Goal: Contribute content: Contribute content

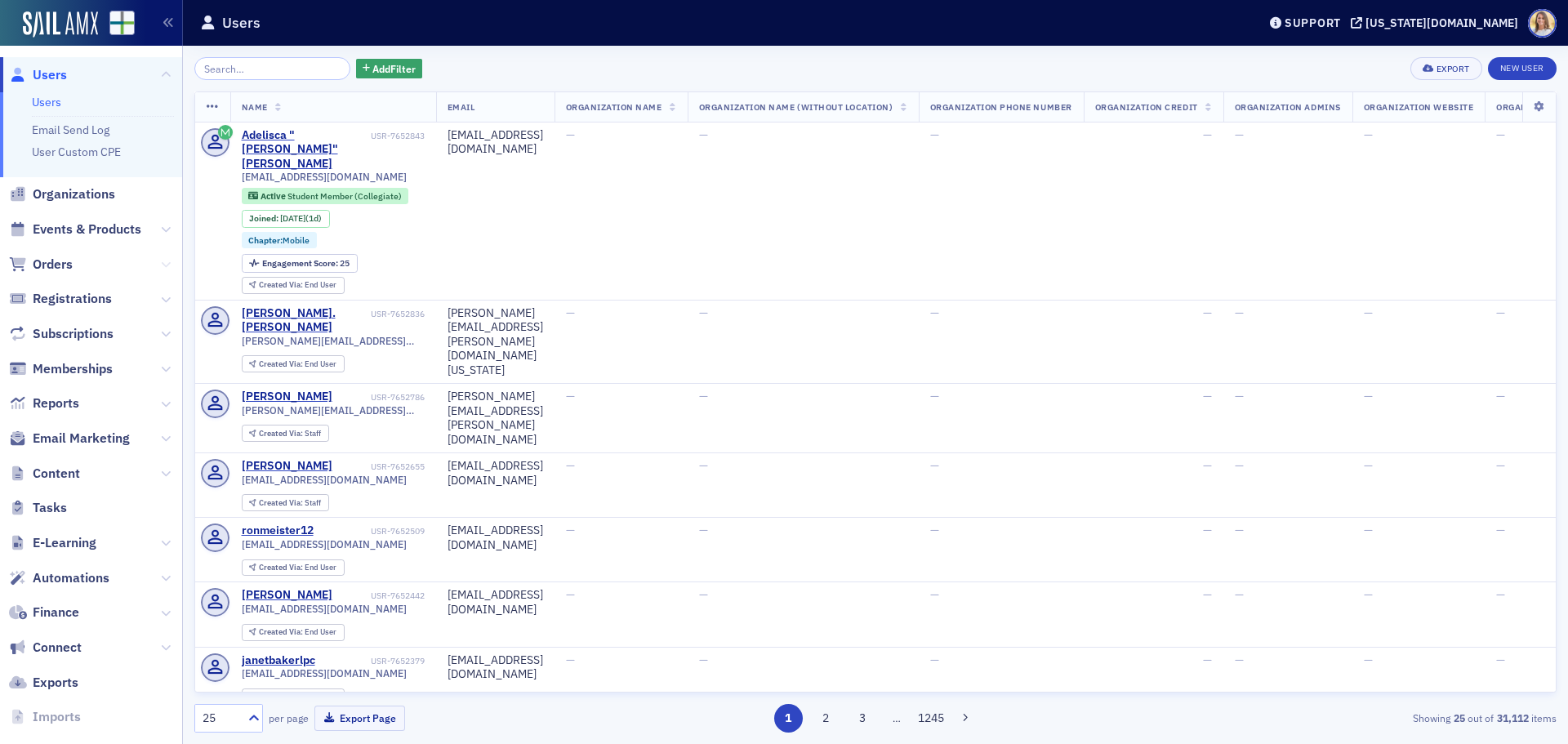
click at [161, 262] on icon at bounding box center [166, 265] width 10 height 10
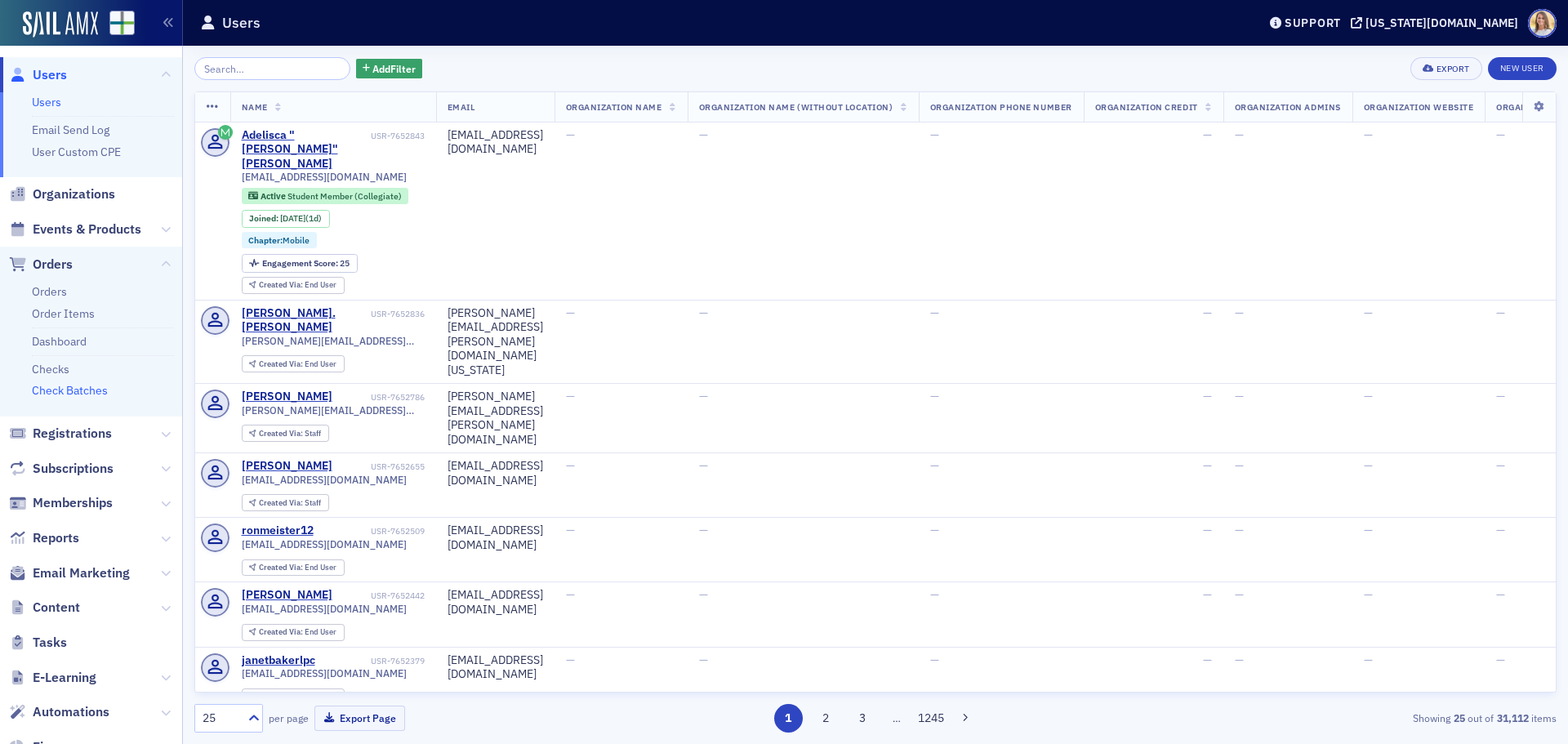
click at [82, 387] on link "Check Batches" at bounding box center [69, 390] width 76 height 14
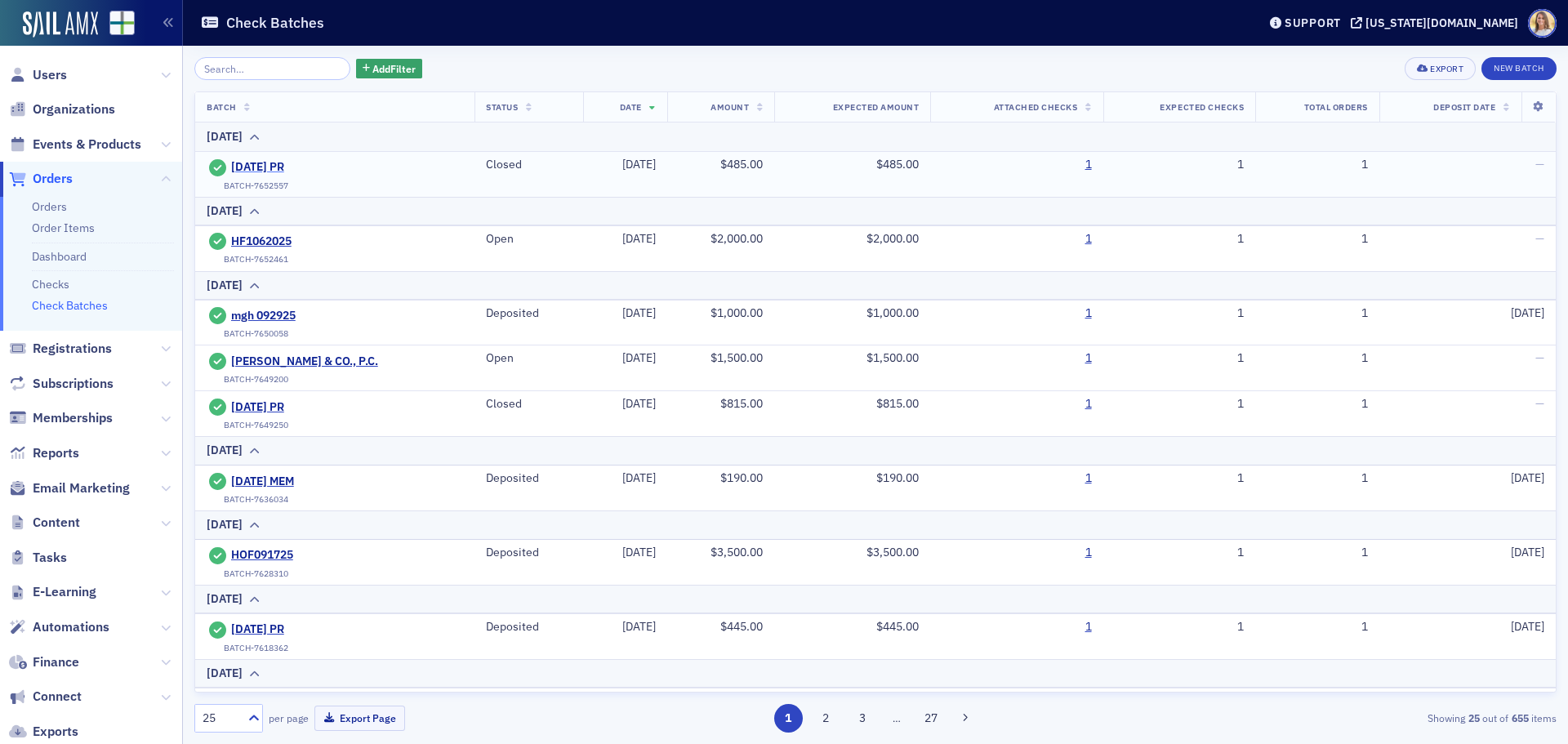
click at [285, 173] on span "[DATE] PR" at bounding box center [306, 167] width 149 height 14
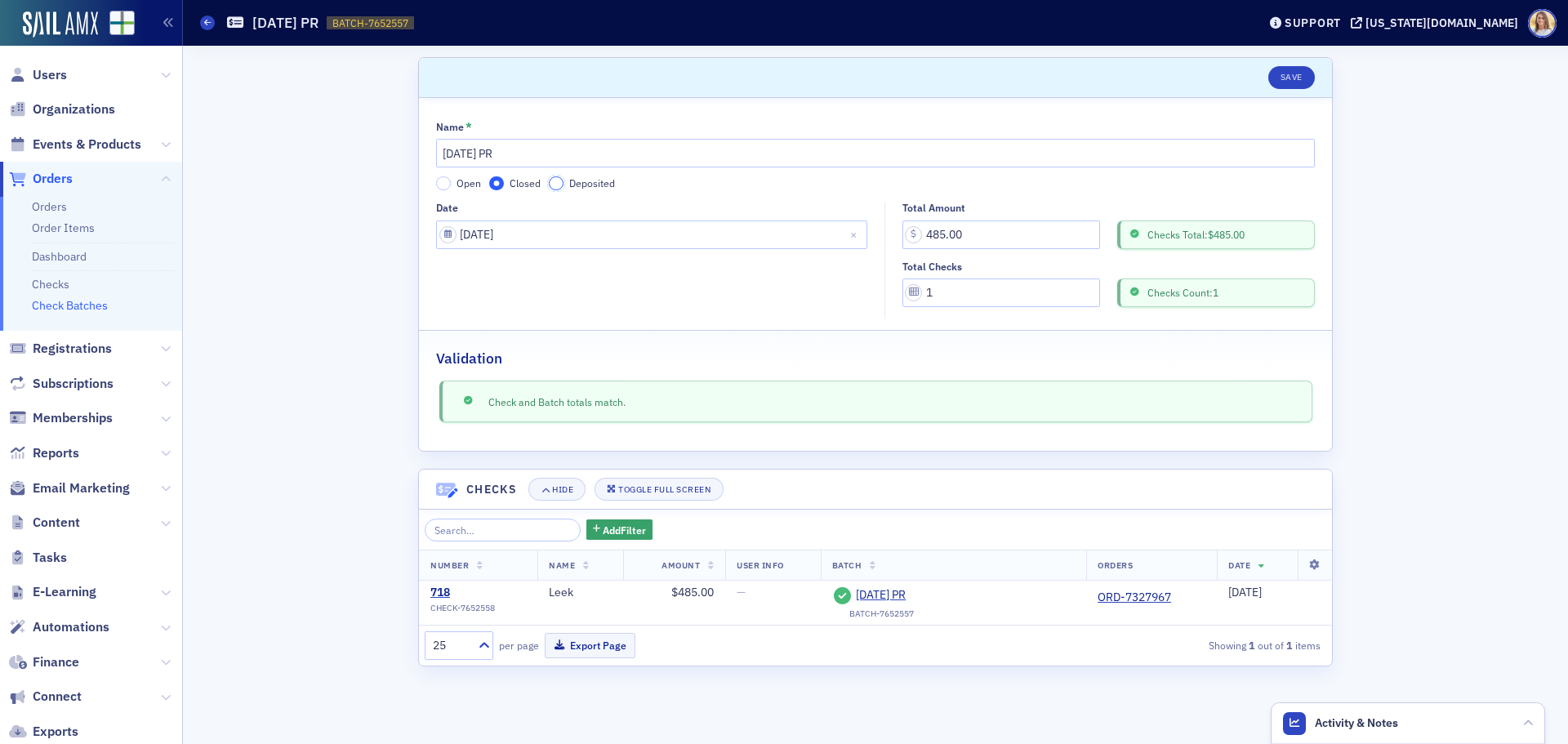
click at [553, 185] on input "Deposited" at bounding box center [555, 183] width 14 height 14
select select "9"
select select "2025"
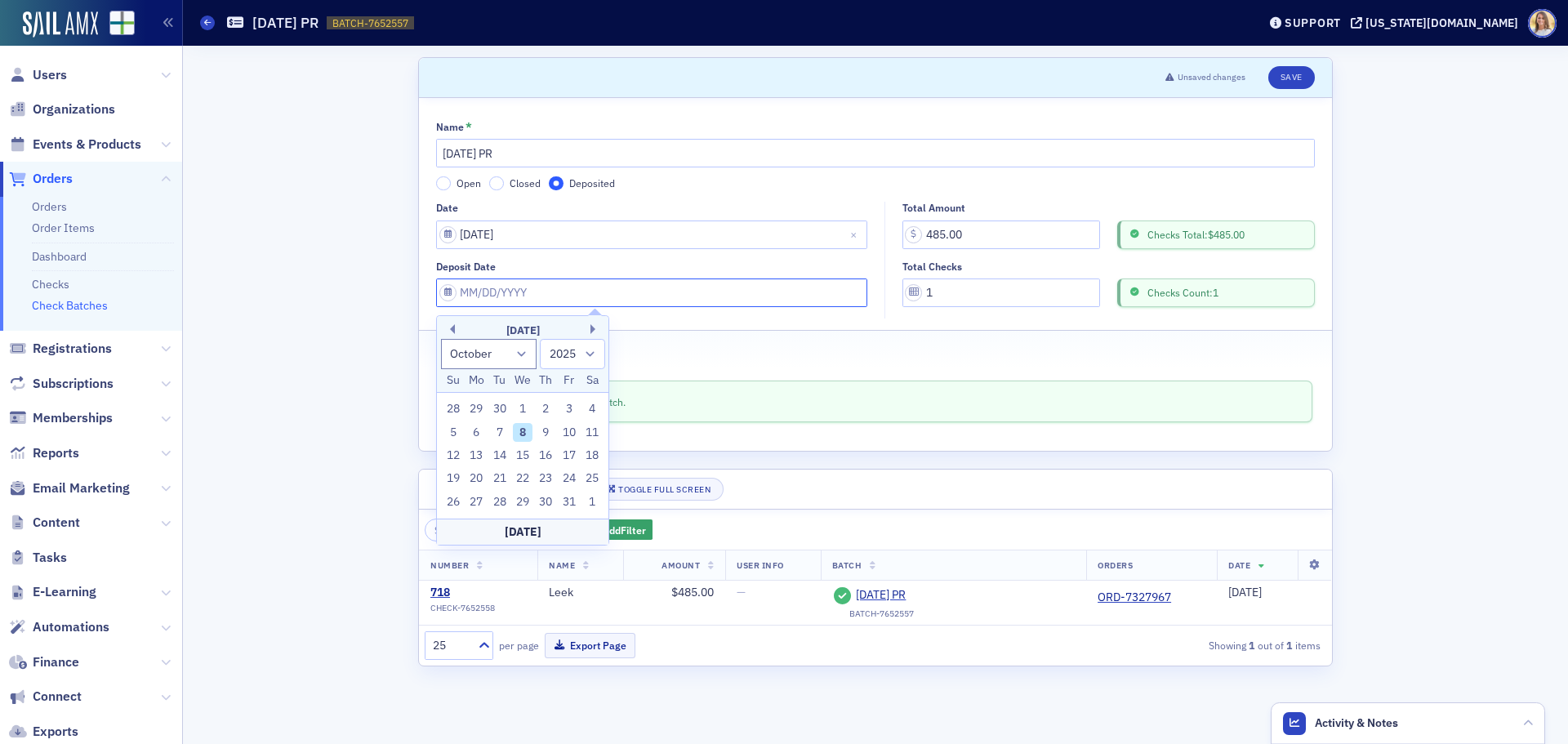
click at [625, 297] on input "Deposit Date" at bounding box center [651, 293] width 431 height 29
click at [497, 428] on div "7" at bounding box center [500, 432] width 20 height 20
type input "[DATE]"
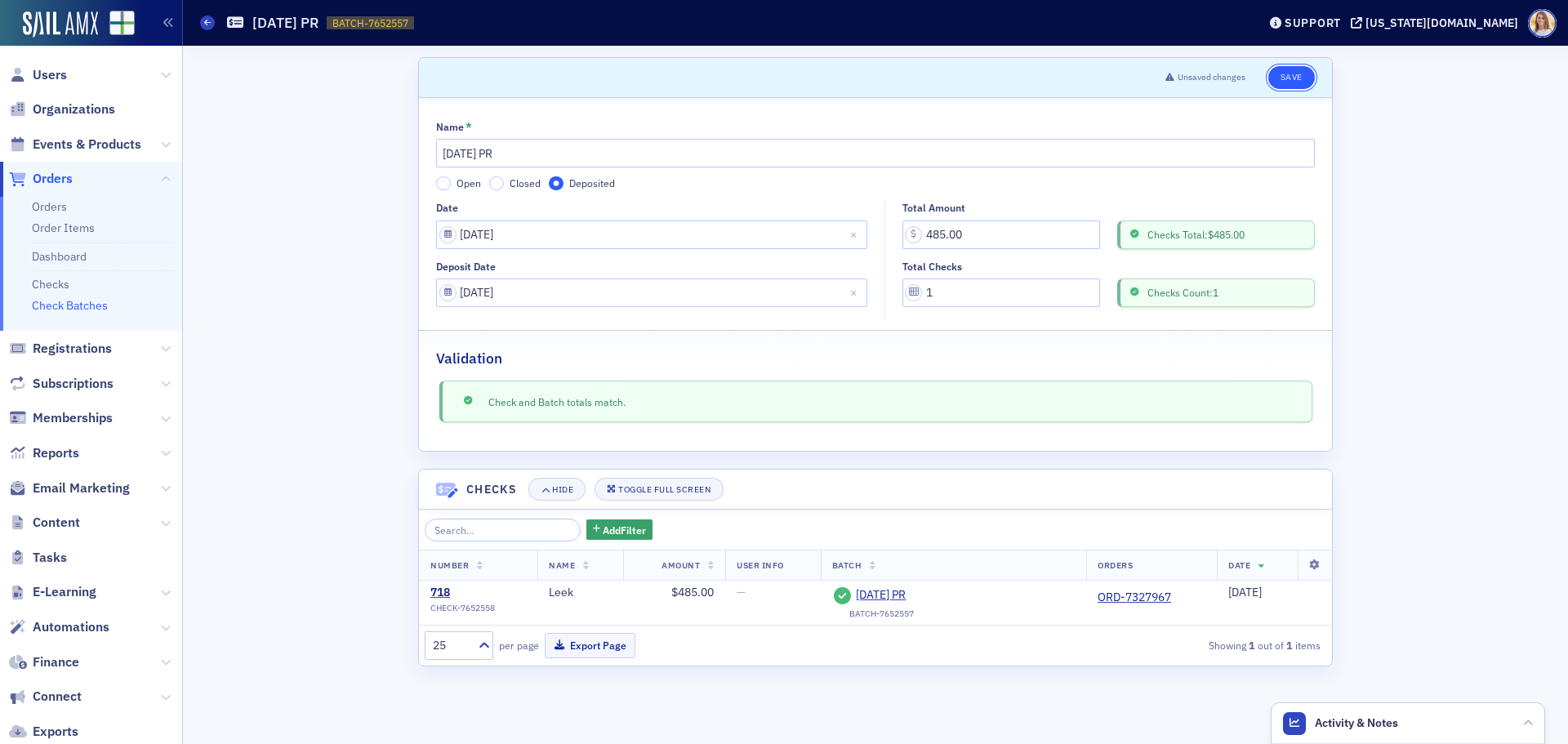
click at [1293, 71] on button "Save" at bounding box center [1291, 77] width 47 height 23
click at [1300, 75] on button "Save" at bounding box center [1291, 77] width 47 height 23
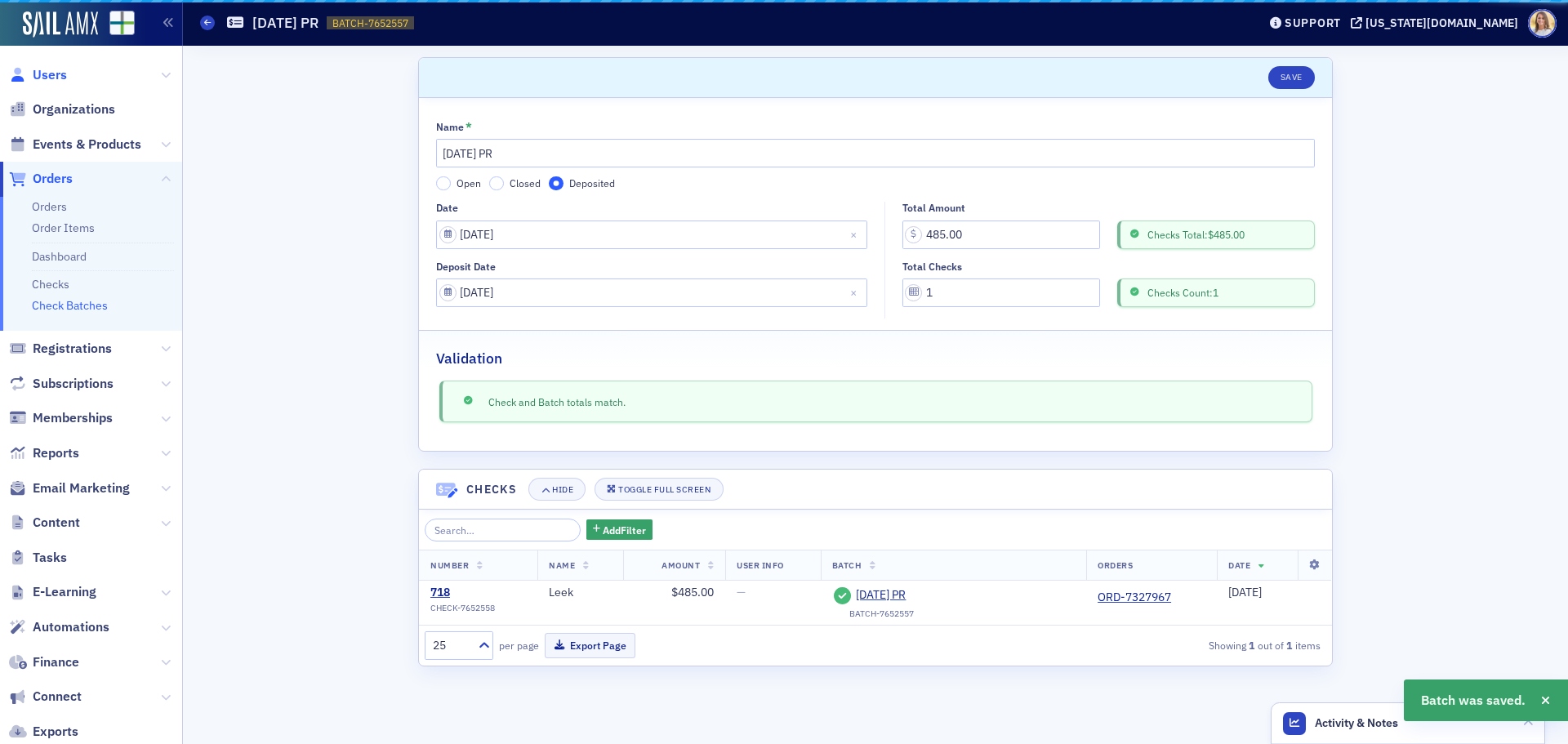
click at [61, 71] on span "Users" at bounding box center [50, 74] width 34 height 18
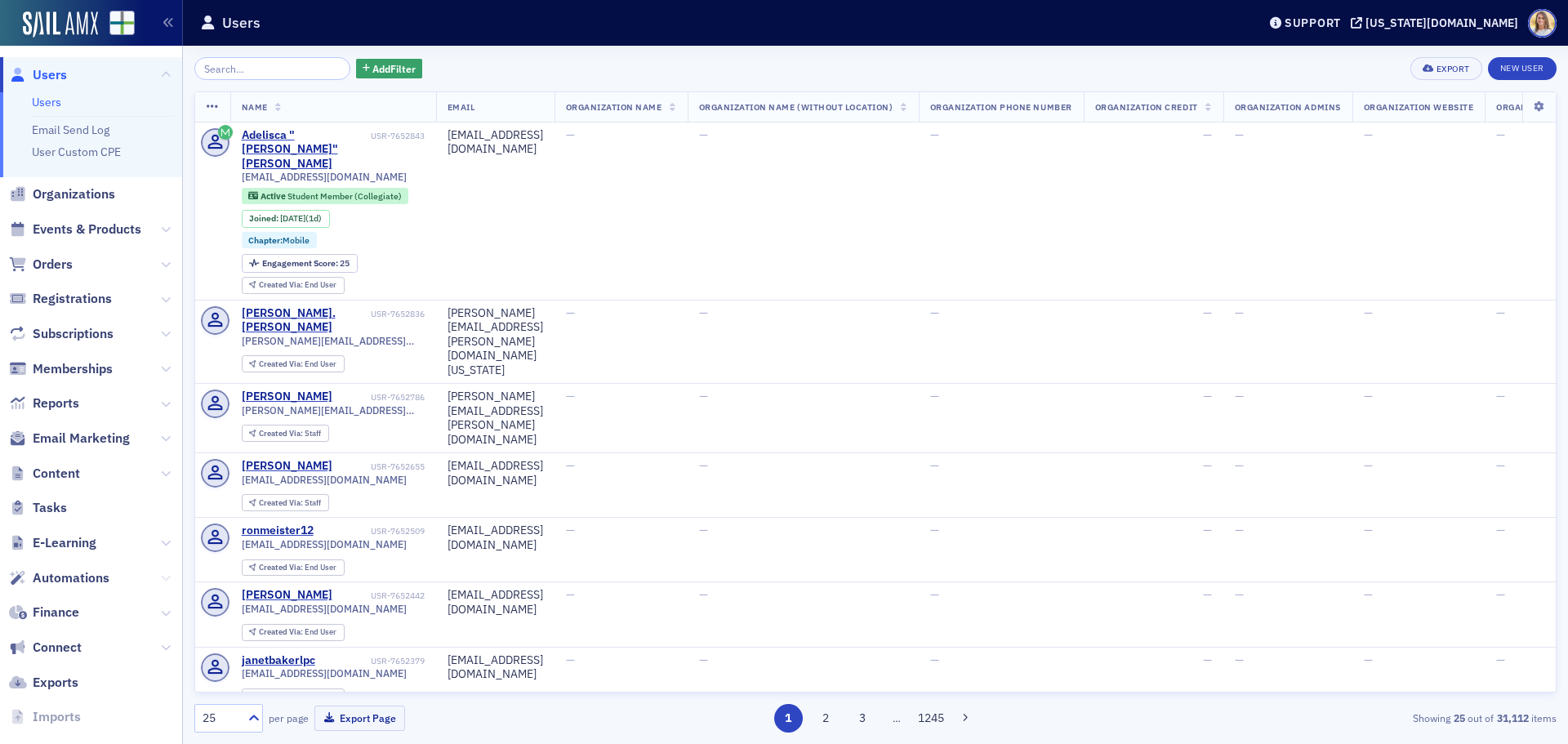
click at [161, 578] on icon at bounding box center [166, 578] width 10 height 10
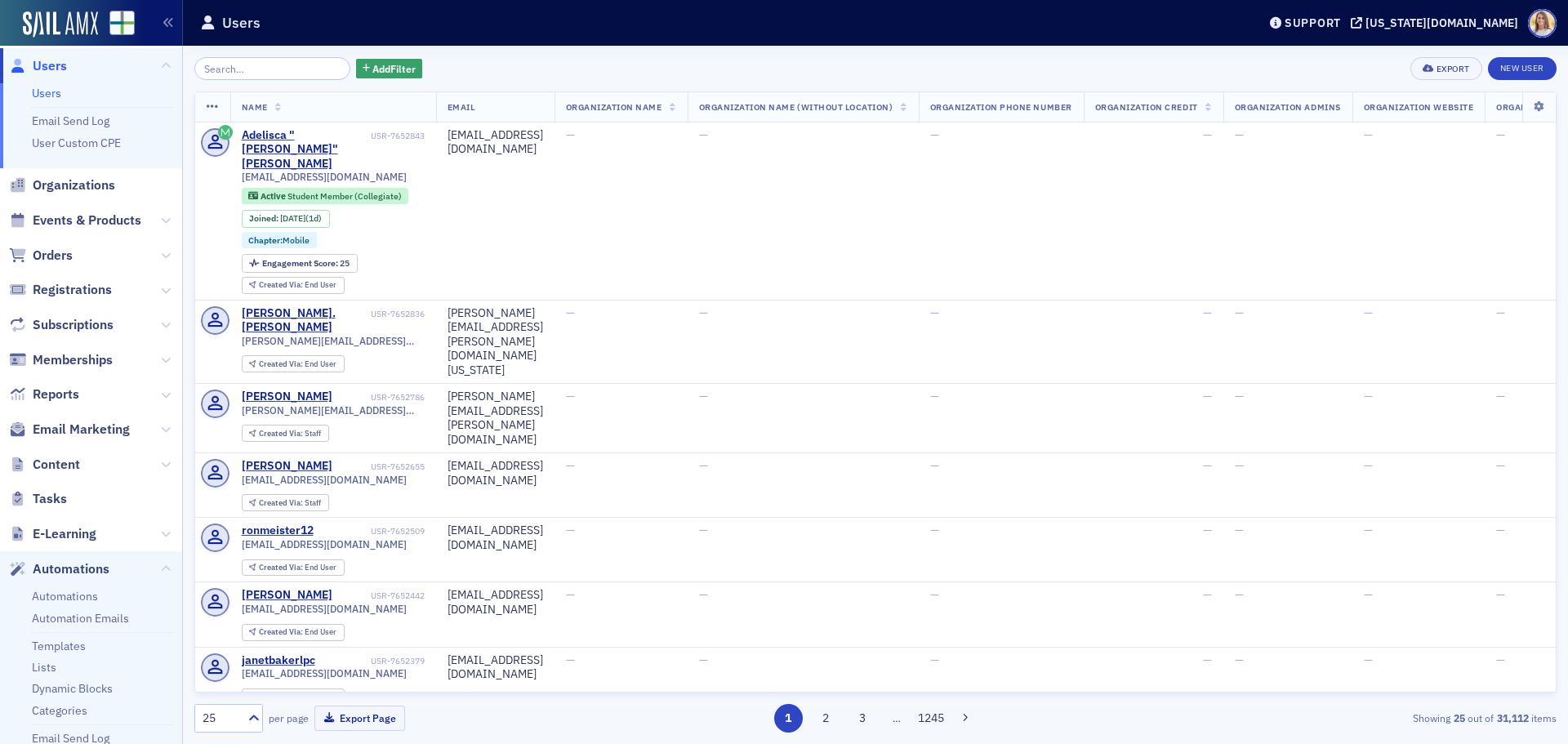
scroll to position [10, 0]
click at [95, 614] on link "Automation Emails" at bounding box center [80, 617] width 97 height 14
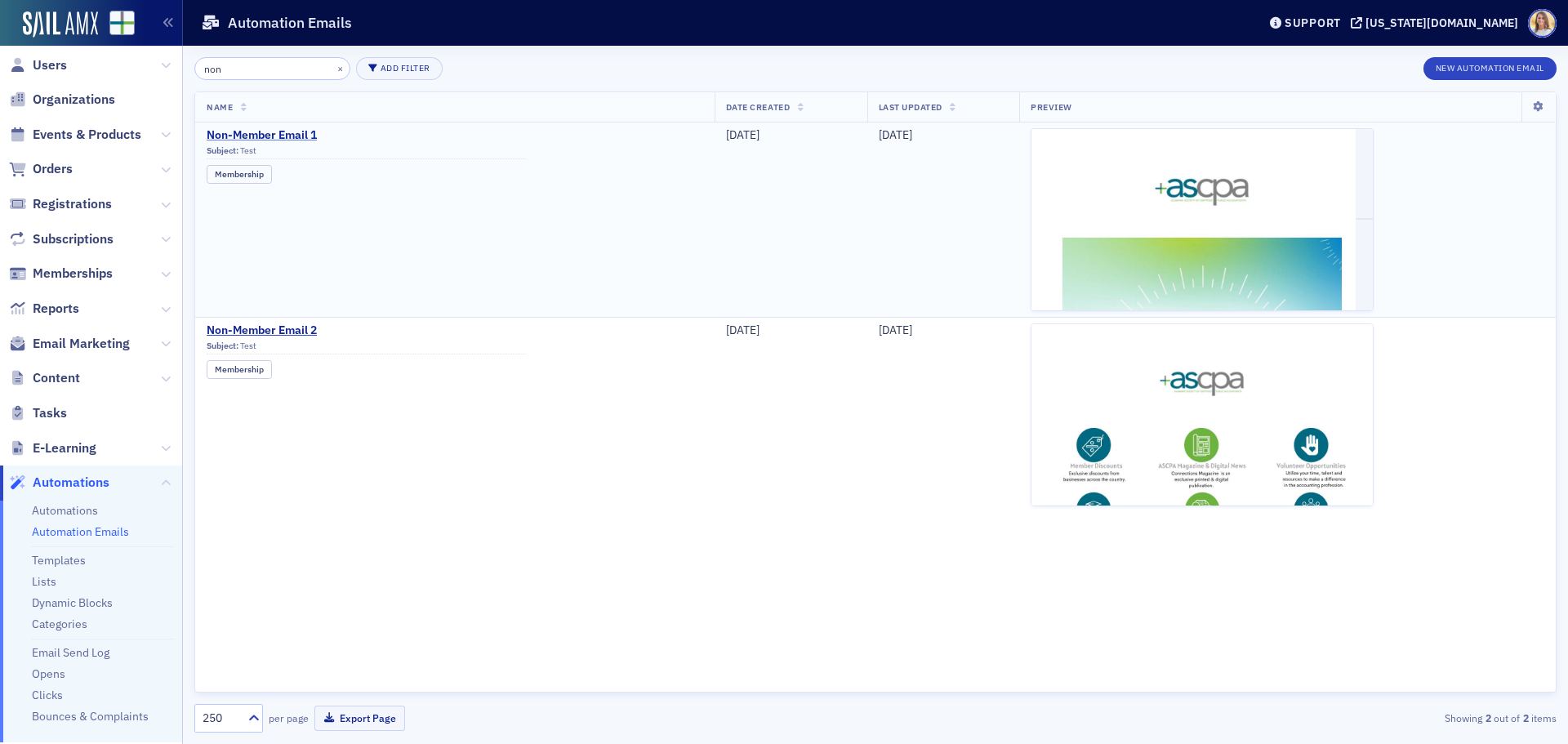
type input "non"
click at [308, 138] on span "Non-Member Email 1" at bounding box center [367, 135] width 320 height 14
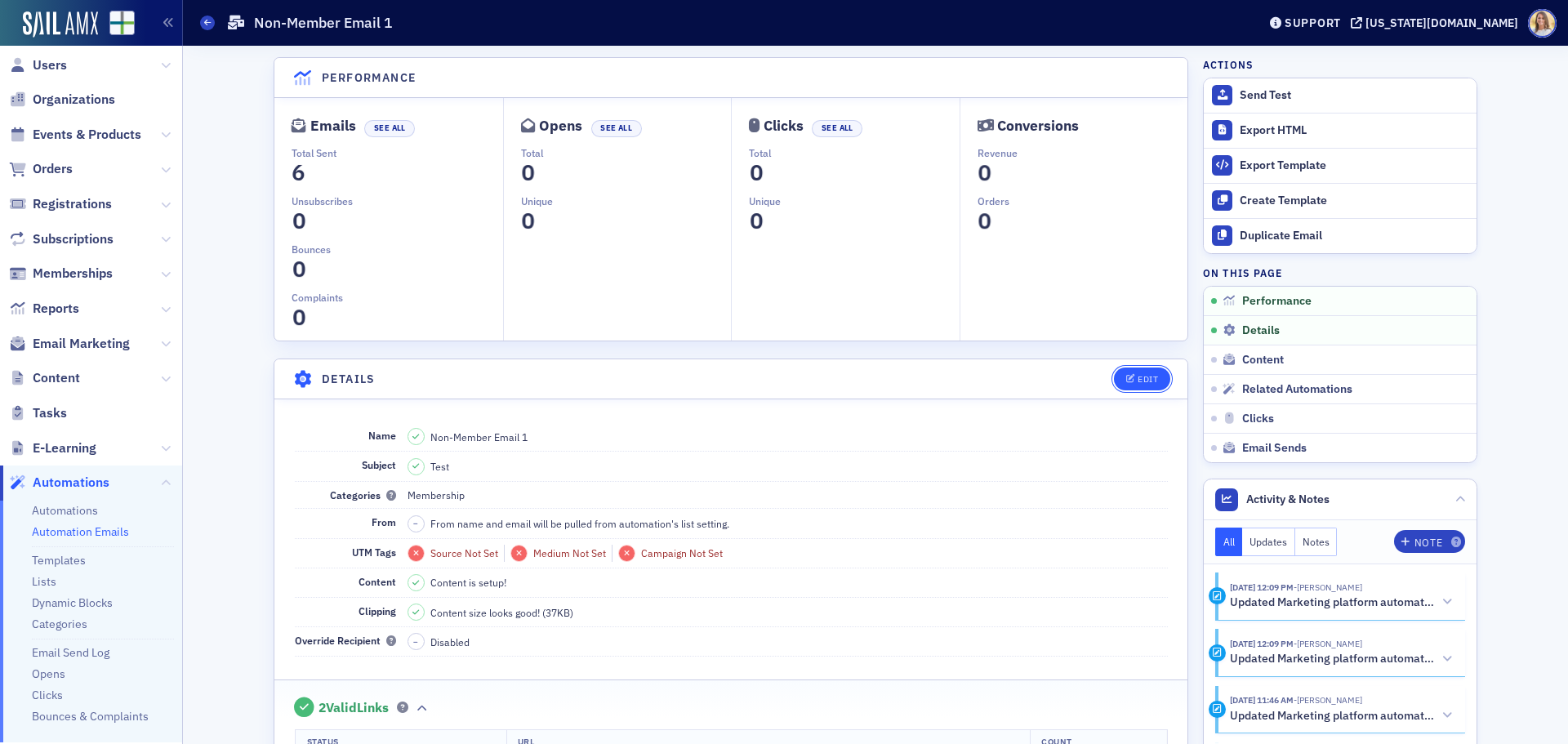
click at [1151, 373] on button "Edit" at bounding box center [1141, 379] width 56 height 23
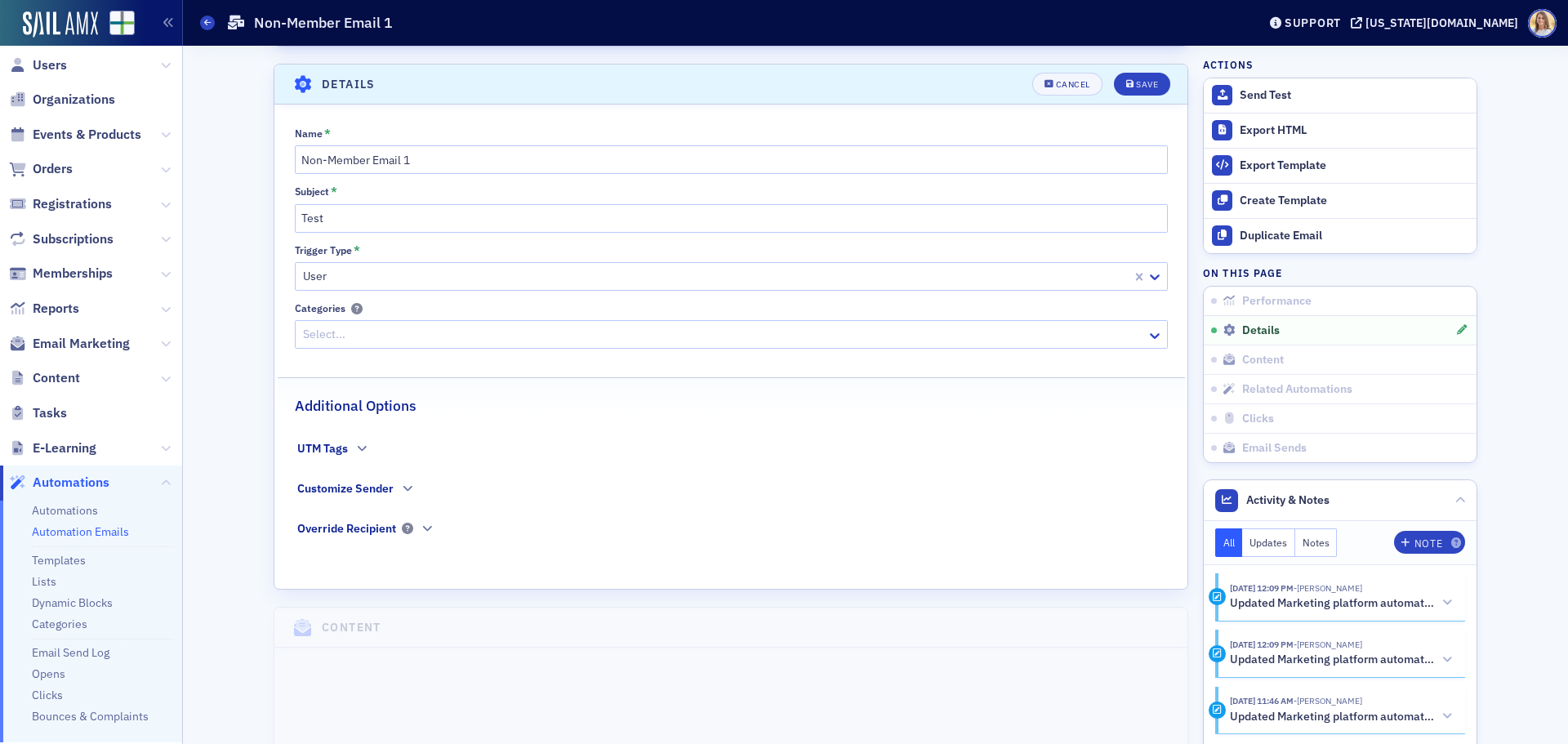
scroll to position [305, 0]
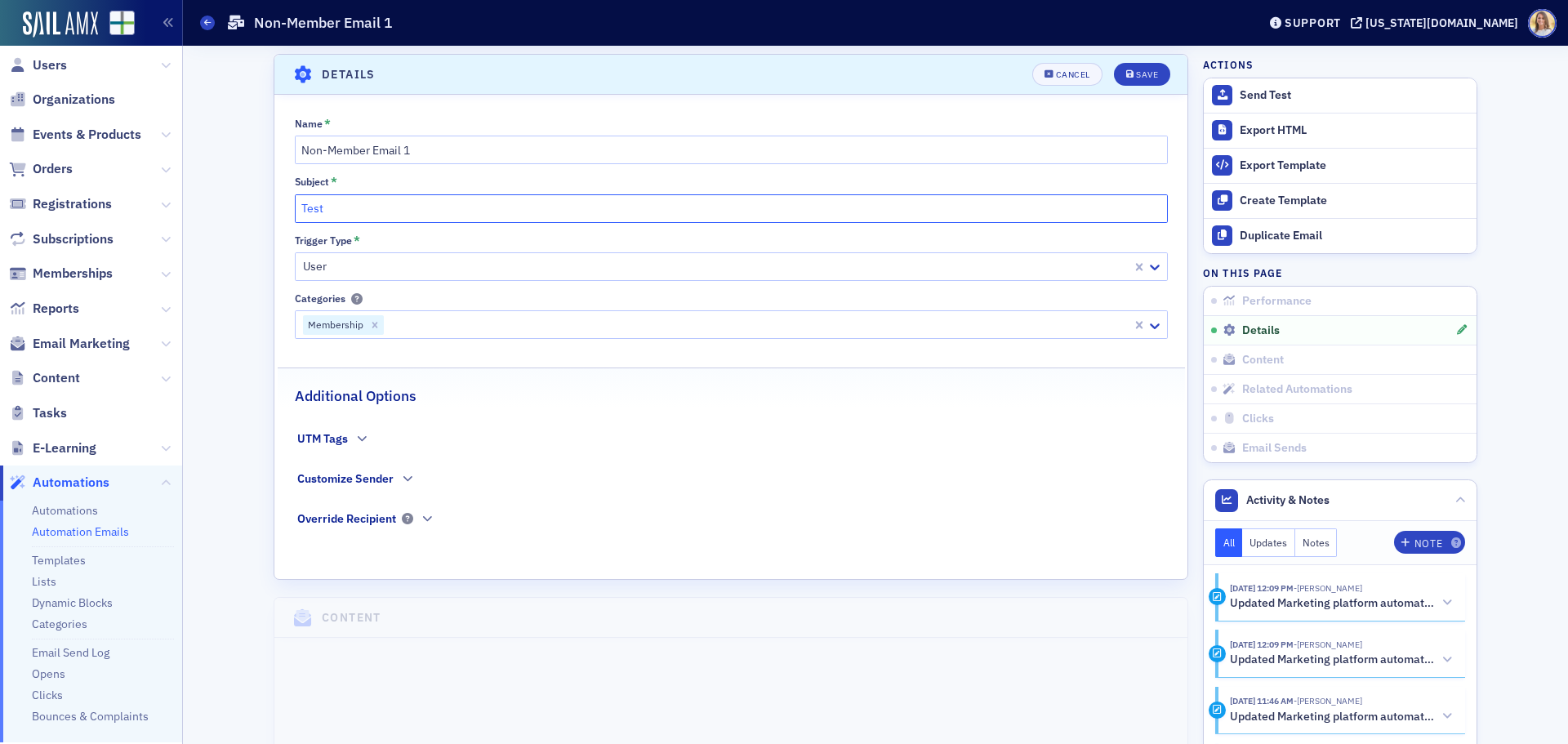
click at [384, 214] on input "Test" at bounding box center [731, 209] width 873 height 29
drag, startPoint x: 381, startPoint y: 213, endPoint x: 280, endPoint y: 216, distance: 101.0
click at [280, 216] on div "Name * Non-Member Email 1 Subject * Test Trigger Type * User Categories Members…" at bounding box center [730, 334] width 913 height 433
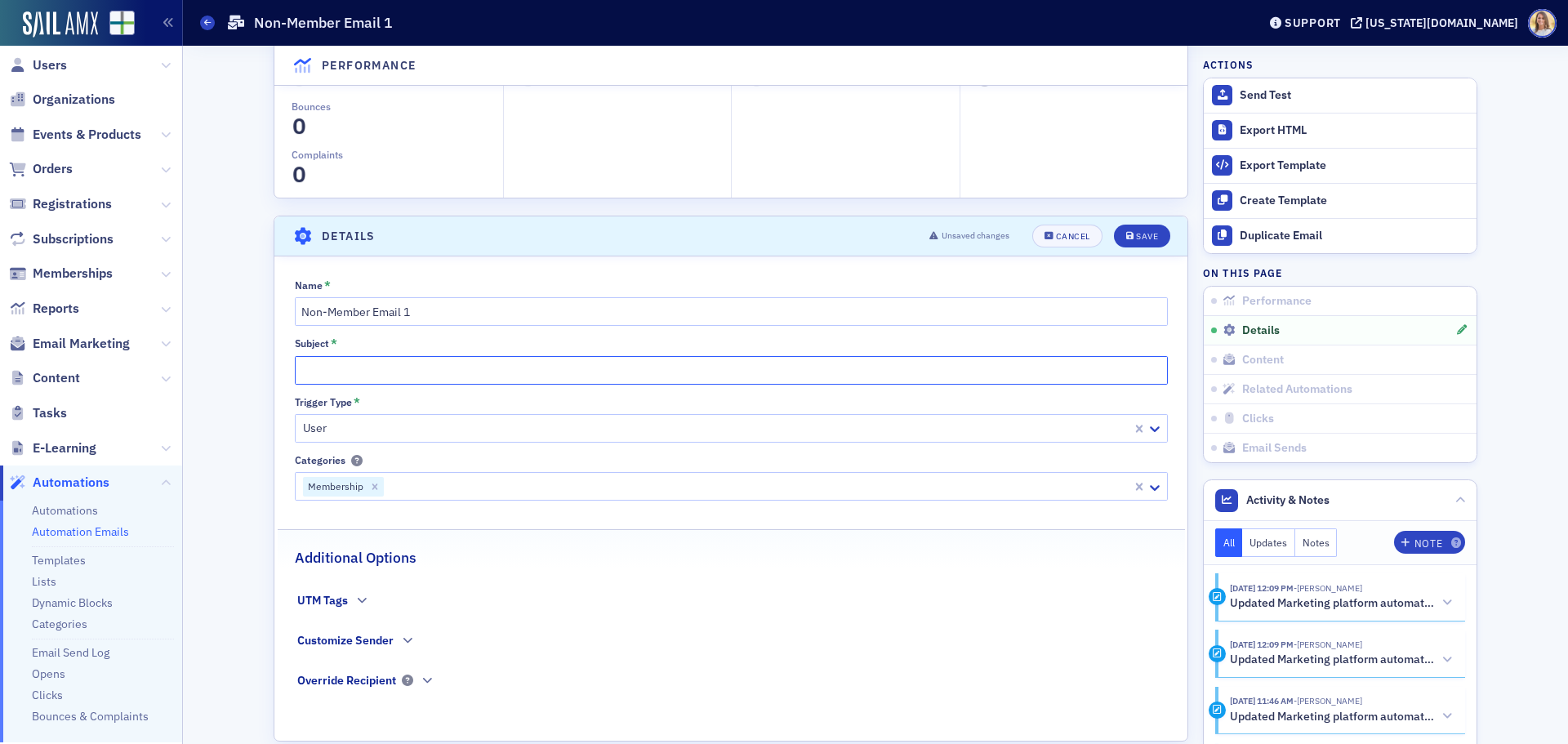
scroll to position [142, 0]
click at [463, 382] on input "Subject *" at bounding box center [731, 372] width 873 height 29
paste input "Thanks for Visiting – Here’s What’s Next"
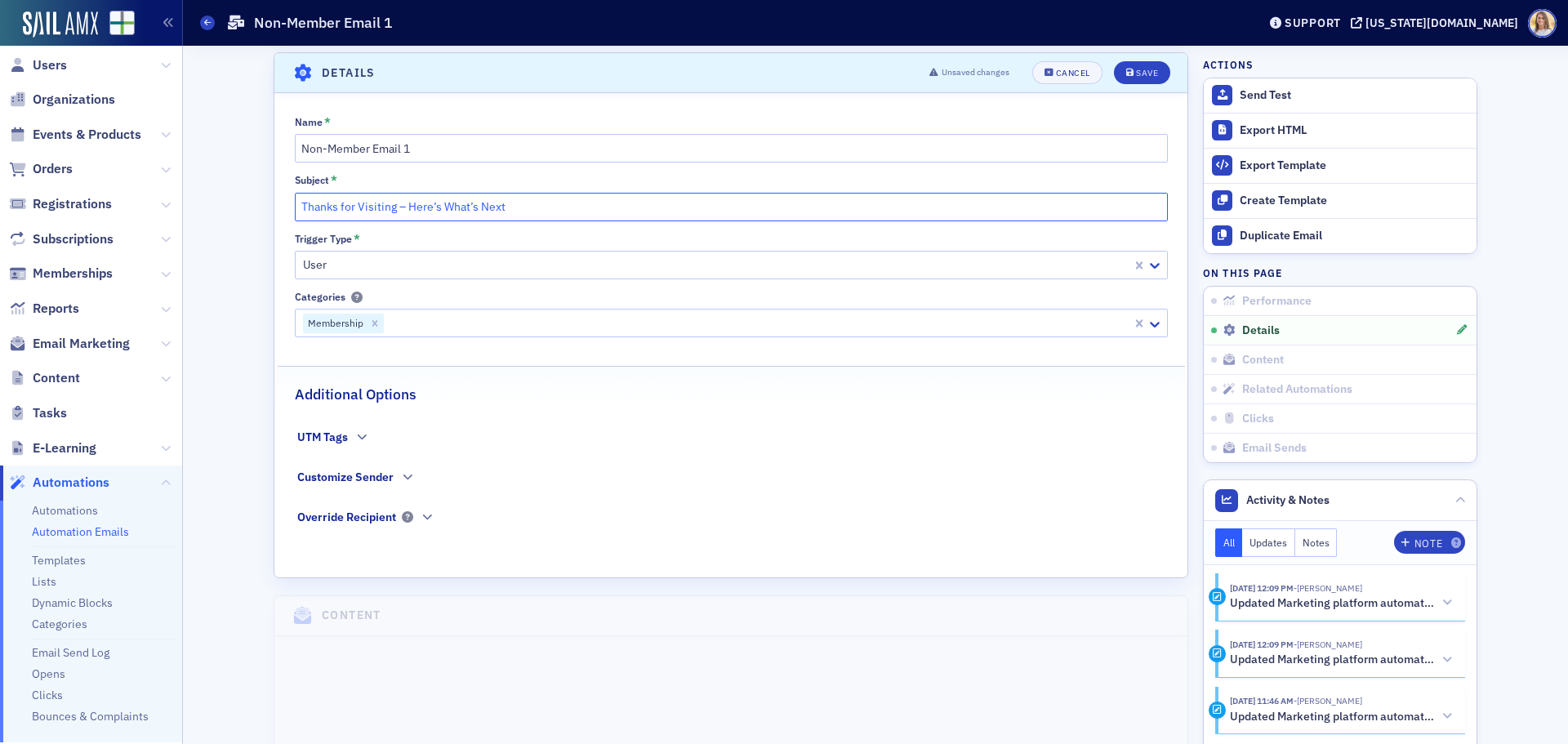
scroll to position [306, 0]
type input "Thanks for Visiting – Here’s What’s Next"
click at [1158, 67] on button "Save" at bounding box center [1141, 73] width 56 height 23
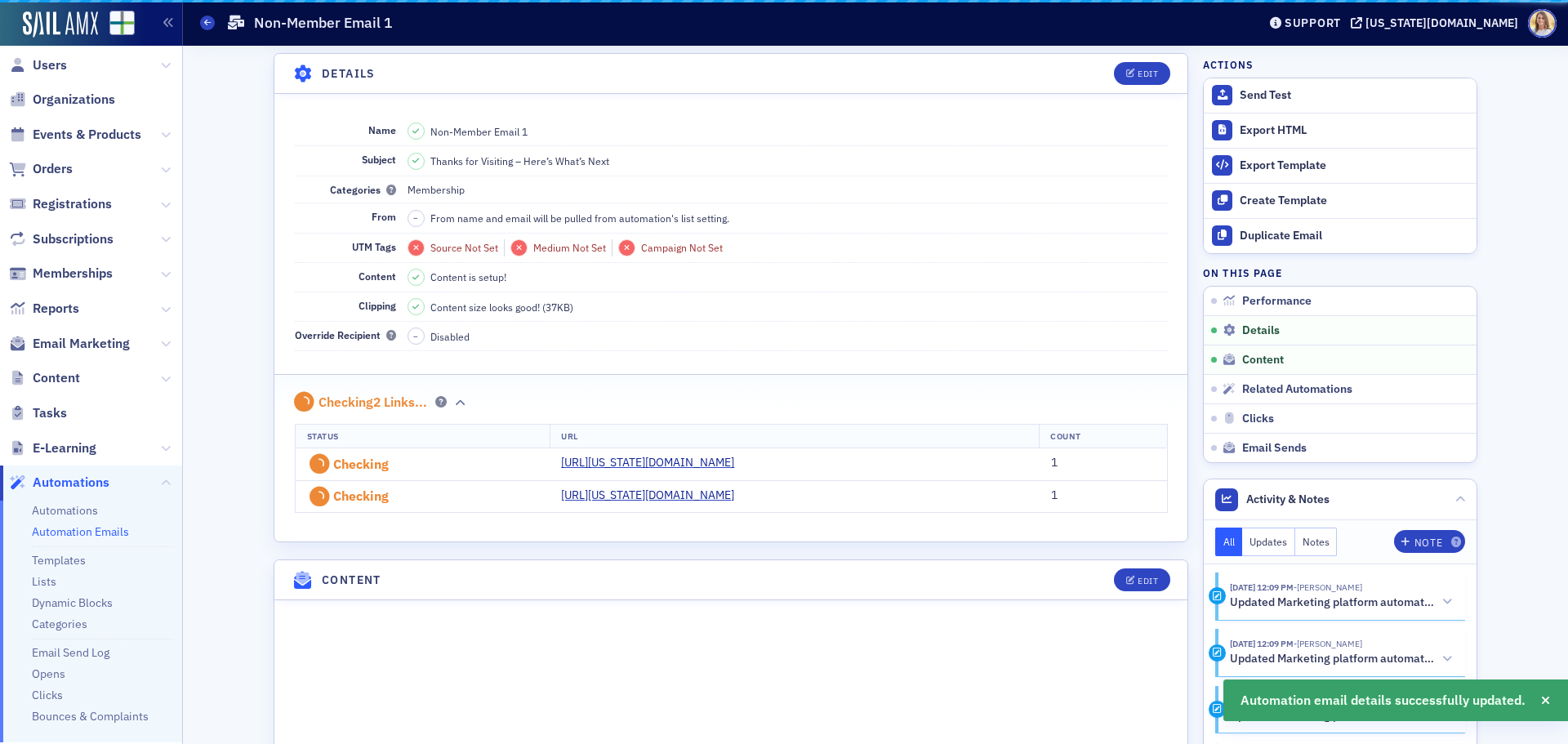
scroll to position [305, 0]
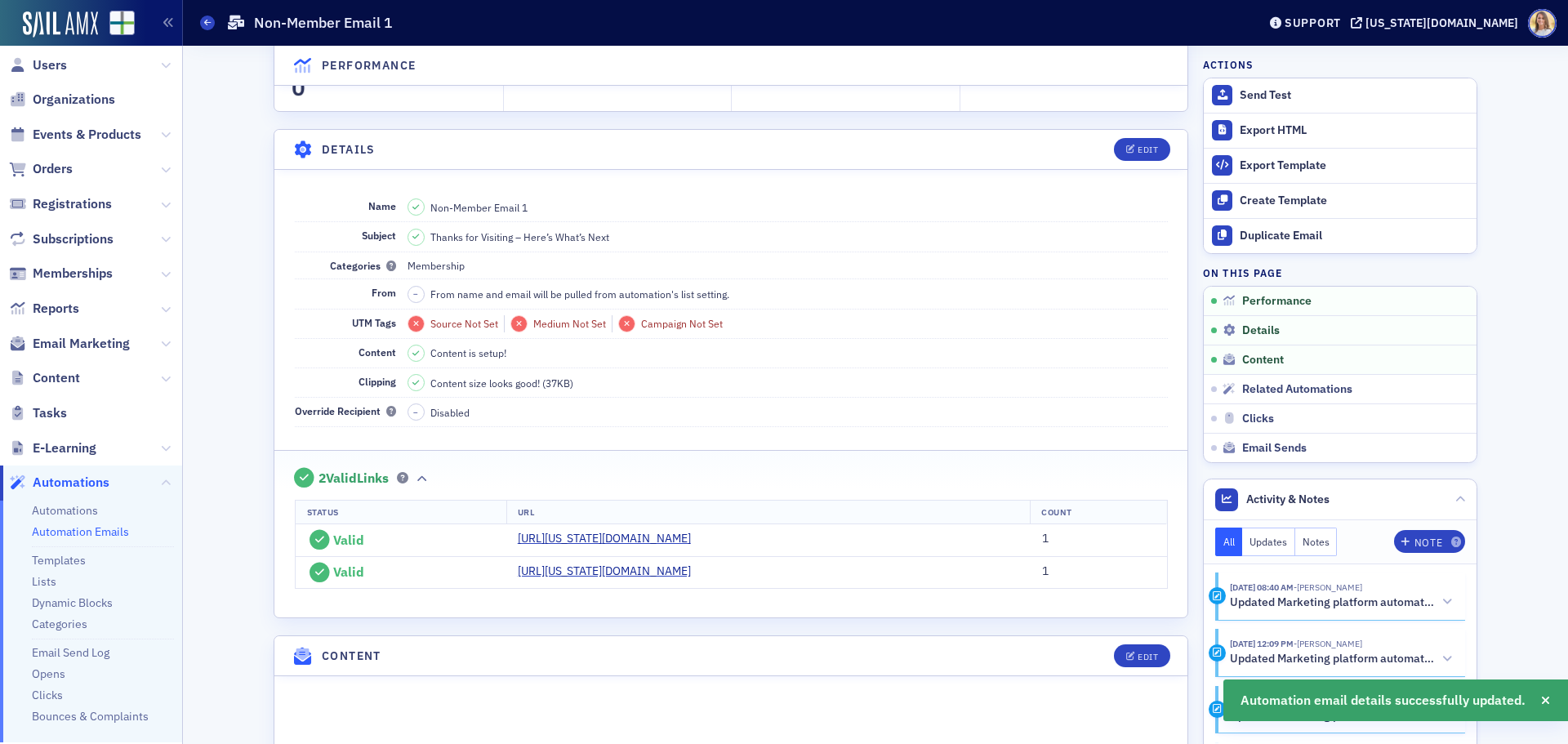
click at [101, 527] on link "Automation Emails" at bounding box center [80, 532] width 97 height 14
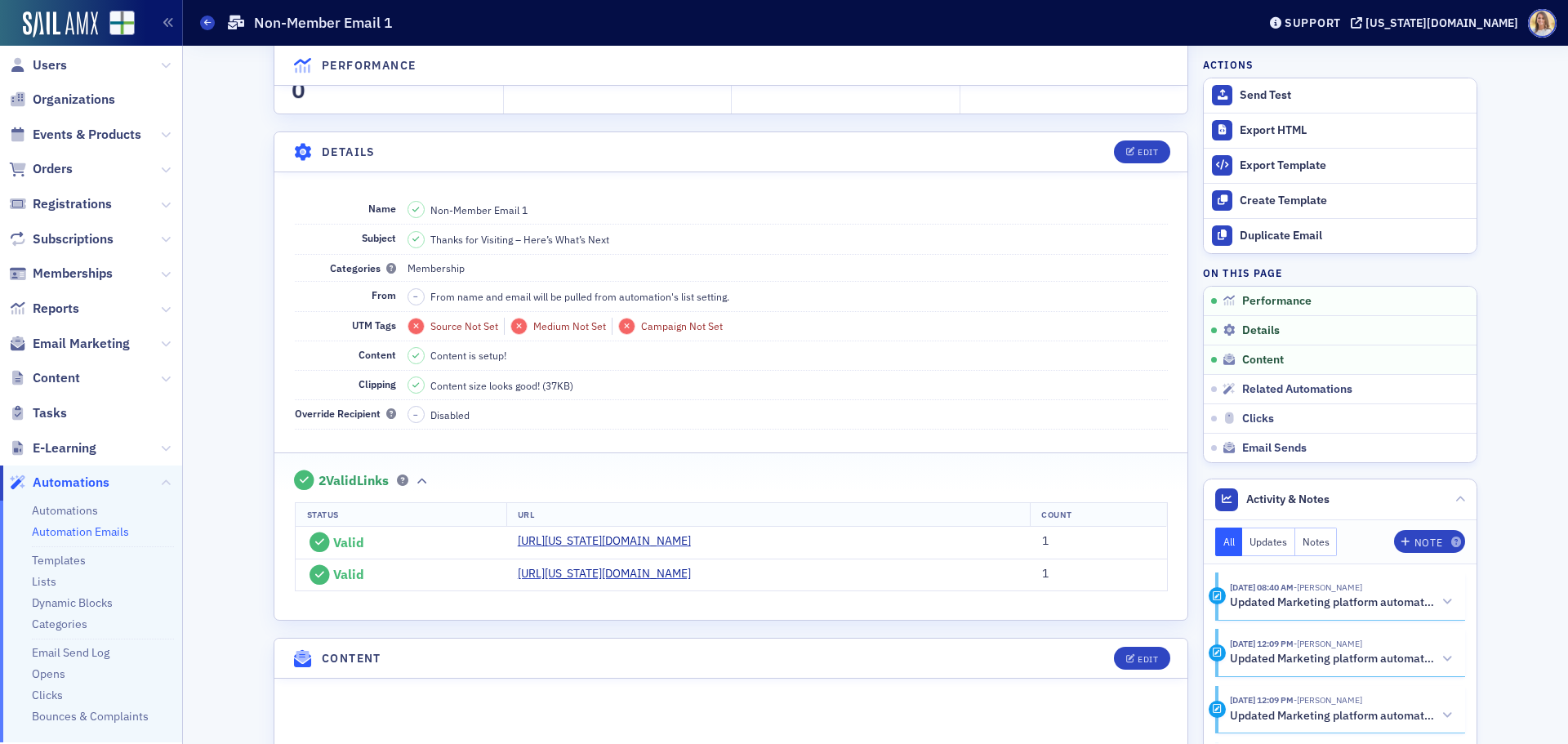
scroll to position [227, 0]
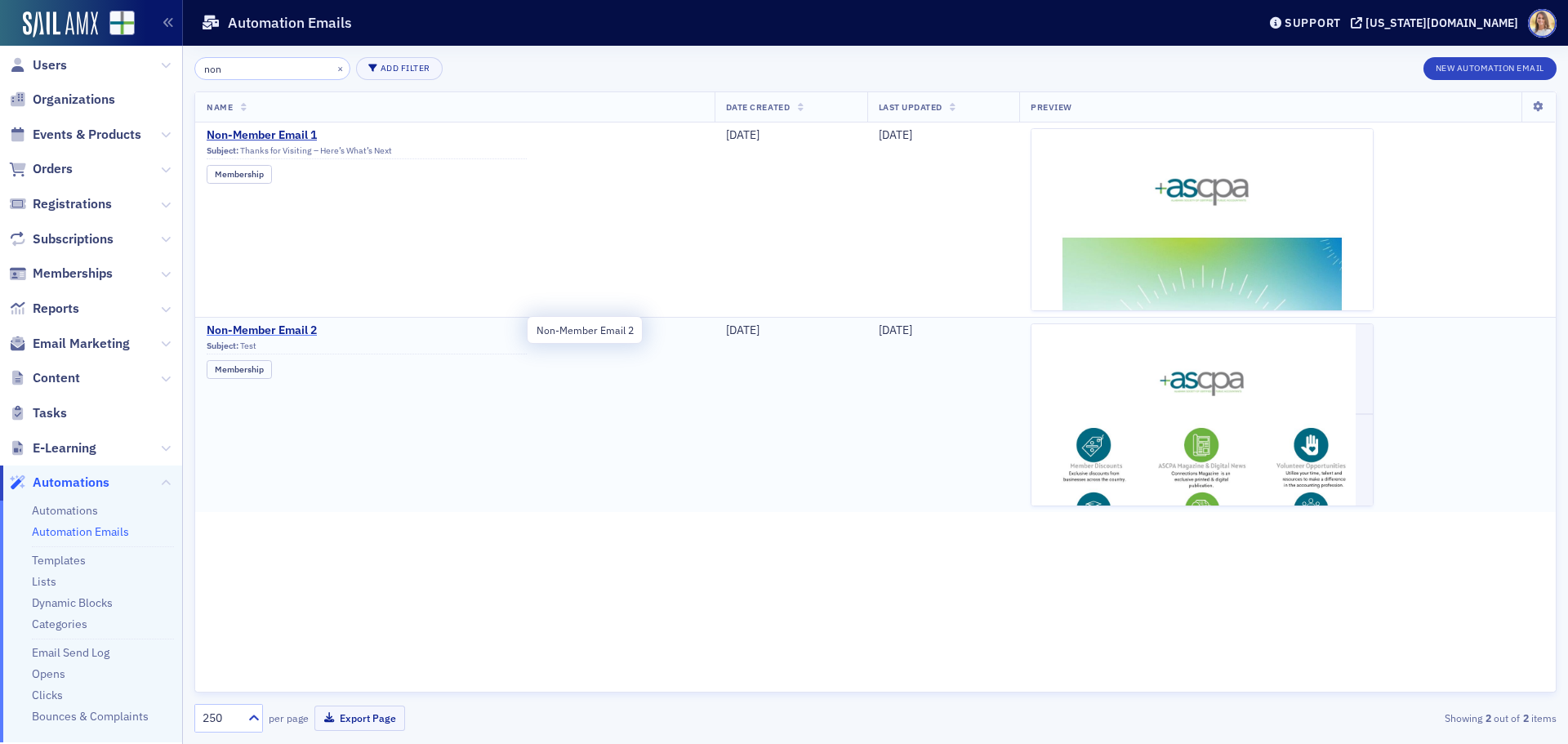
click at [301, 329] on span "Non-Member Email 2" at bounding box center [367, 331] width 320 height 14
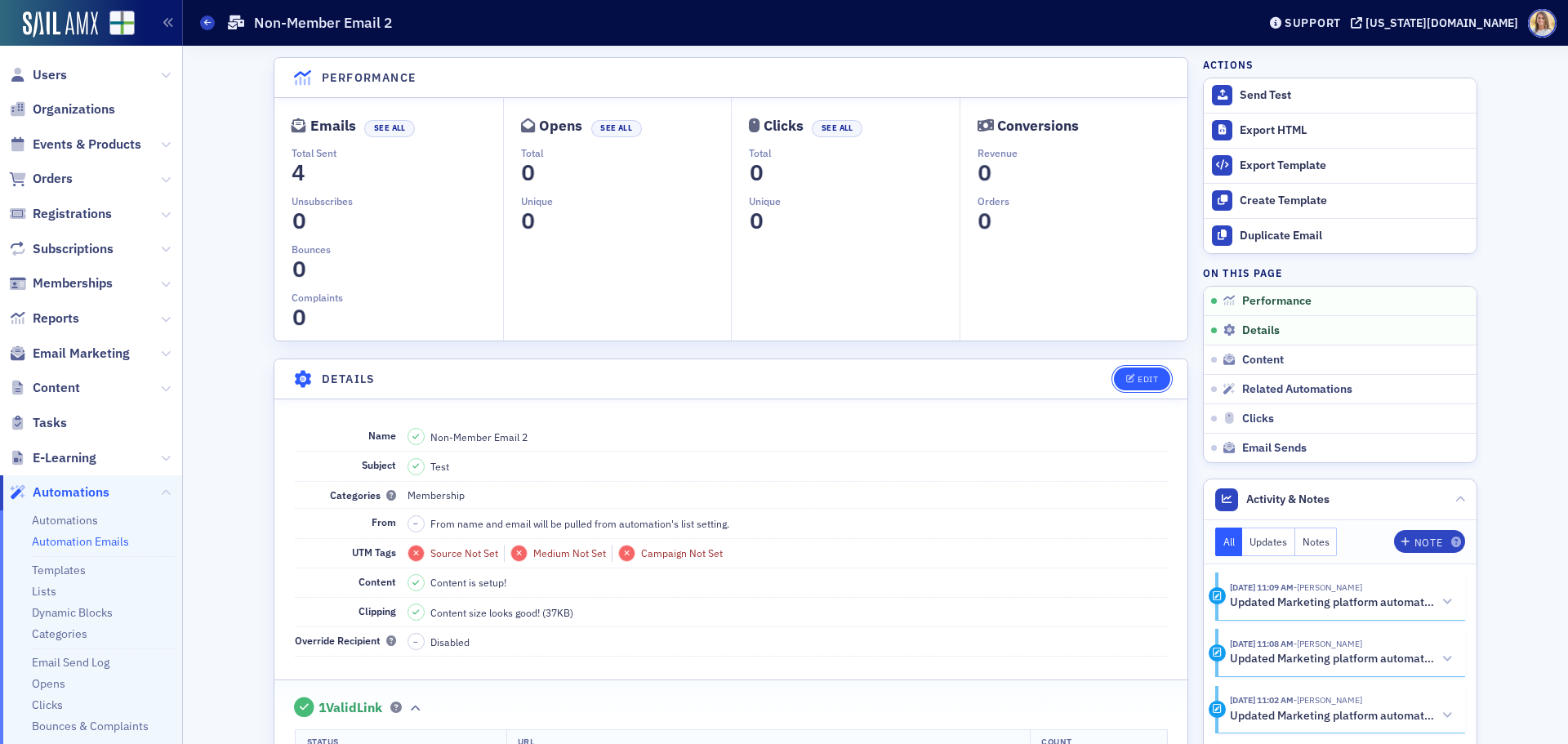
click at [1142, 379] on div "Edit" at bounding box center [1147, 379] width 20 height 9
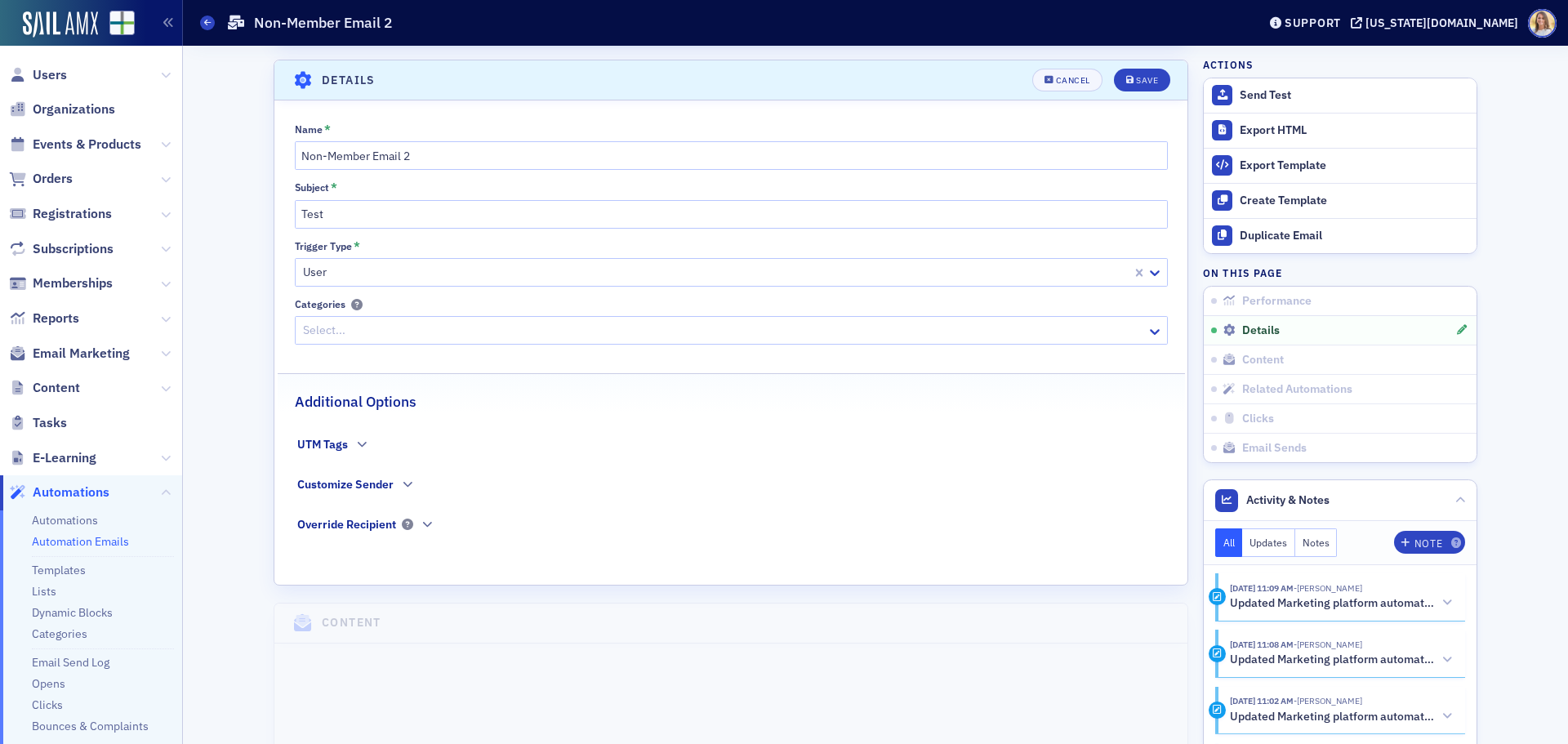
scroll to position [305, 0]
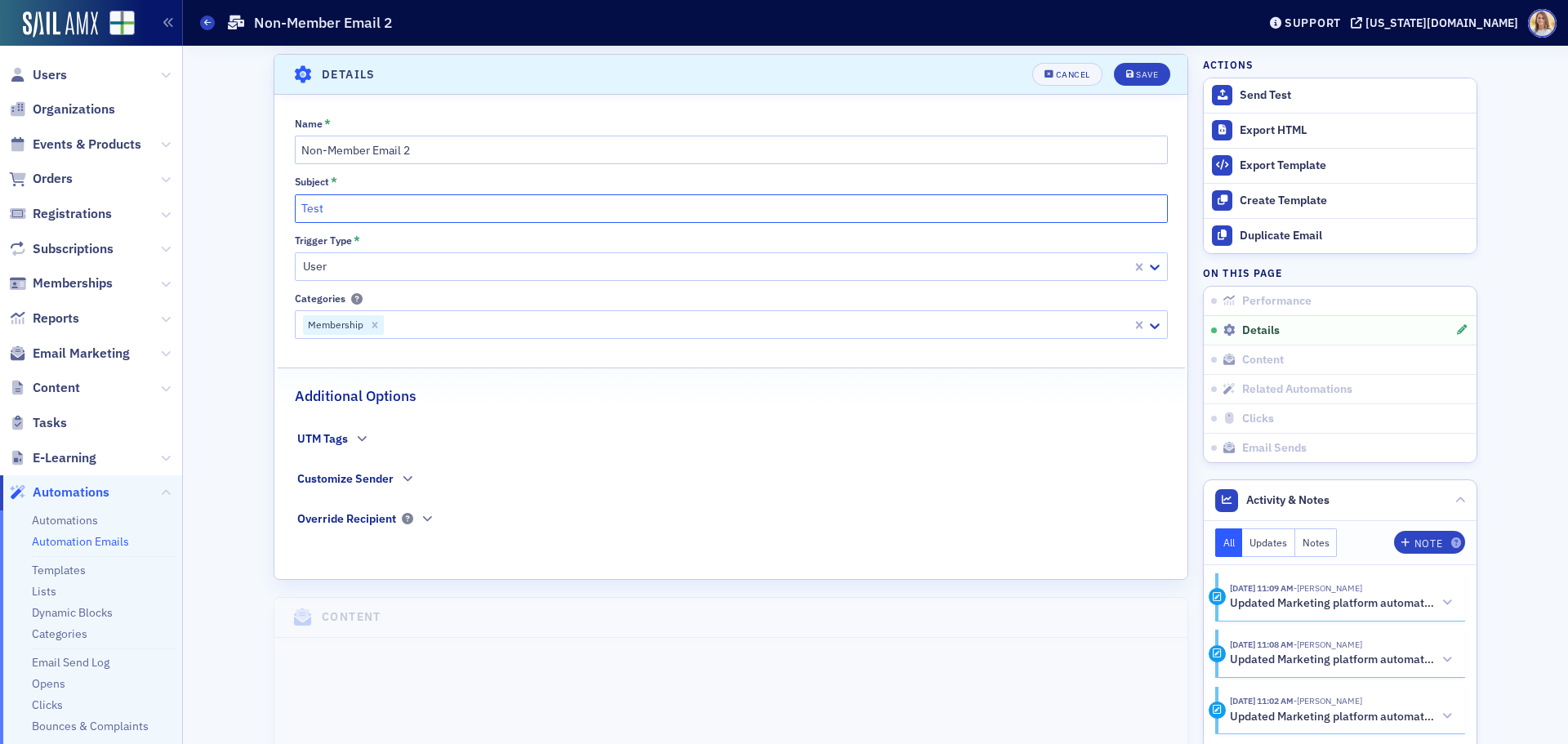
click at [337, 206] on input "Test" at bounding box center [731, 209] width 873 height 29
drag, startPoint x: 337, startPoint y: 206, endPoint x: 319, endPoint y: 210, distance: 18.4
click at [319, 210] on input "Test" at bounding box center [731, 209] width 873 height 29
paste input "You’re One Click Away From Exclusive Member Perks"
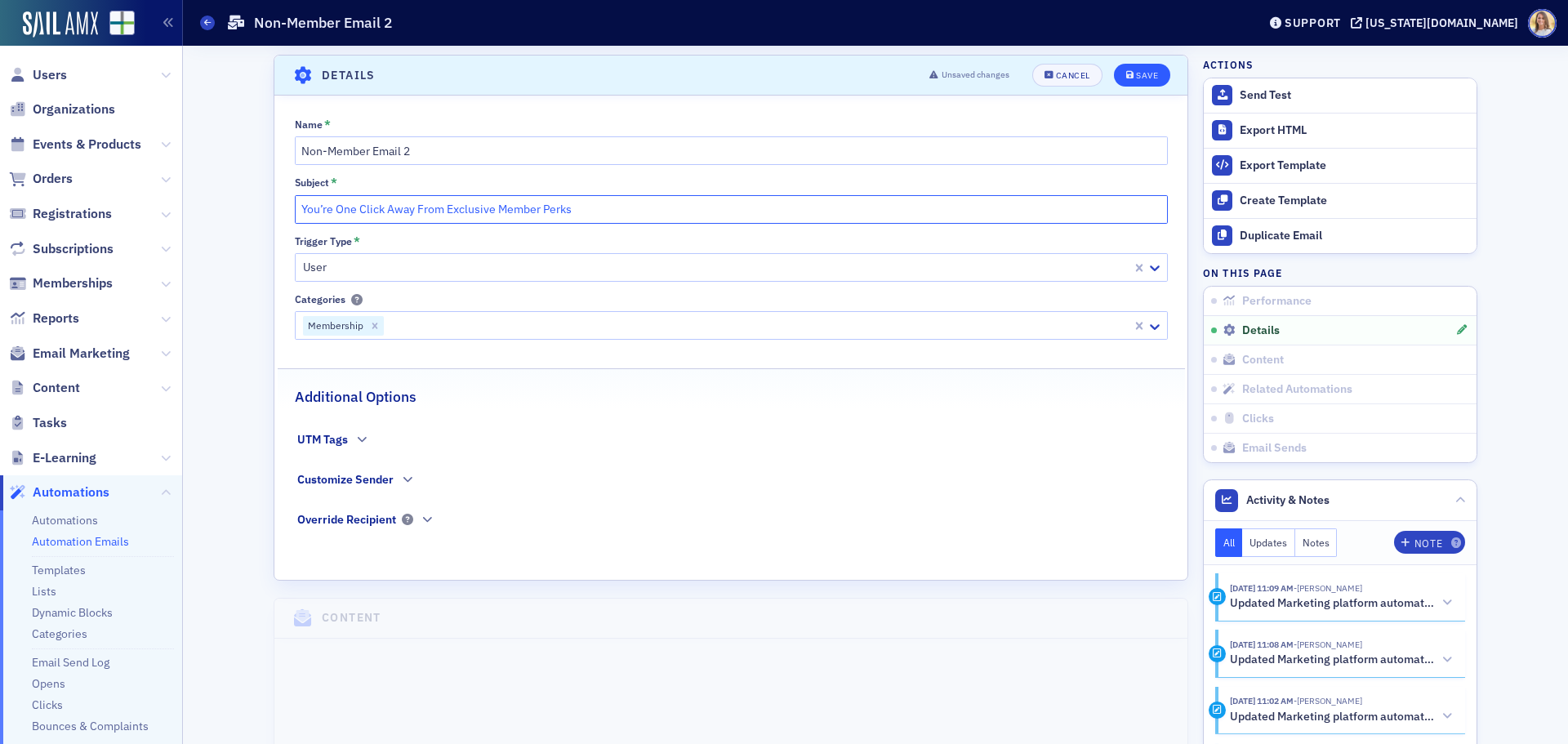
type input "You’re One Click Away From Exclusive Member Perks"
click at [1141, 71] on div "Save" at bounding box center [1146, 75] width 22 height 9
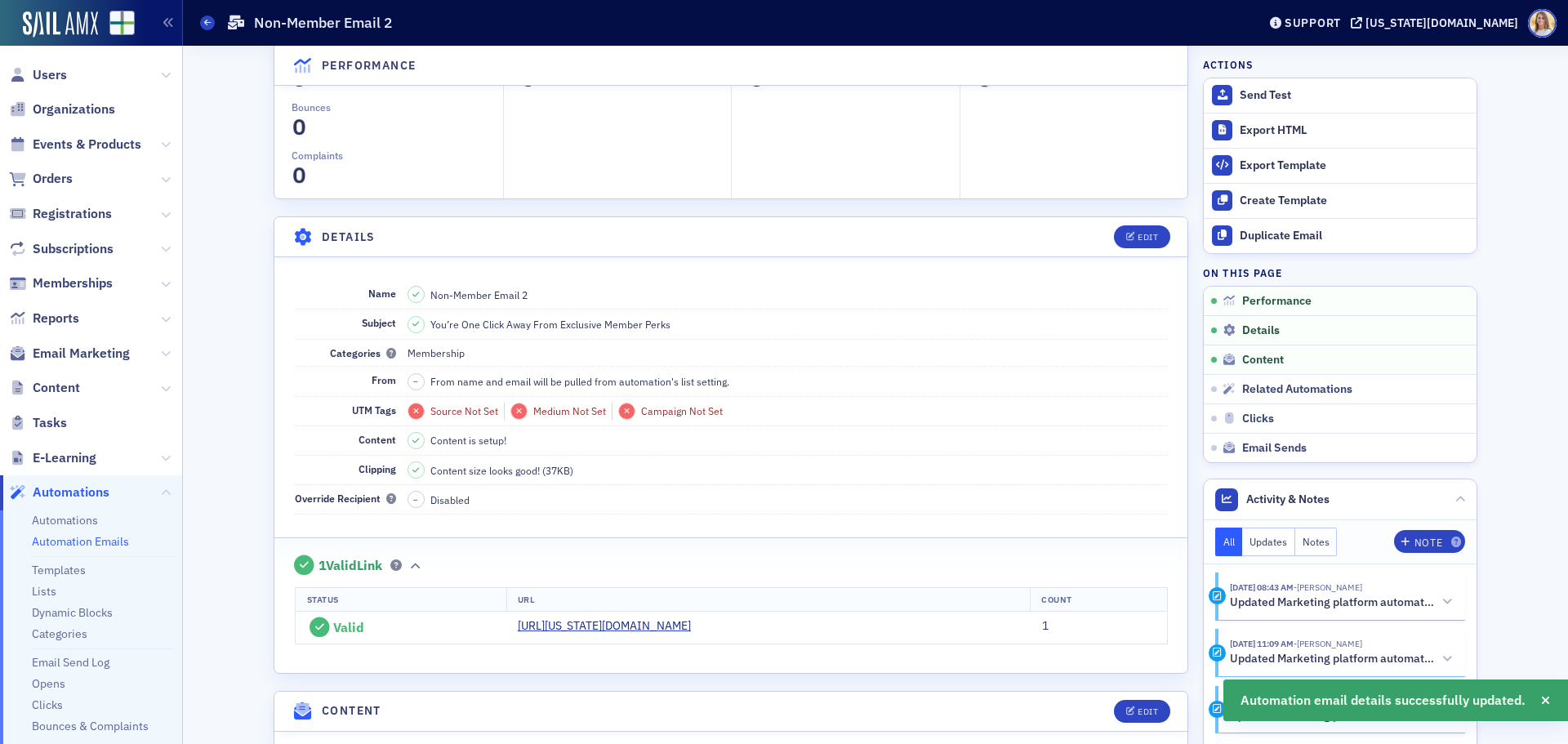
scroll to position [141, 0]
click at [63, 76] on span "Users" at bounding box center [50, 74] width 34 height 18
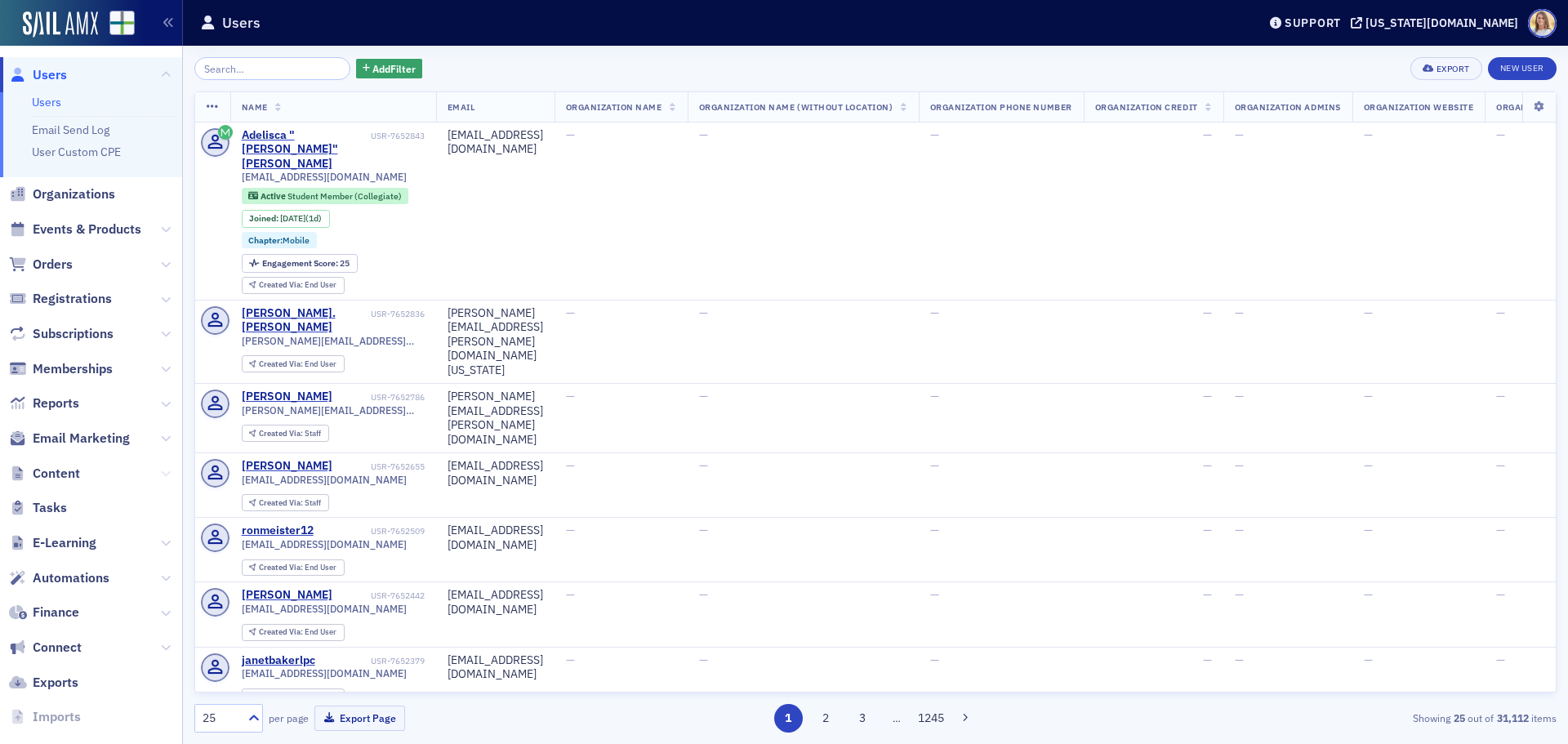
click at [161, 473] on icon at bounding box center [166, 473] width 10 height 10
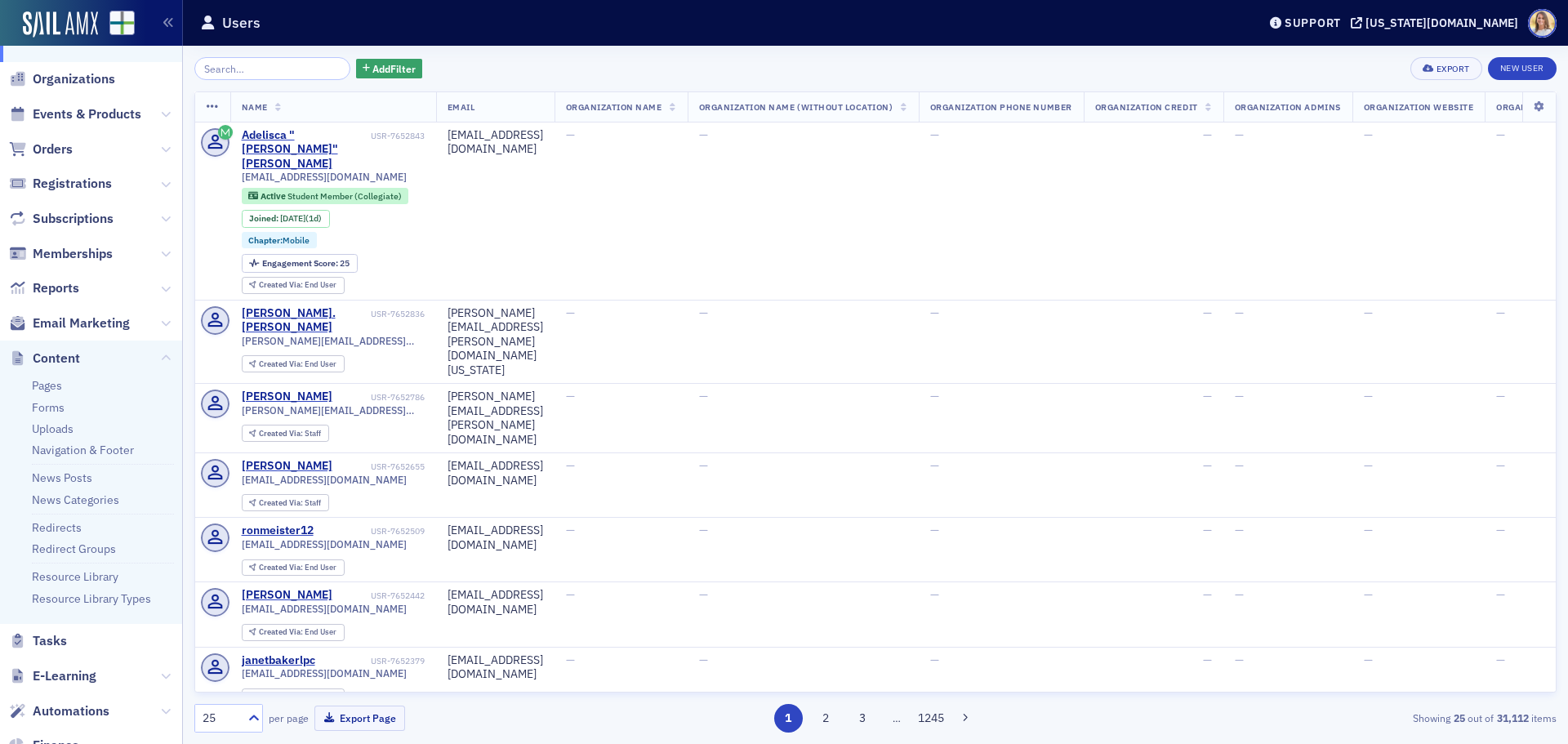
scroll to position [308, 0]
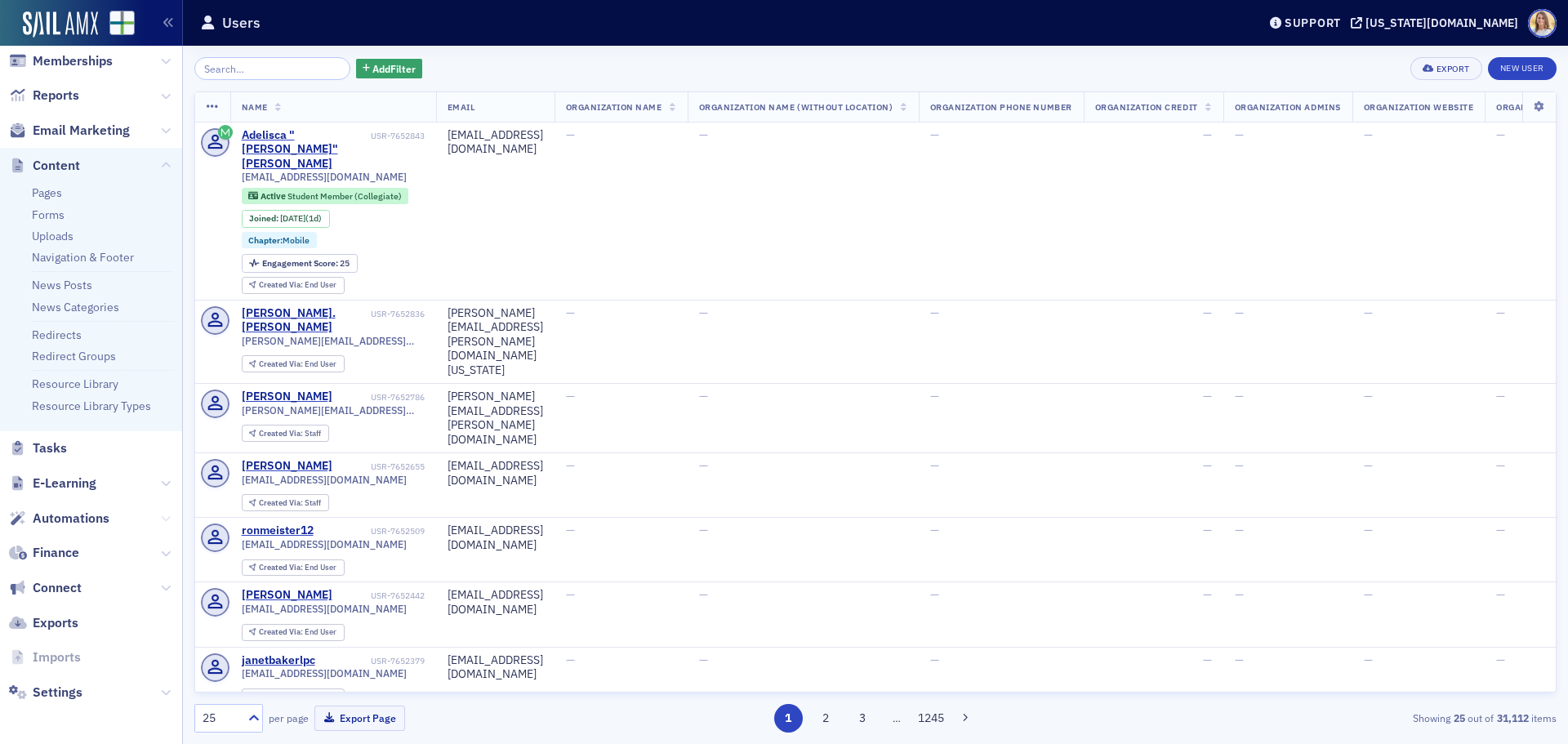
click at [161, 519] on icon at bounding box center [166, 519] width 10 height 10
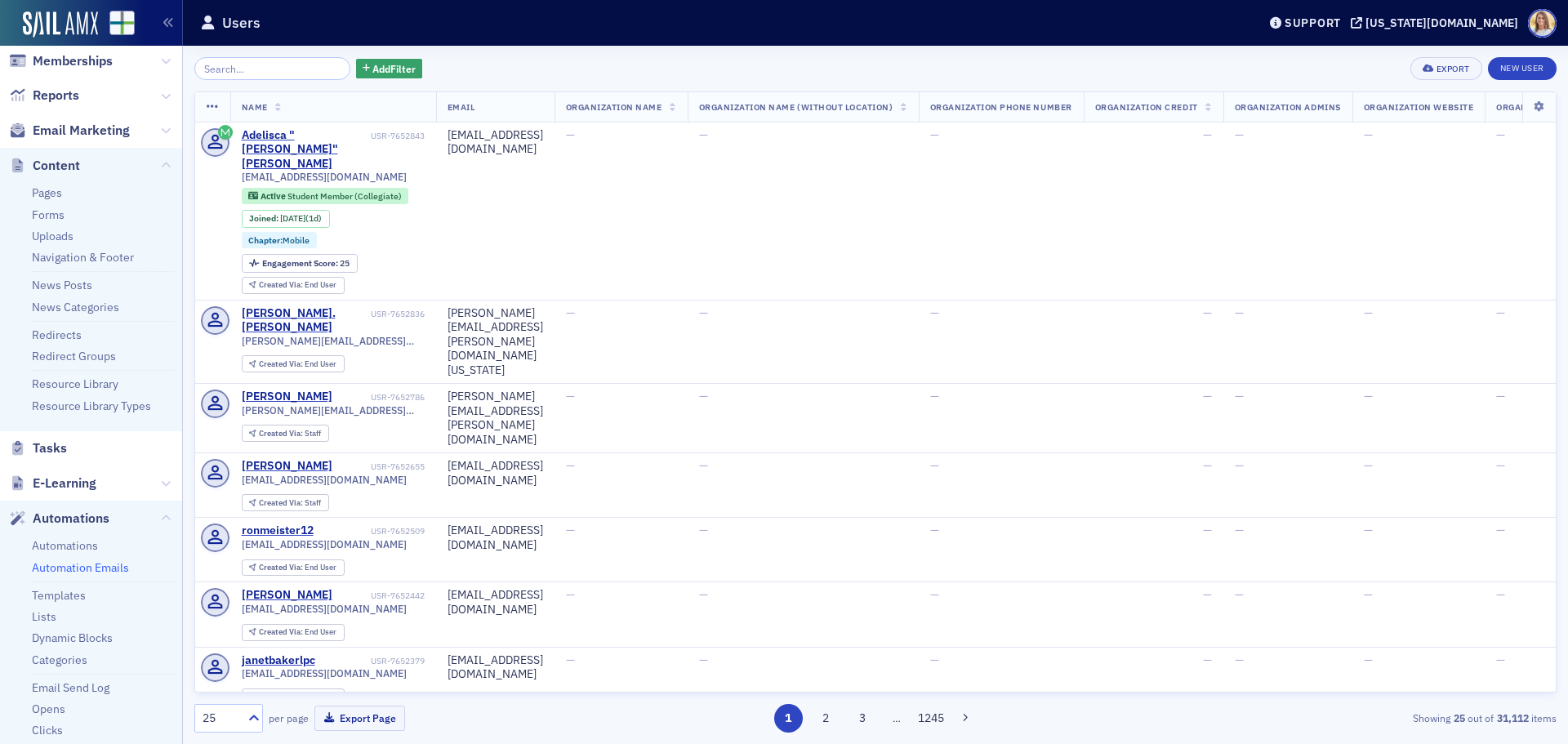
click at [62, 563] on link "Automation Emails" at bounding box center [80, 567] width 97 height 14
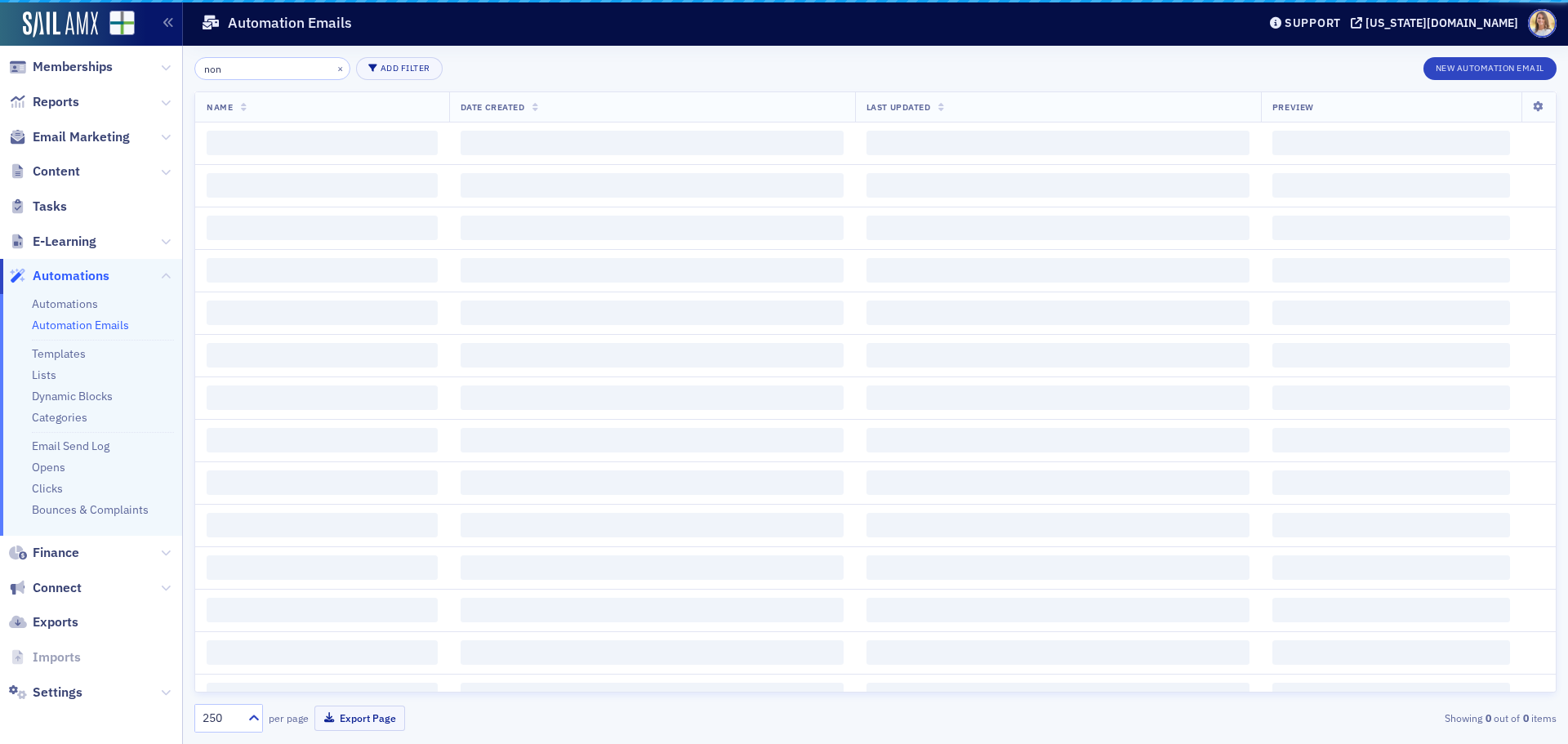
scroll to position [216, 0]
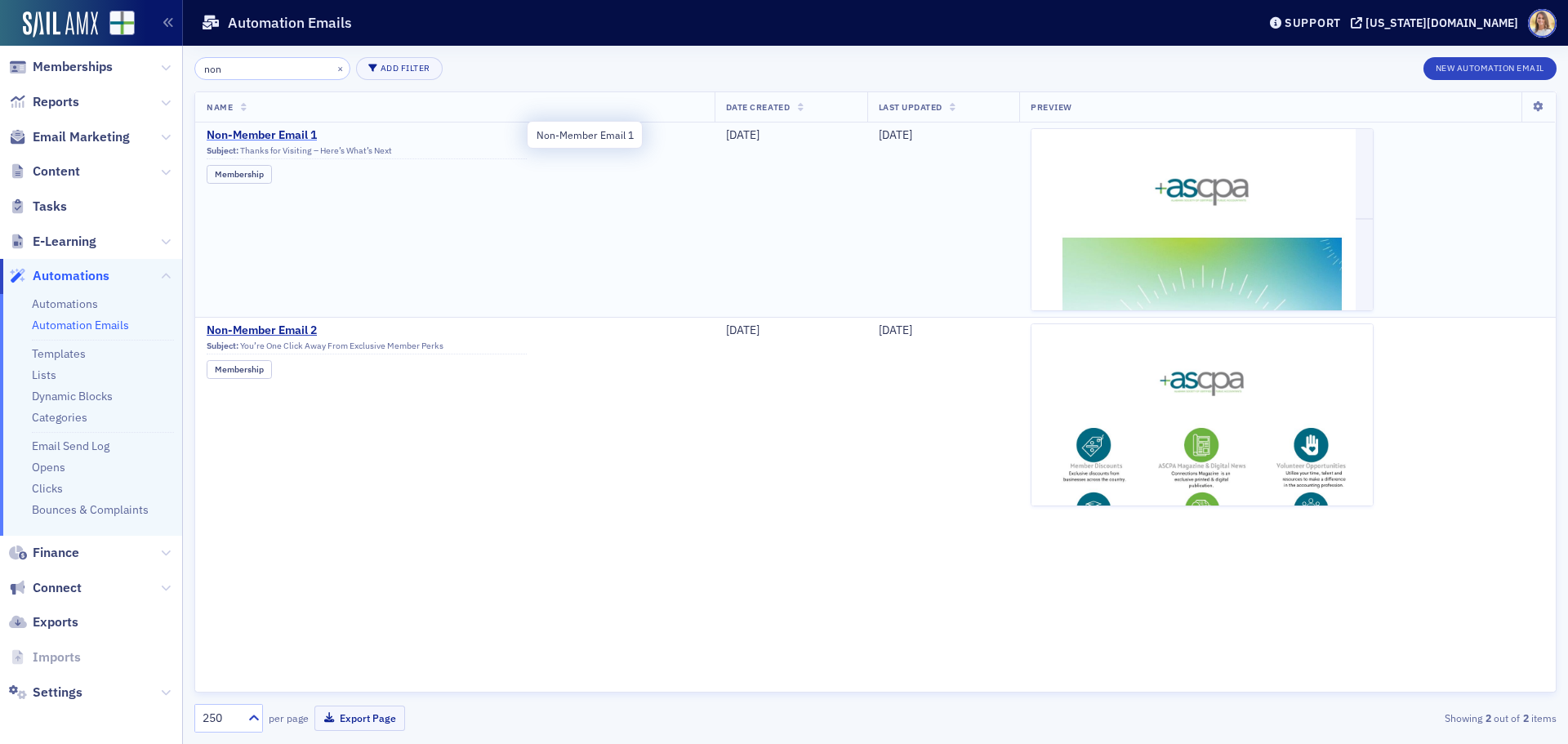
click at [308, 130] on span "Non-Member Email 1" at bounding box center [367, 135] width 320 height 14
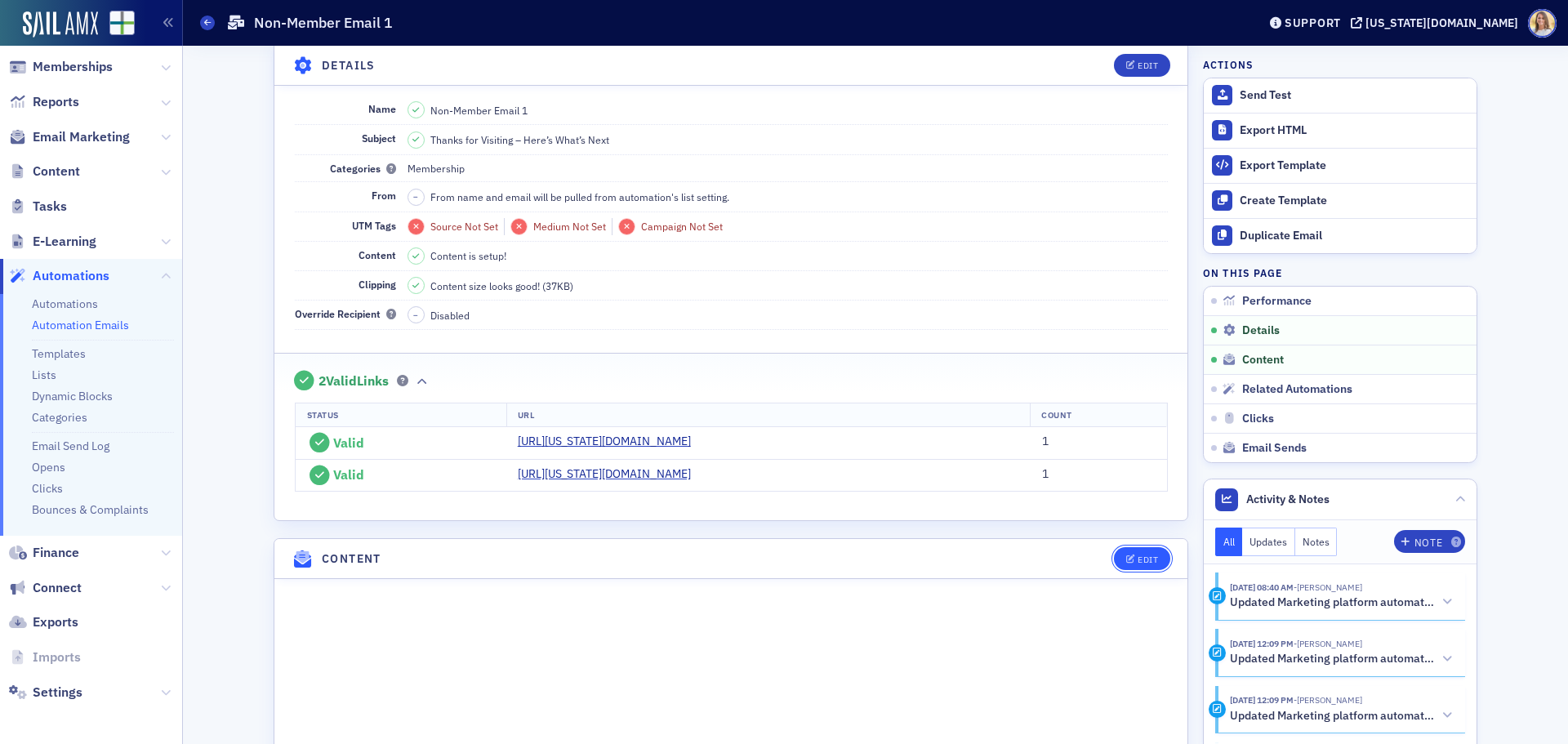
click at [1138, 555] on div "Edit" at bounding box center [1147, 559] width 20 height 9
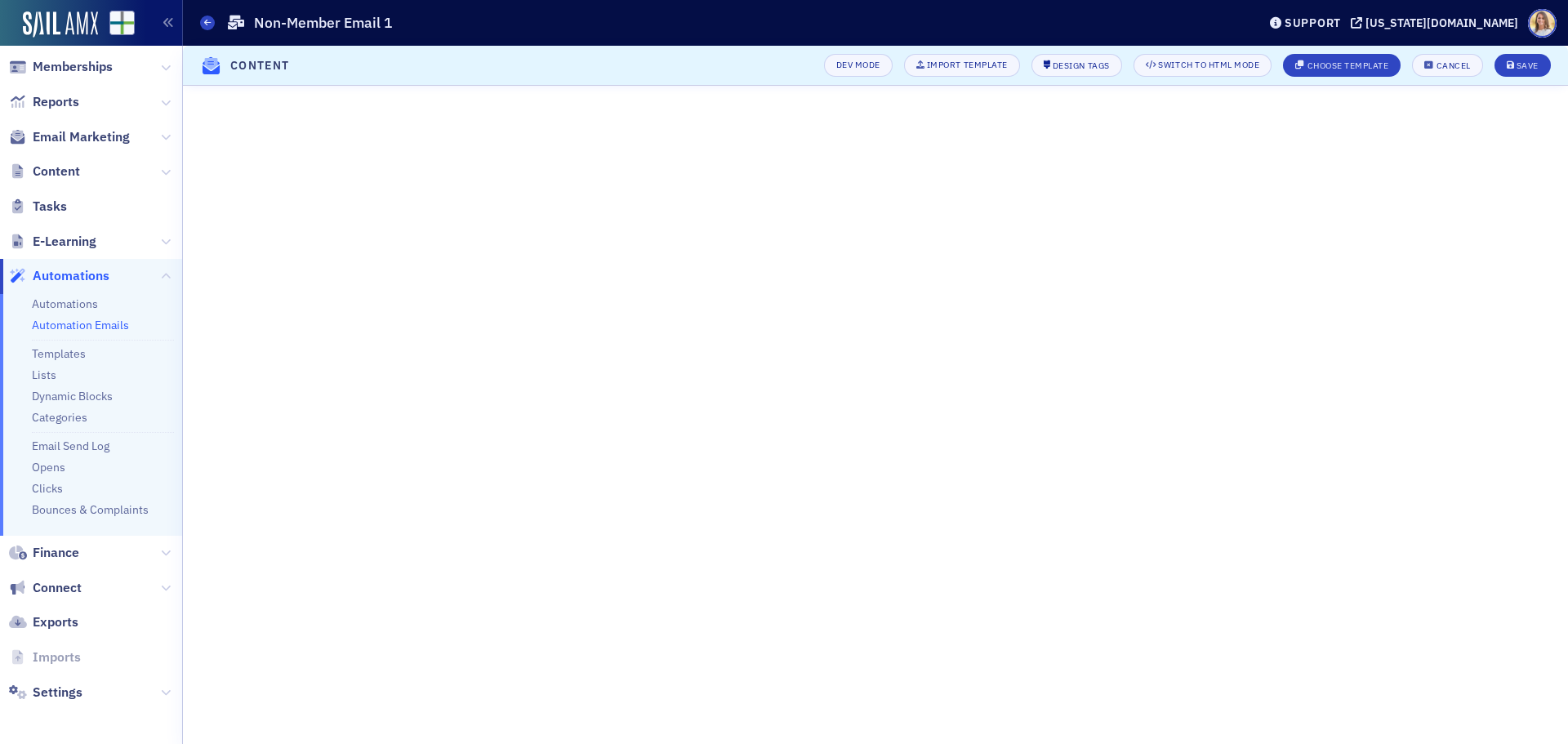
scroll to position [812, 0]
click at [1508, 60] on button "Save" at bounding box center [1522, 66] width 56 height 23
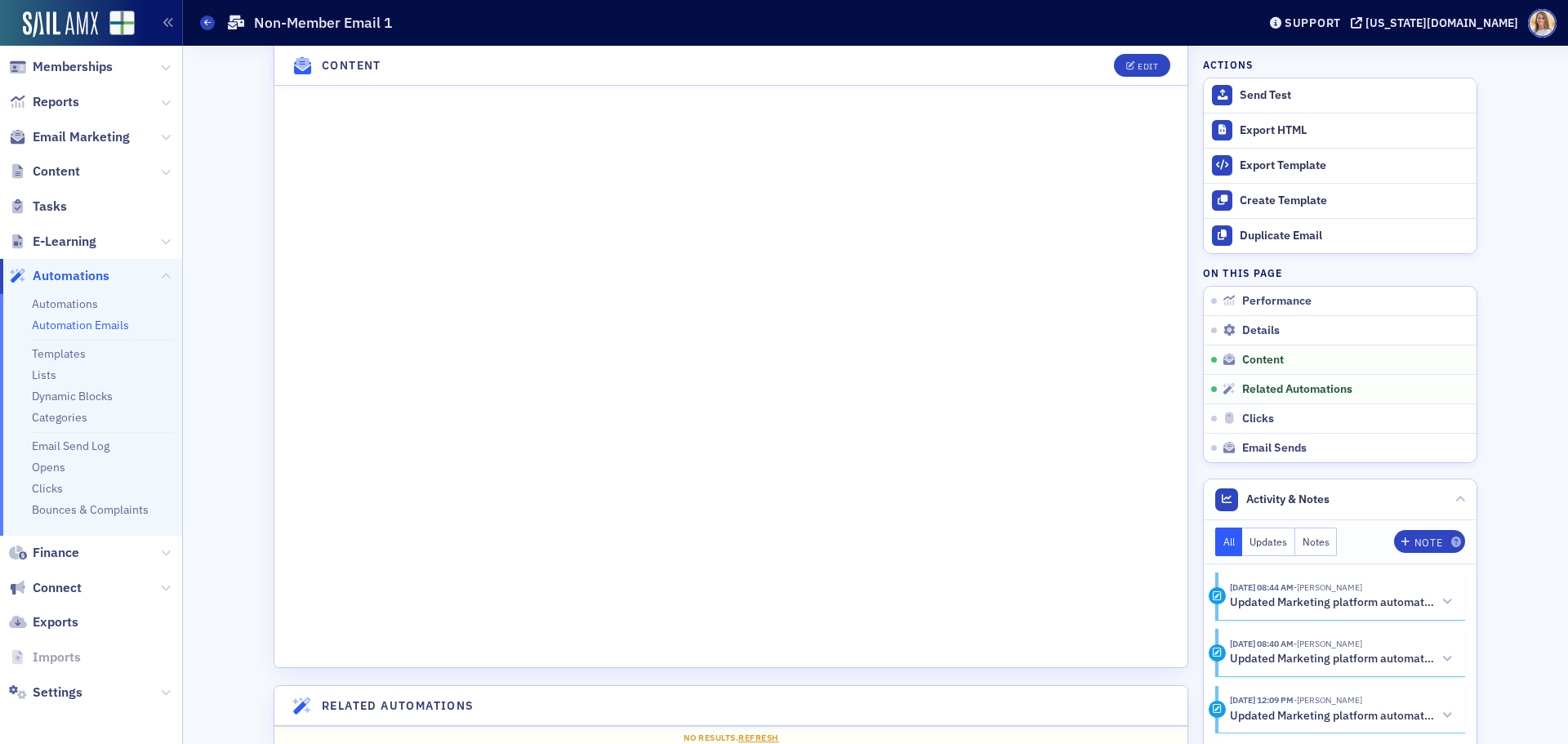
scroll to position [1220, 0]
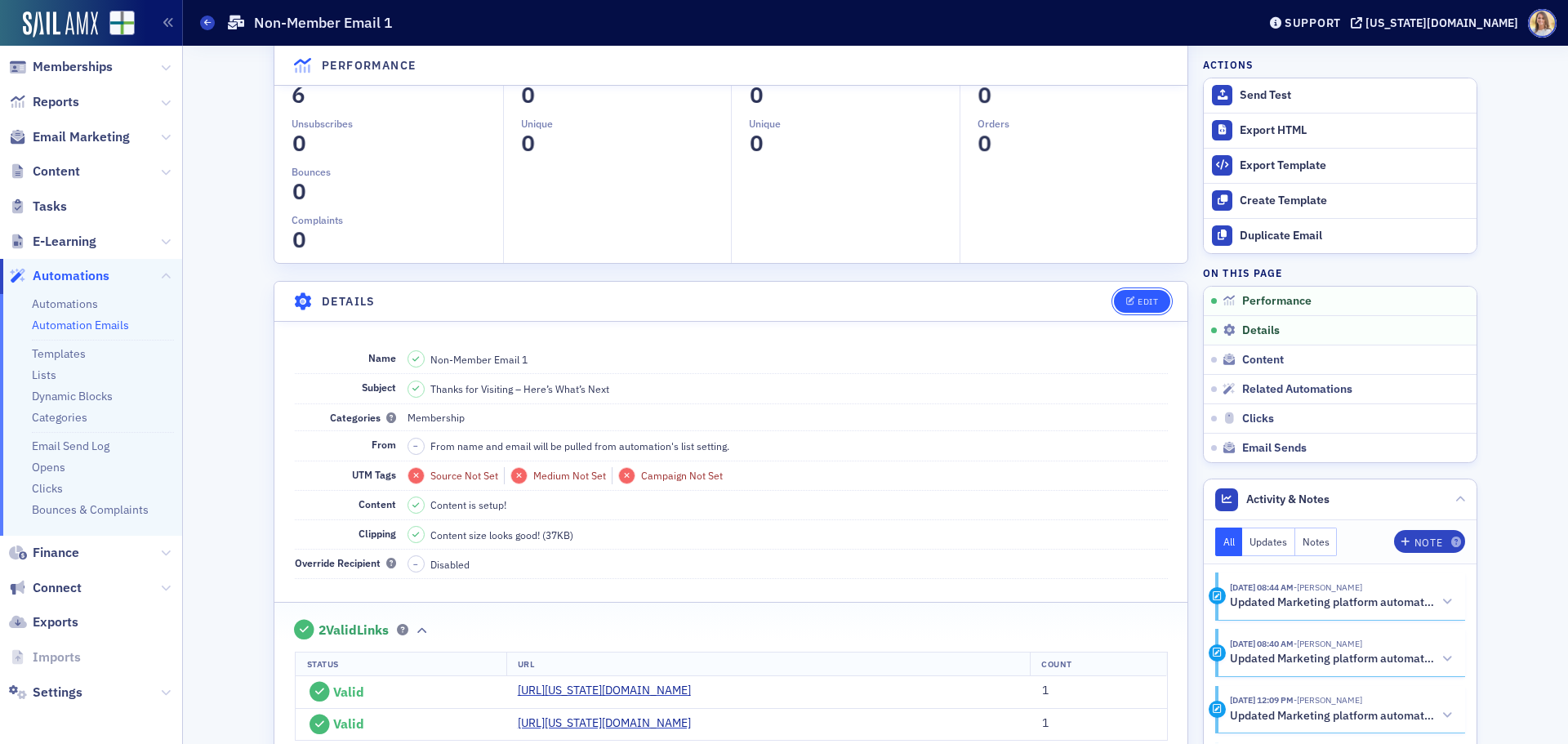
click at [1144, 308] on button "Edit" at bounding box center [1141, 302] width 56 height 23
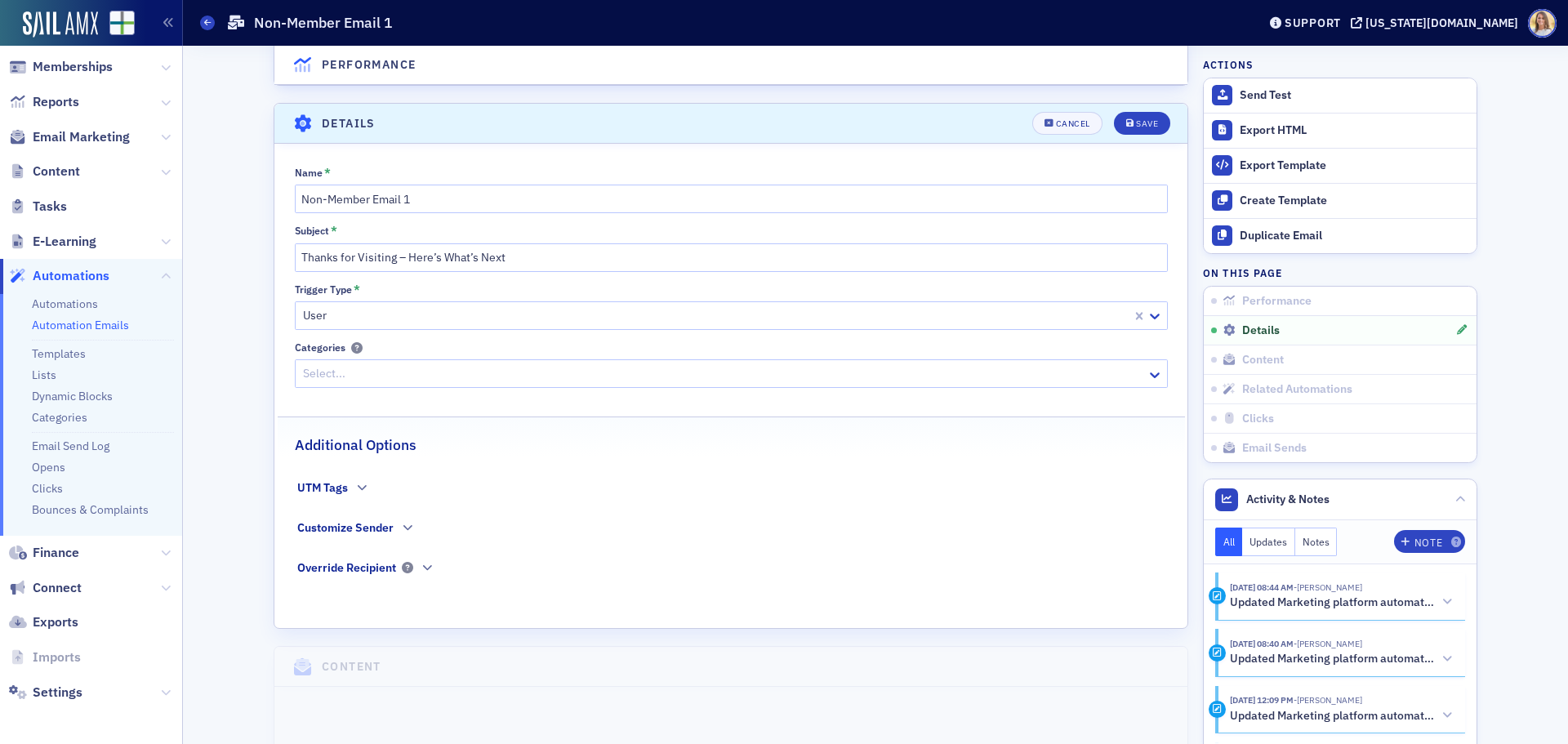
scroll to position [305, 0]
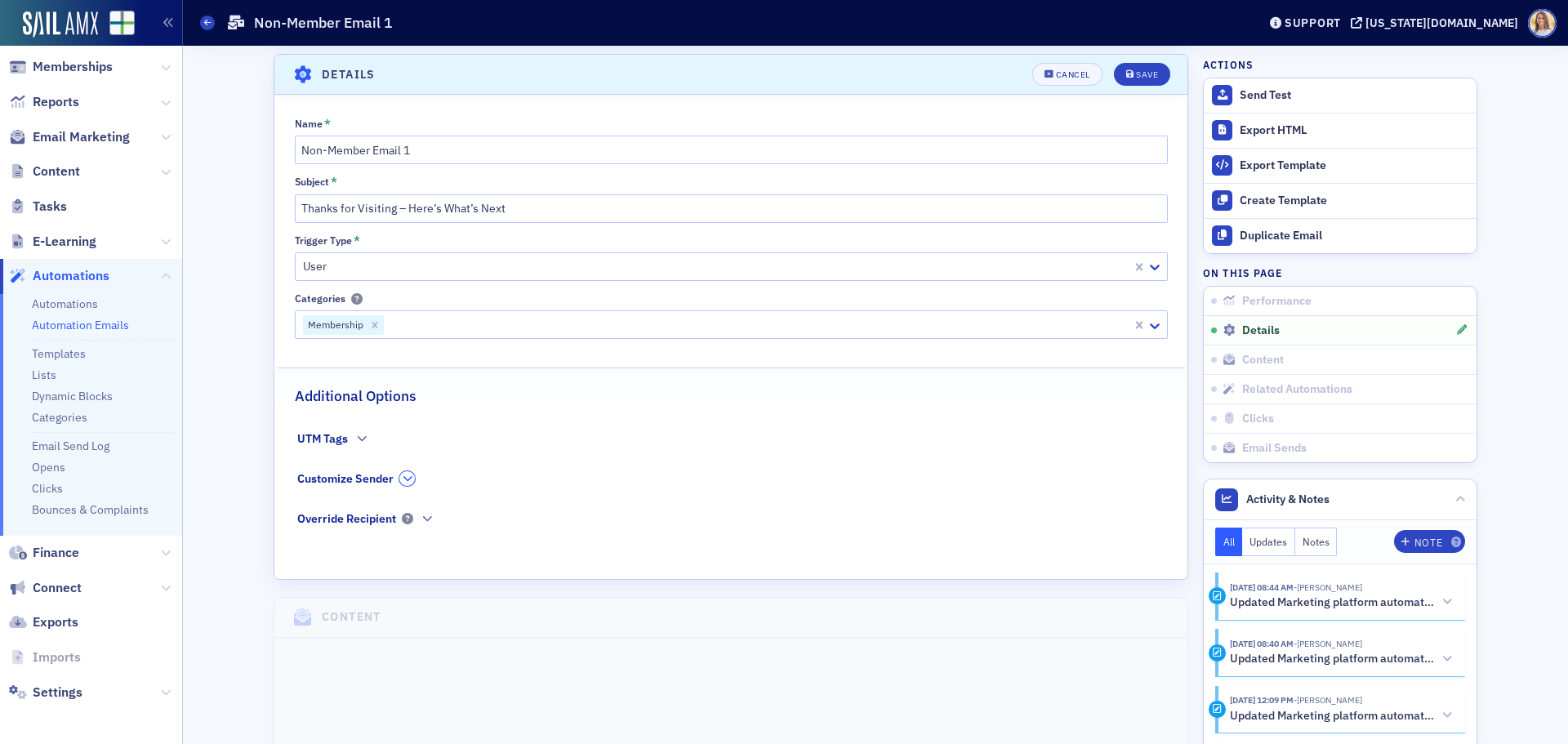
click at [403, 480] on icon "button" at bounding box center [407, 479] width 10 height 10
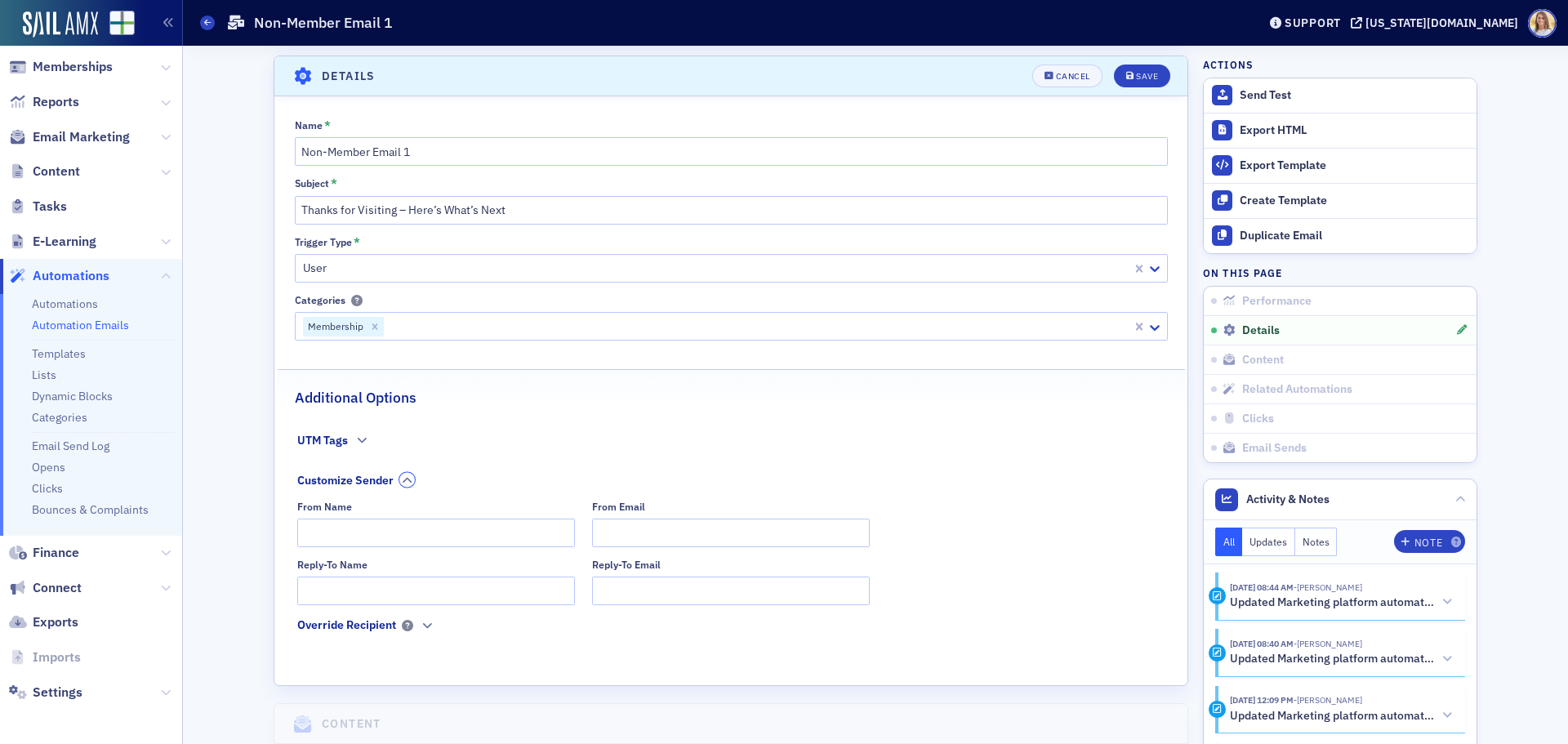
scroll to position [304, 0]
click at [426, 588] on input "Reply-To Name" at bounding box center [436, 591] width 278 height 29
type input "b"
type input "[PERSON_NAME]"
type input "[EMAIL_ADDRESS][US_STATE][DOMAIN_NAME]"
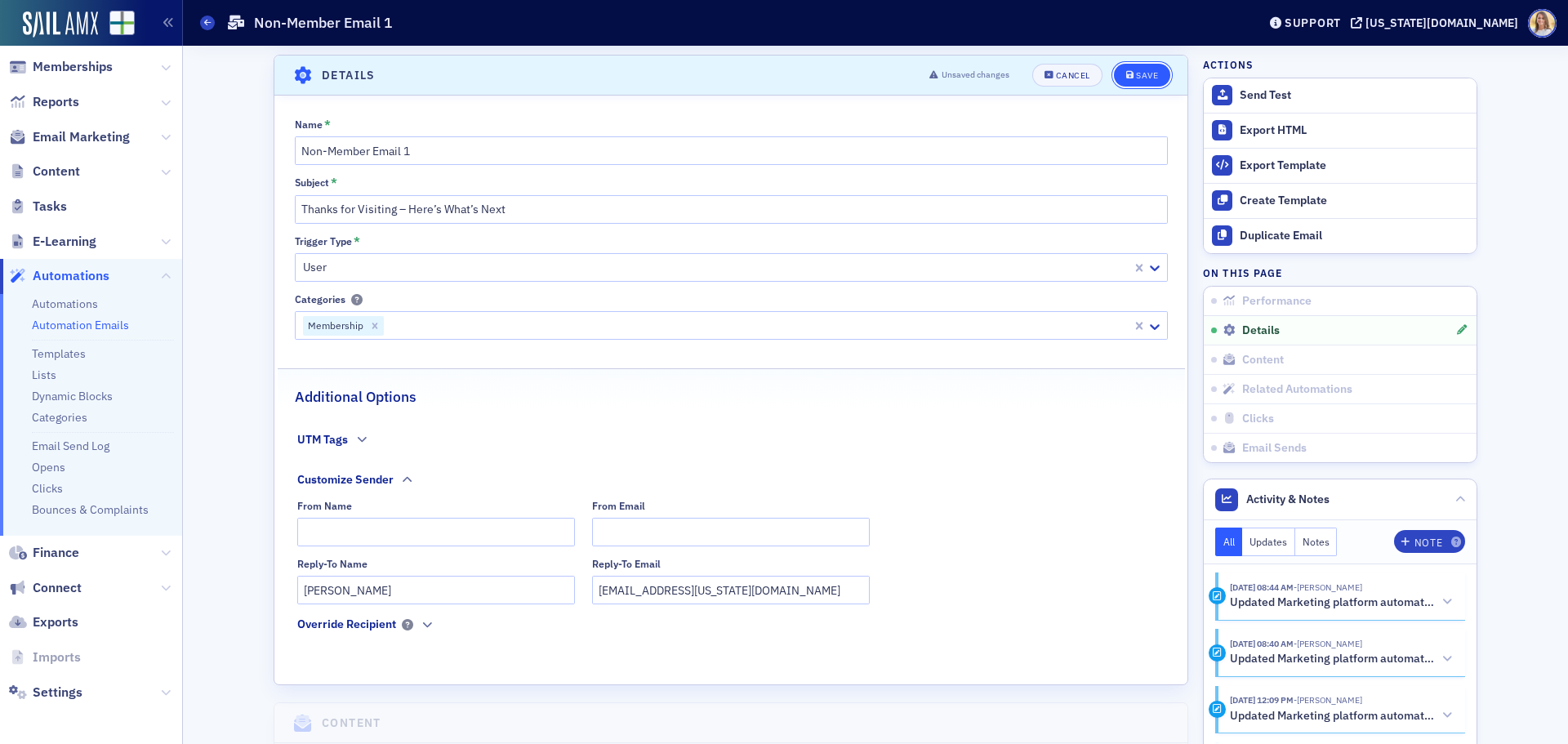
click at [1156, 73] on button "Save" at bounding box center [1141, 75] width 56 height 23
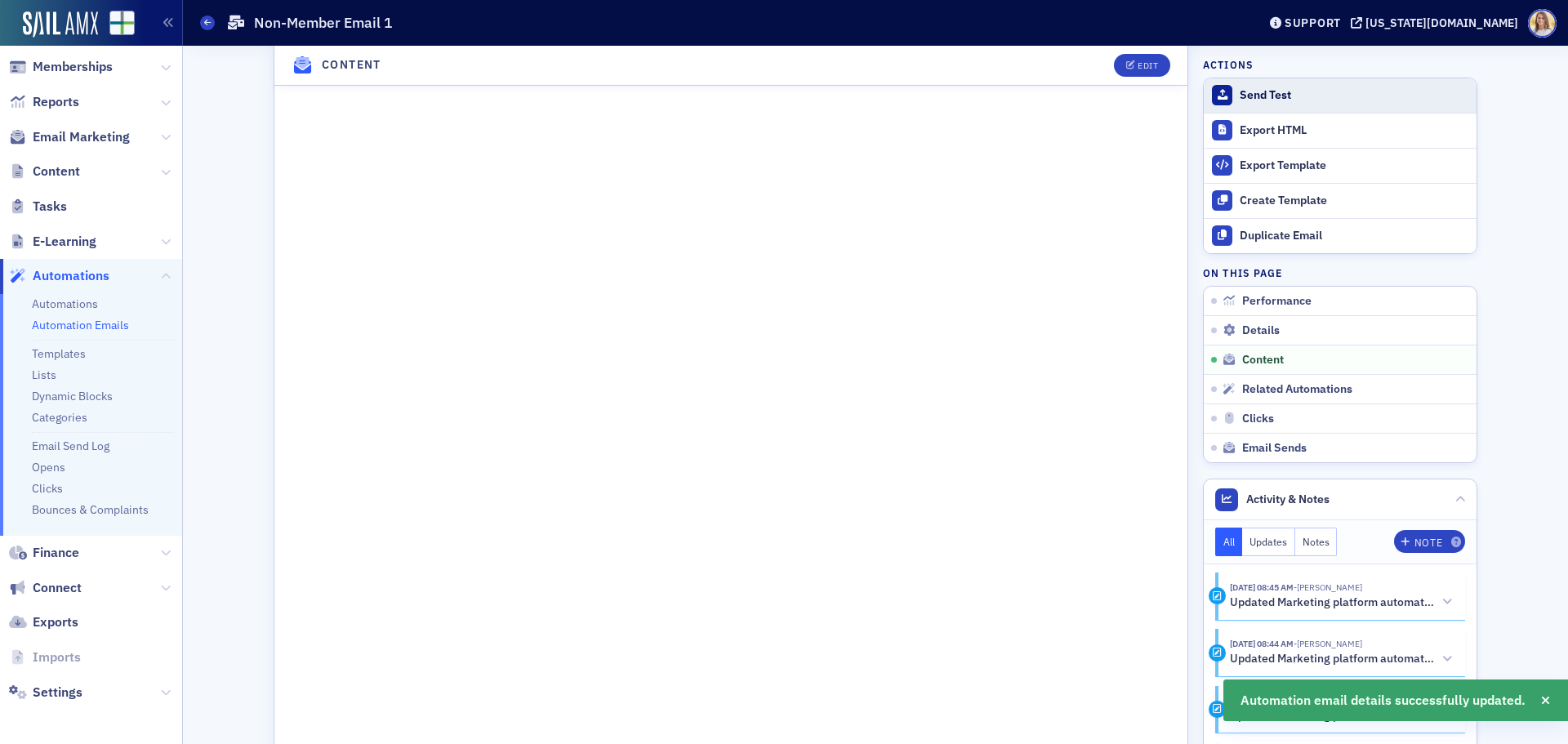
click at [1270, 95] on div "Send Test" at bounding box center [1354, 95] width 228 height 14
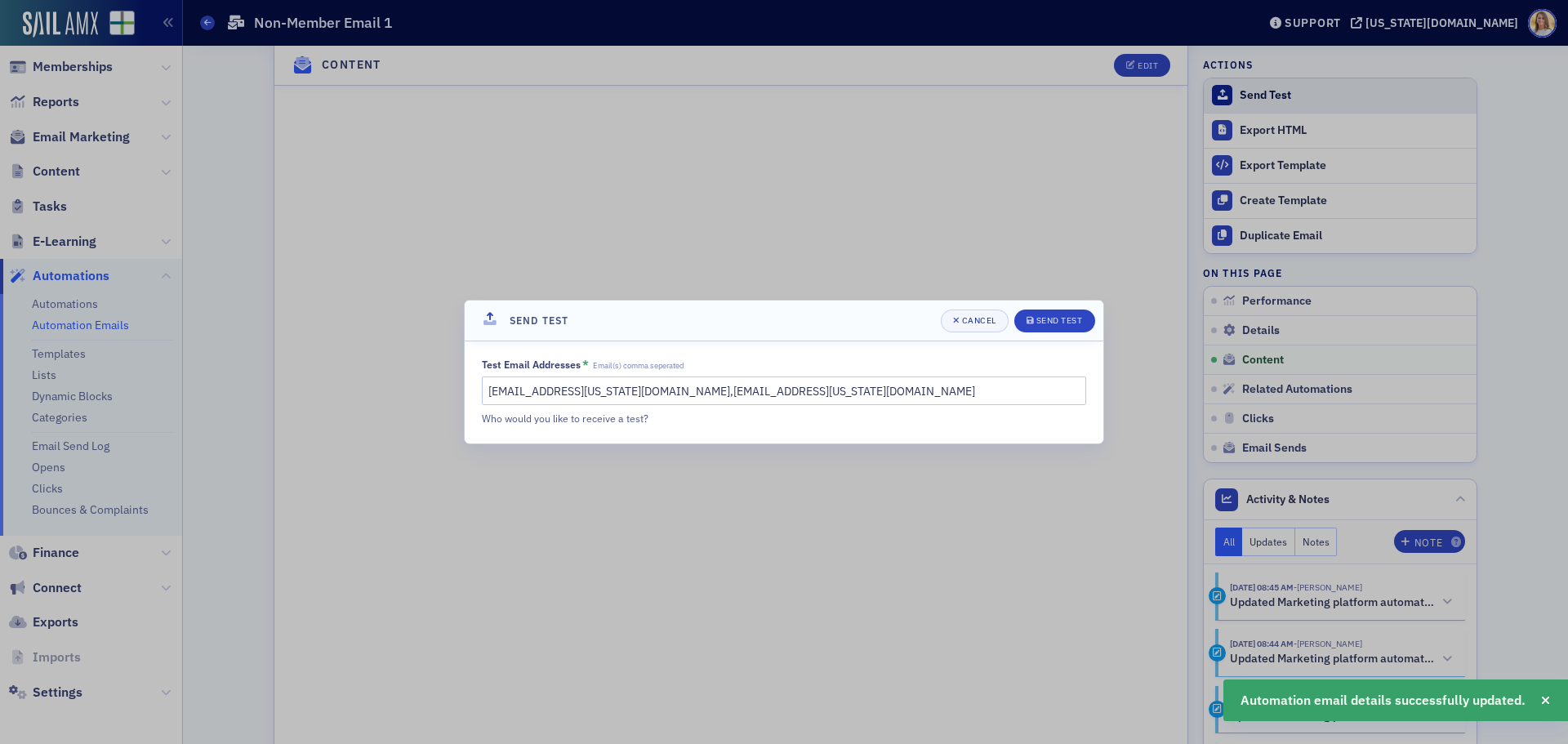
scroll to position [957, 0]
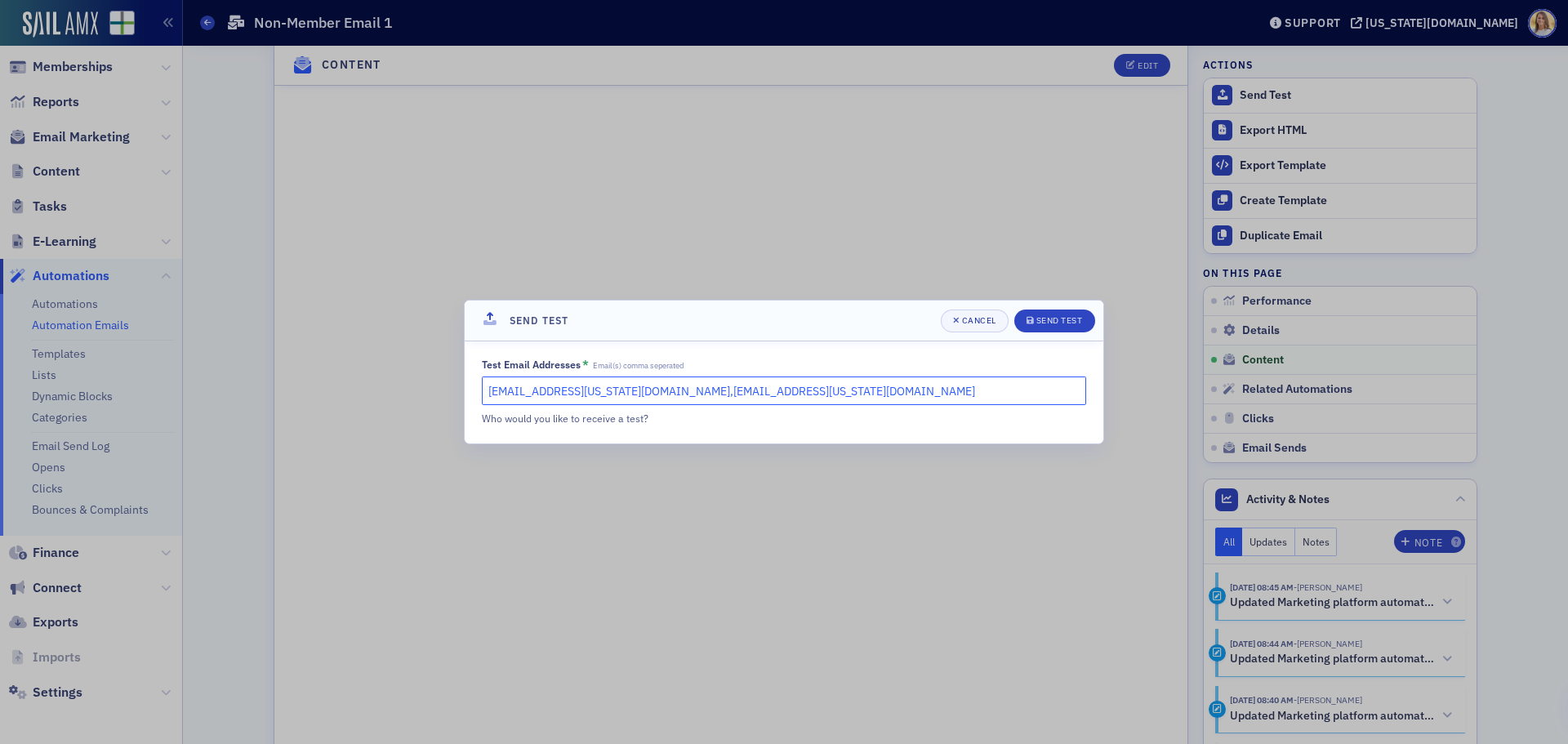
drag, startPoint x: 804, startPoint y: 396, endPoint x: 606, endPoint y: 398, distance: 198.0
click at [606, 398] on input "[EMAIL_ADDRESS][US_STATE][DOMAIN_NAME],[EMAIL_ADDRESS][US_STATE][DOMAIN_NAME]" at bounding box center [784, 391] width 605 height 29
type input "[EMAIL_ADDRESS][US_STATE][DOMAIN_NAME]"
click at [1068, 331] on button "Send Test" at bounding box center [1054, 321] width 81 height 23
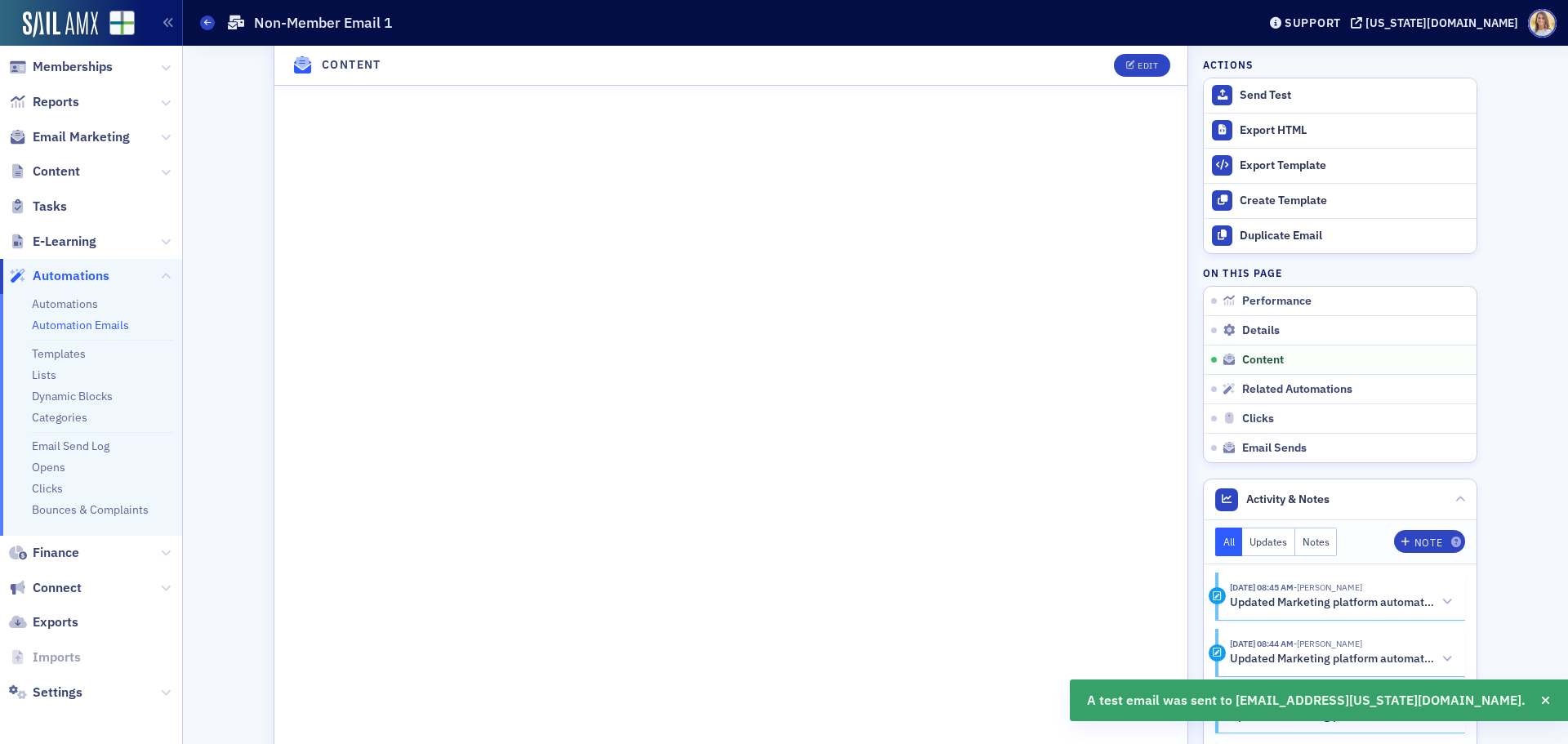
click at [95, 326] on link "Automation Emails" at bounding box center [80, 325] width 97 height 14
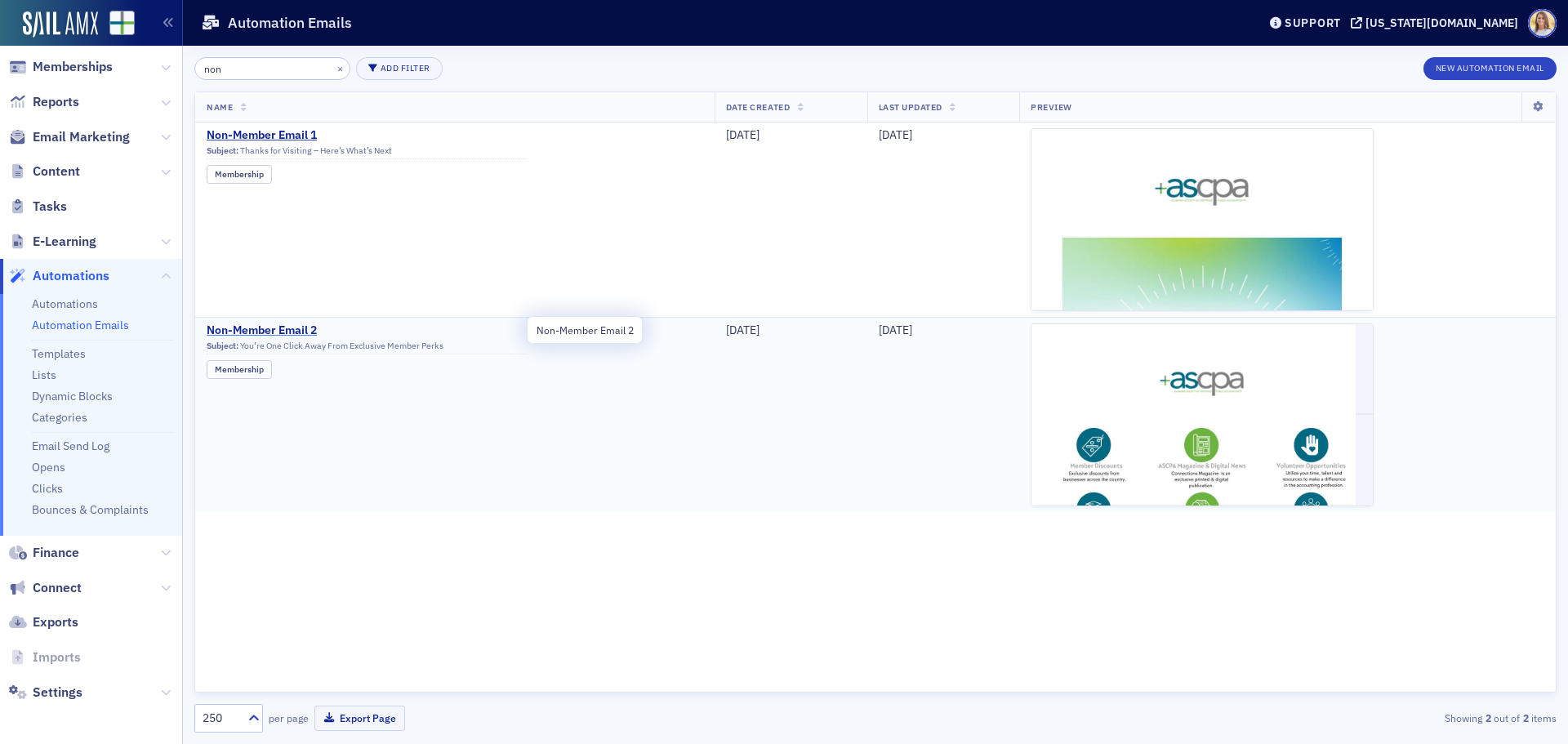
click at [304, 331] on span "Non-Member Email 2" at bounding box center [367, 331] width 320 height 14
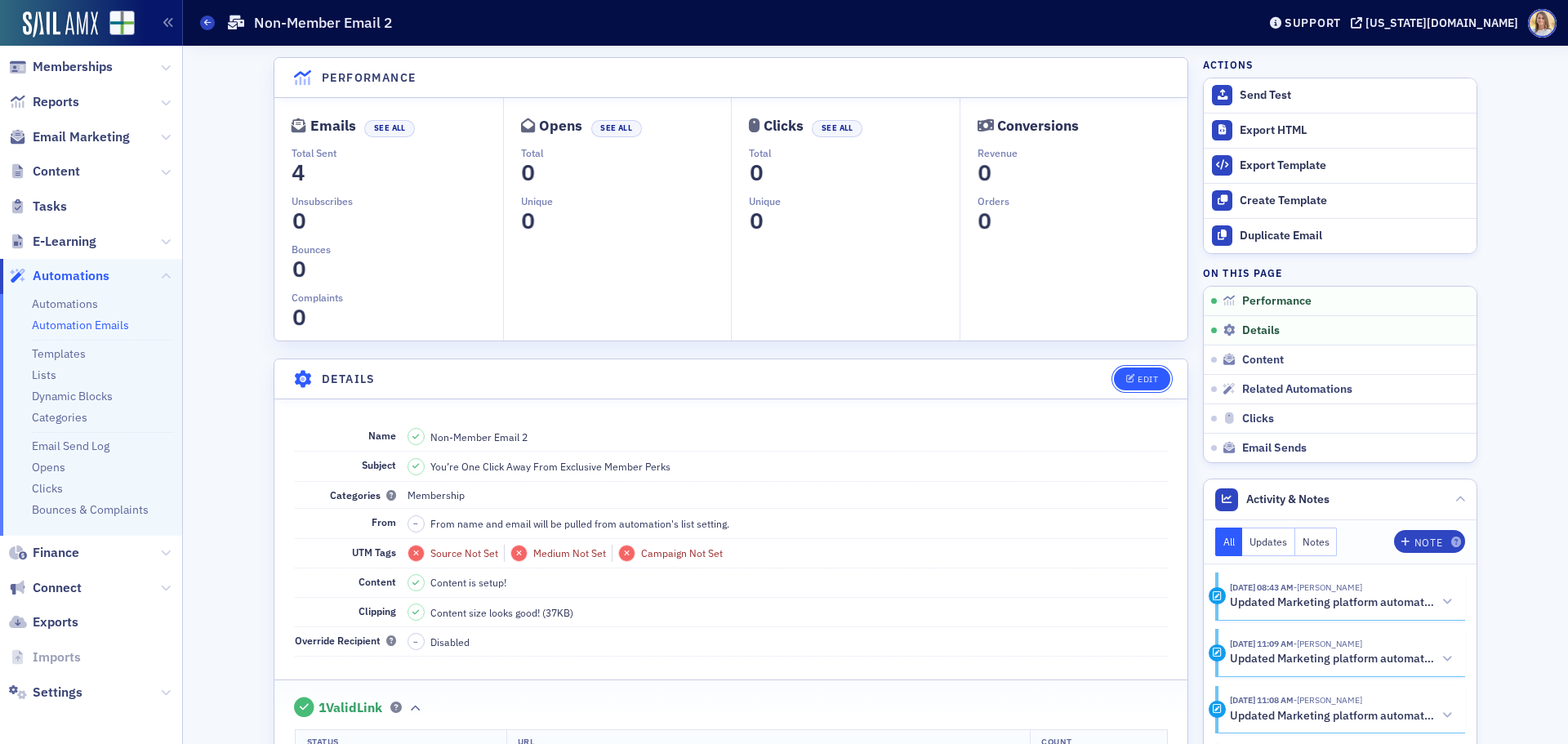
click at [1138, 377] on div "Edit" at bounding box center [1147, 379] width 20 height 9
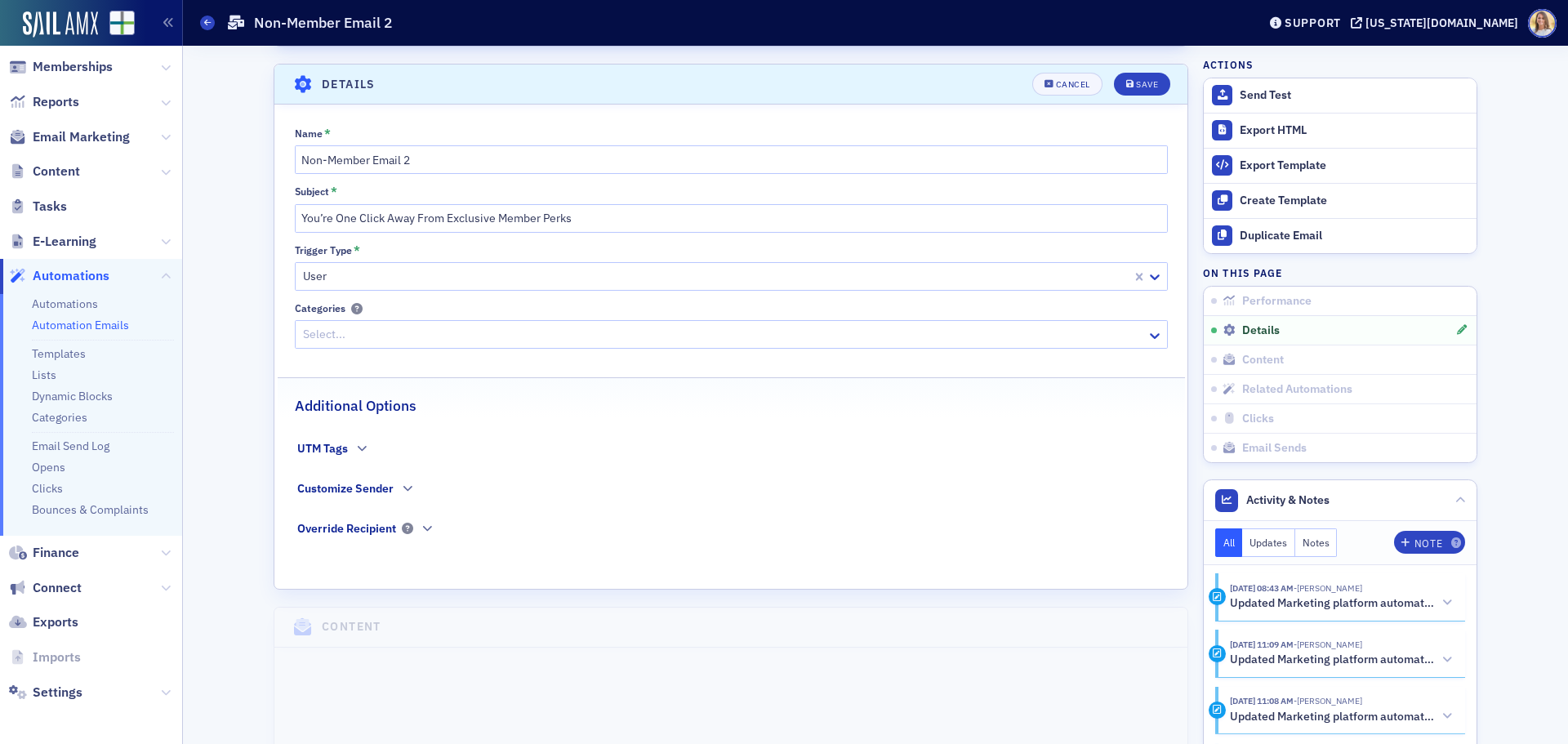
scroll to position [305, 0]
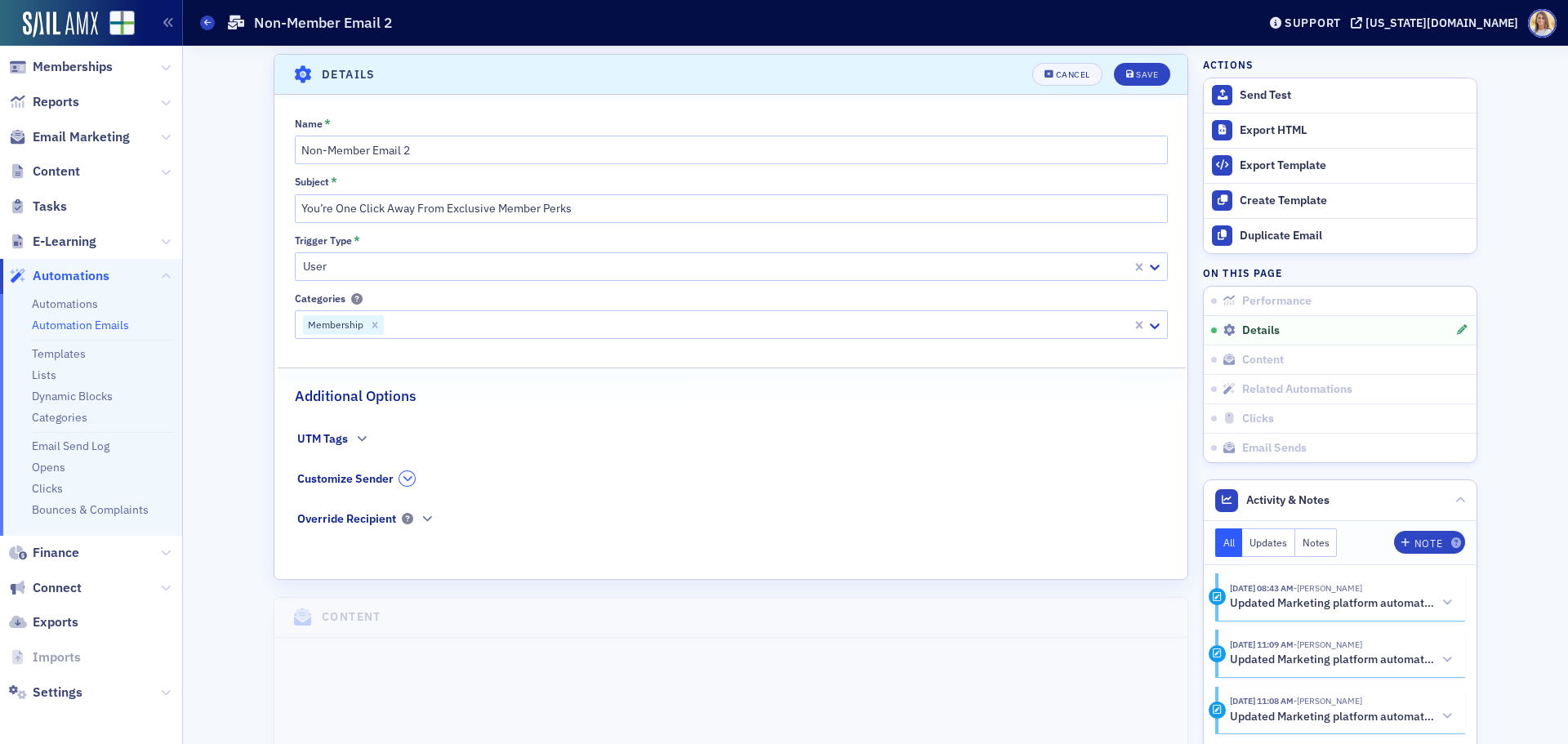
click at [403, 482] on icon "button" at bounding box center [407, 479] width 10 height 10
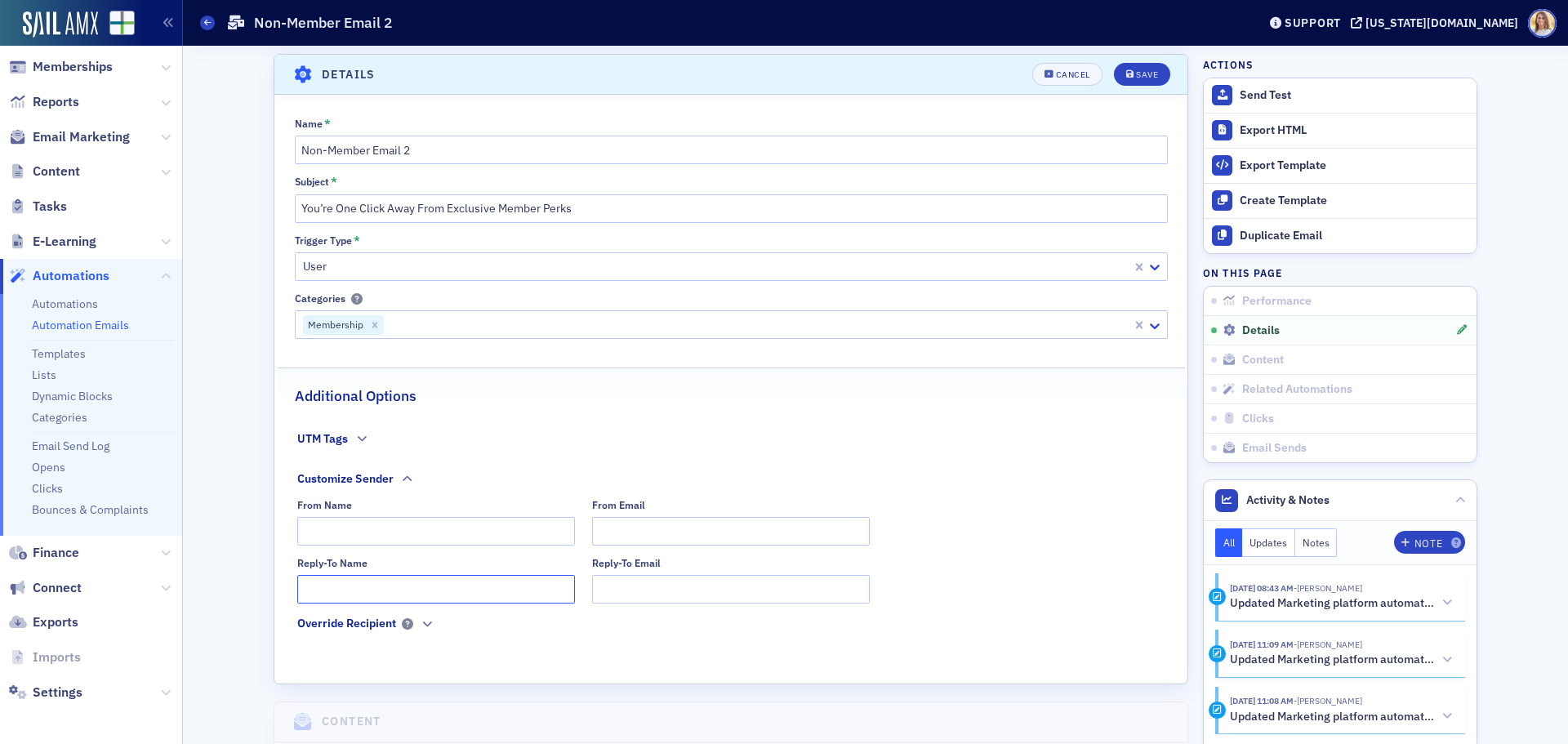
click at [396, 583] on input "Reply-To Name" at bounding box center [436, 590] width 278 height 29
type input "[PERSON_NAME]"
type input "[EMAIL_ADDRESS][US_STATE][DOMAIN_NAME]"
click at [1156, 65] on button "Save" at bounding box center [1141, 74] width 56 height 23
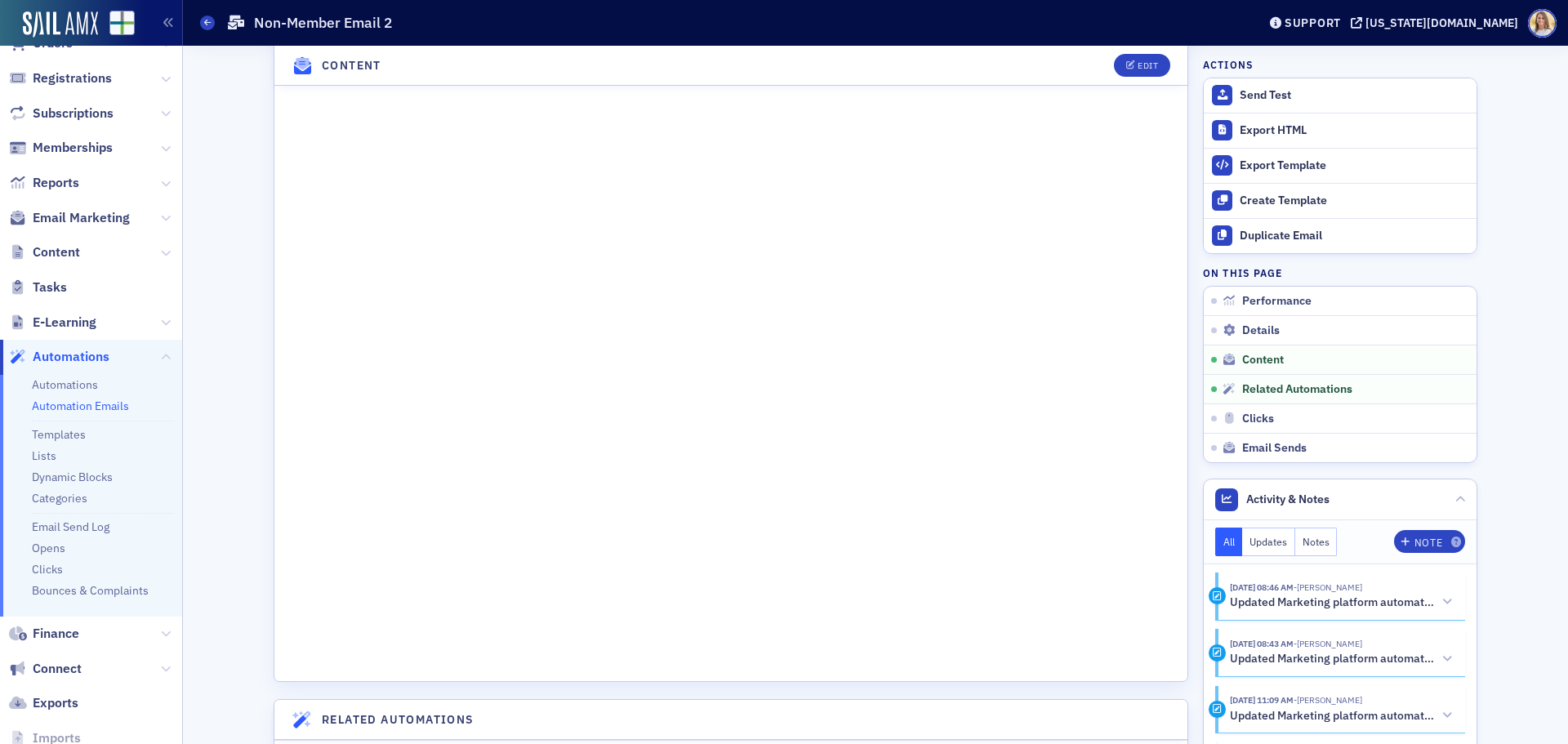
scroll to position [0, 0]
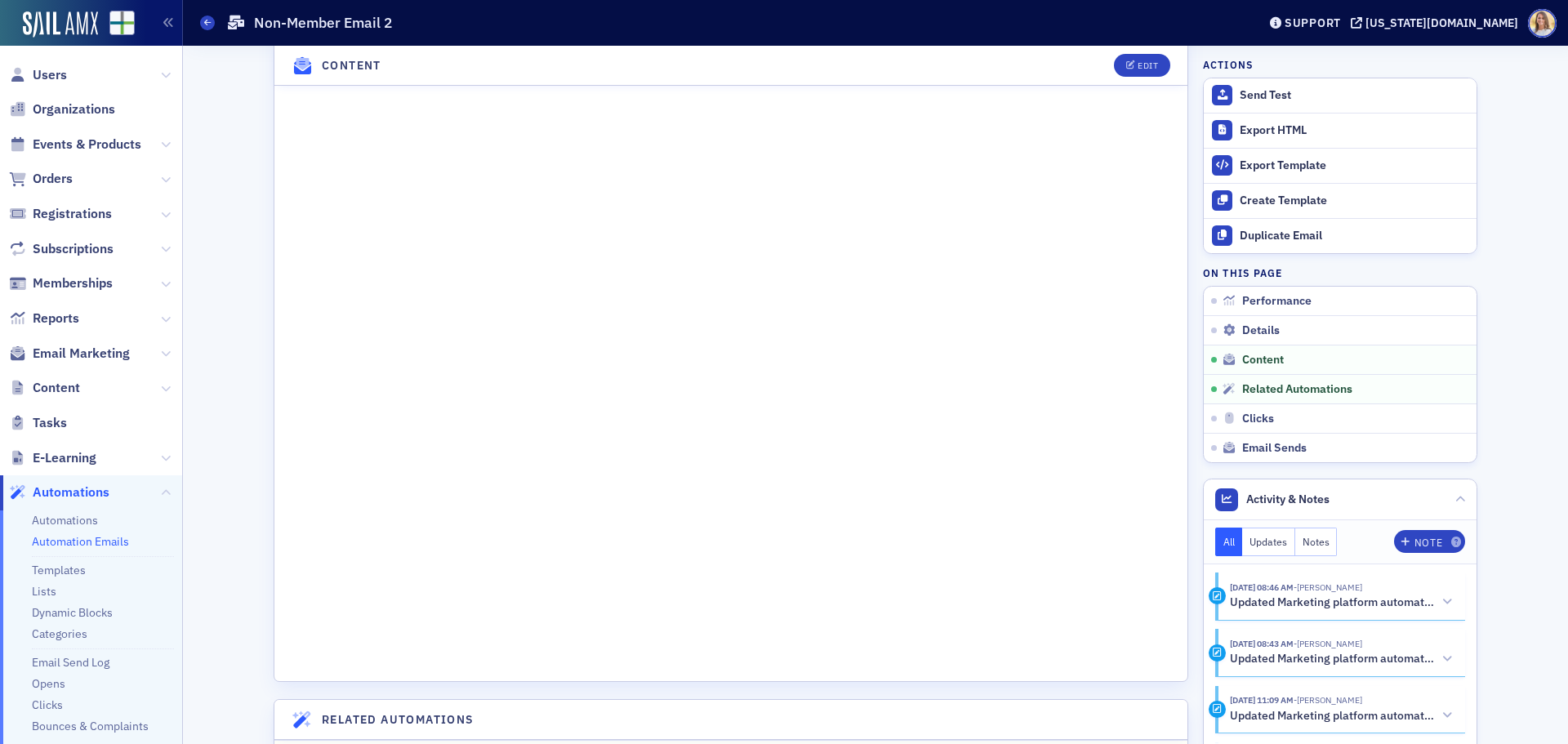
click at [147, 389] on span "Content" at bounding box center [90, 388] width 182 height 35
click at [161, 392] on icon at bounding box center [166, 389] width 10 height 10
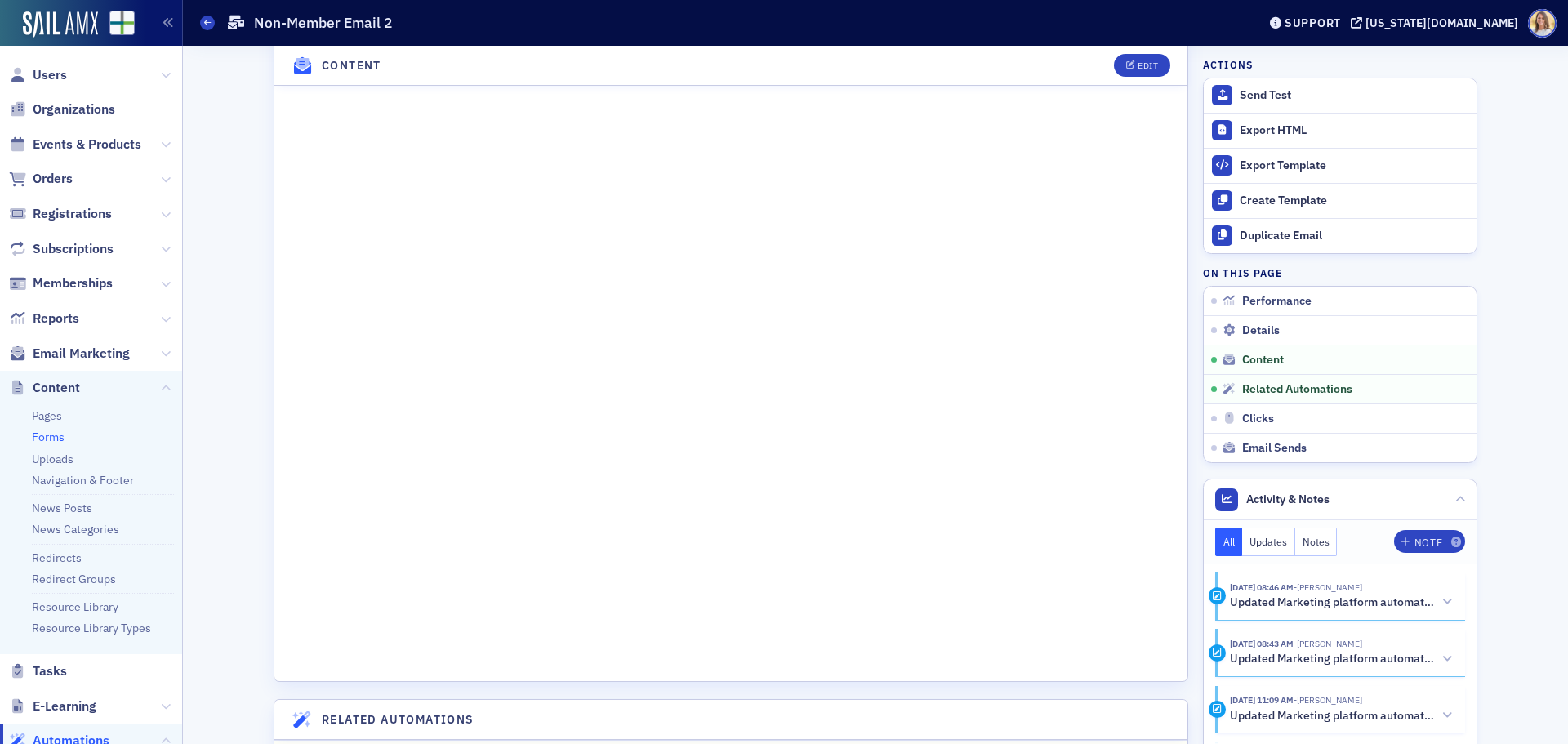
click at [50, 439] on link "Forms" at bounding box center [48, 436] width 32 height 14
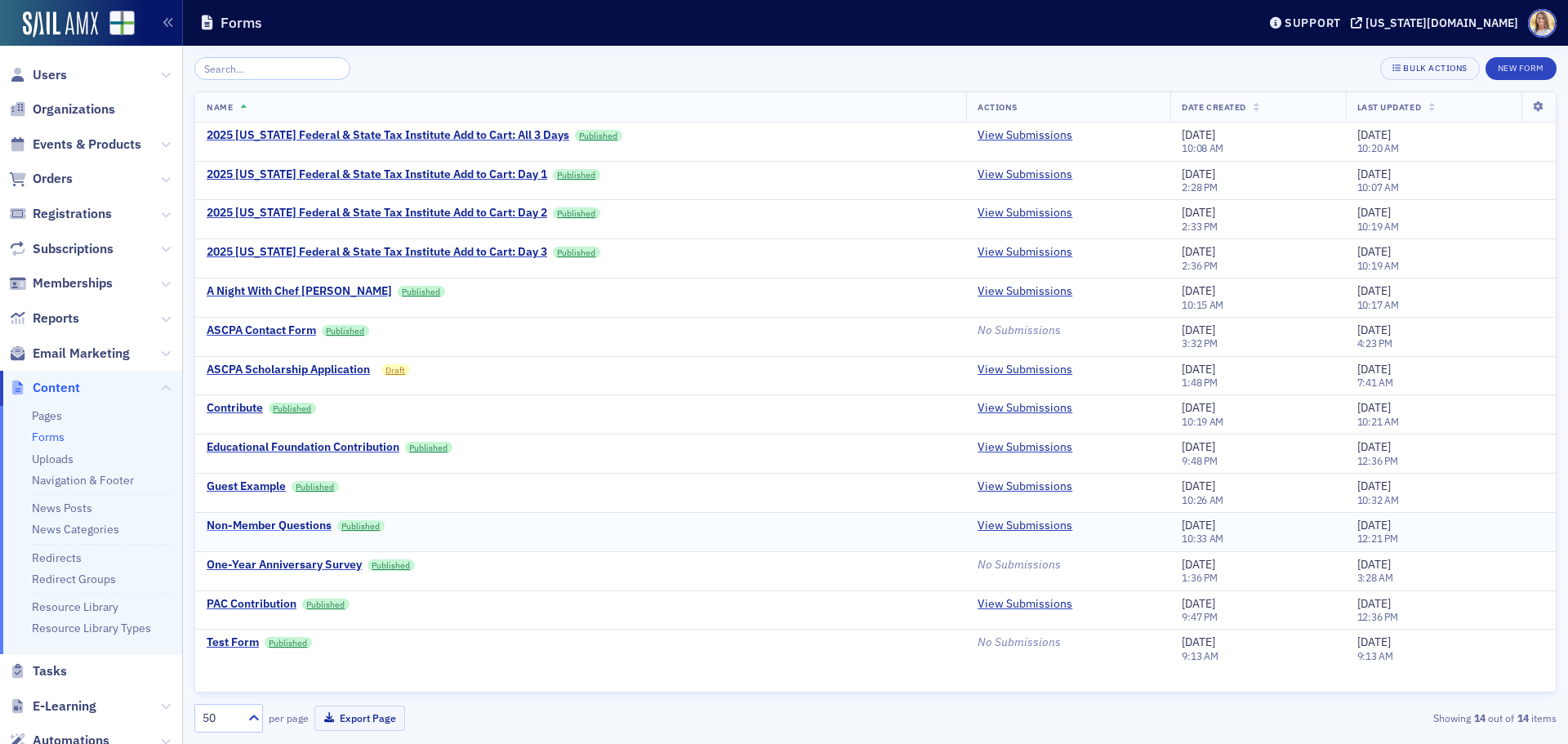
click at [262, 527] on div "Non-Member Questions" at bounding box center [268, 526] width 125 height 14
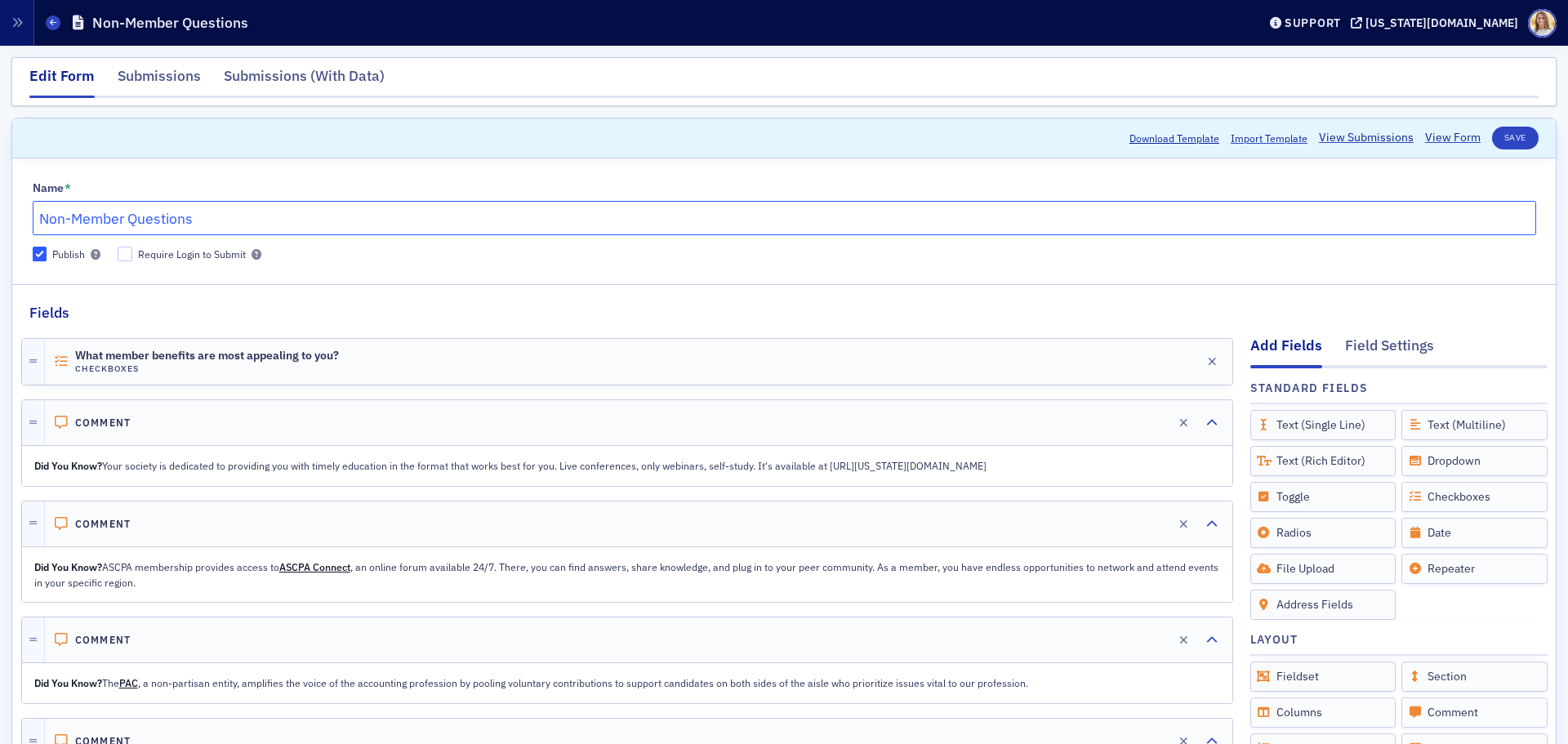
drag, startPoint x: 216, startPoint y: 227, endPoint x: 128, endPoint y: 231, distance: 88.1
click at [128, 231] on input "Non-Member Questions" at bounding box center [784, 218] width 1503 height 34
type input "Non-Member Survey"
click at [1502, 141] on button "Save" at bounding box center [1515, 138] width 47 height 23
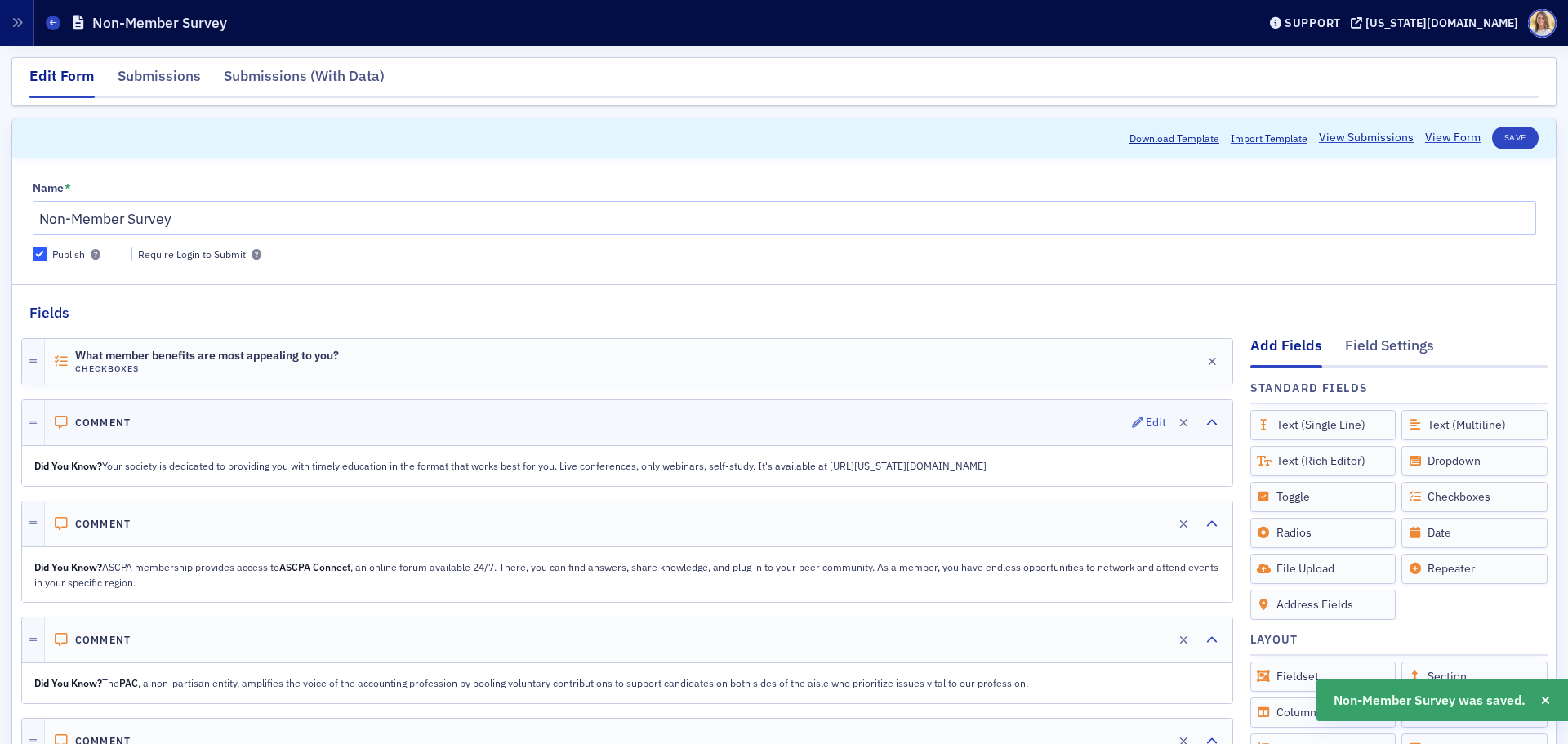
click at [109, 427] on h4 "Comment" at bounding box center [103, 422] width 56 height 12
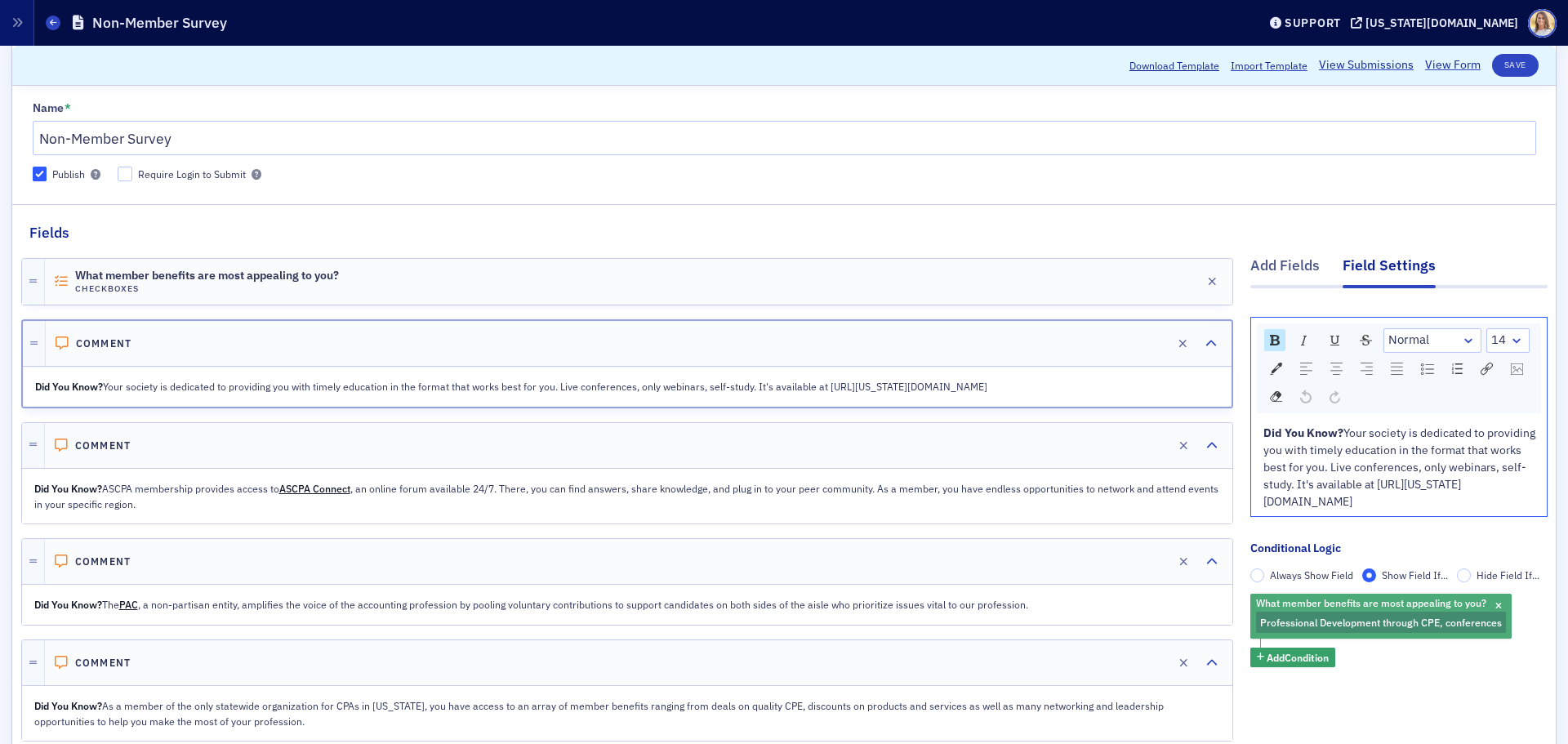
click at [1313, 598] on span "What member benefits are most appealing to you?" at bounding box center [1371, 603] width 230 height 13
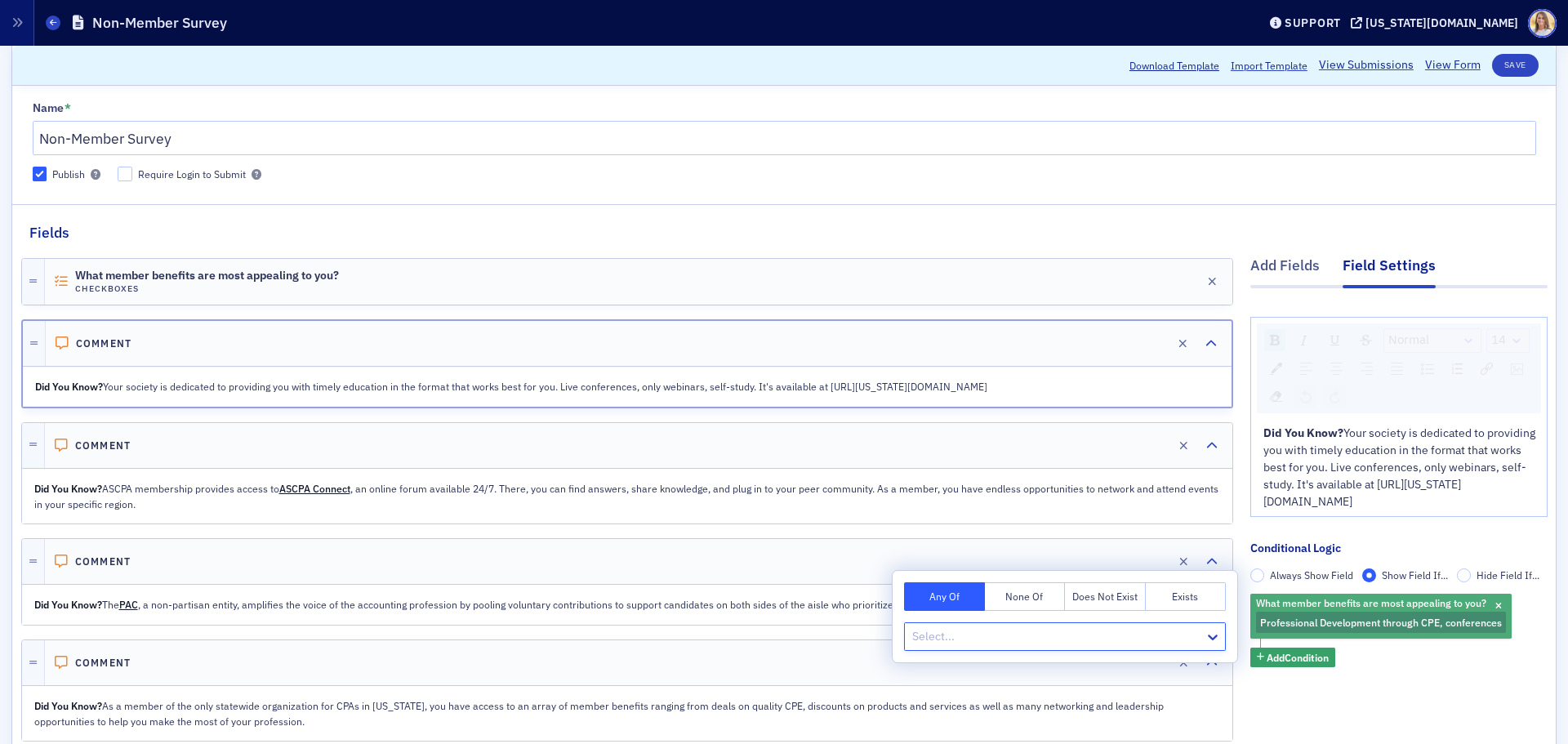
scroll to position [81, 0]
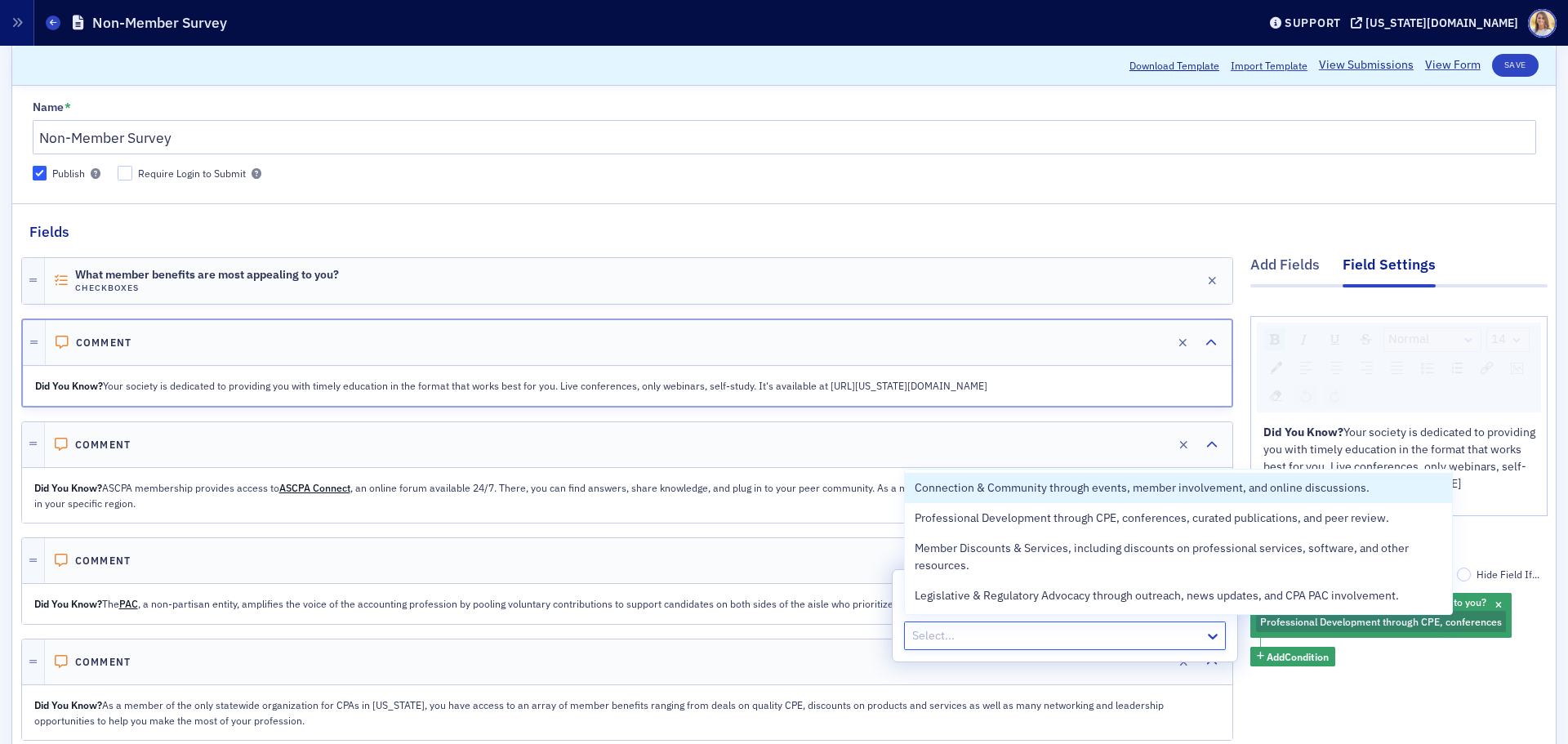
click at [1015, 635] on div at bounding box center [1056, 635] width 292 height 20
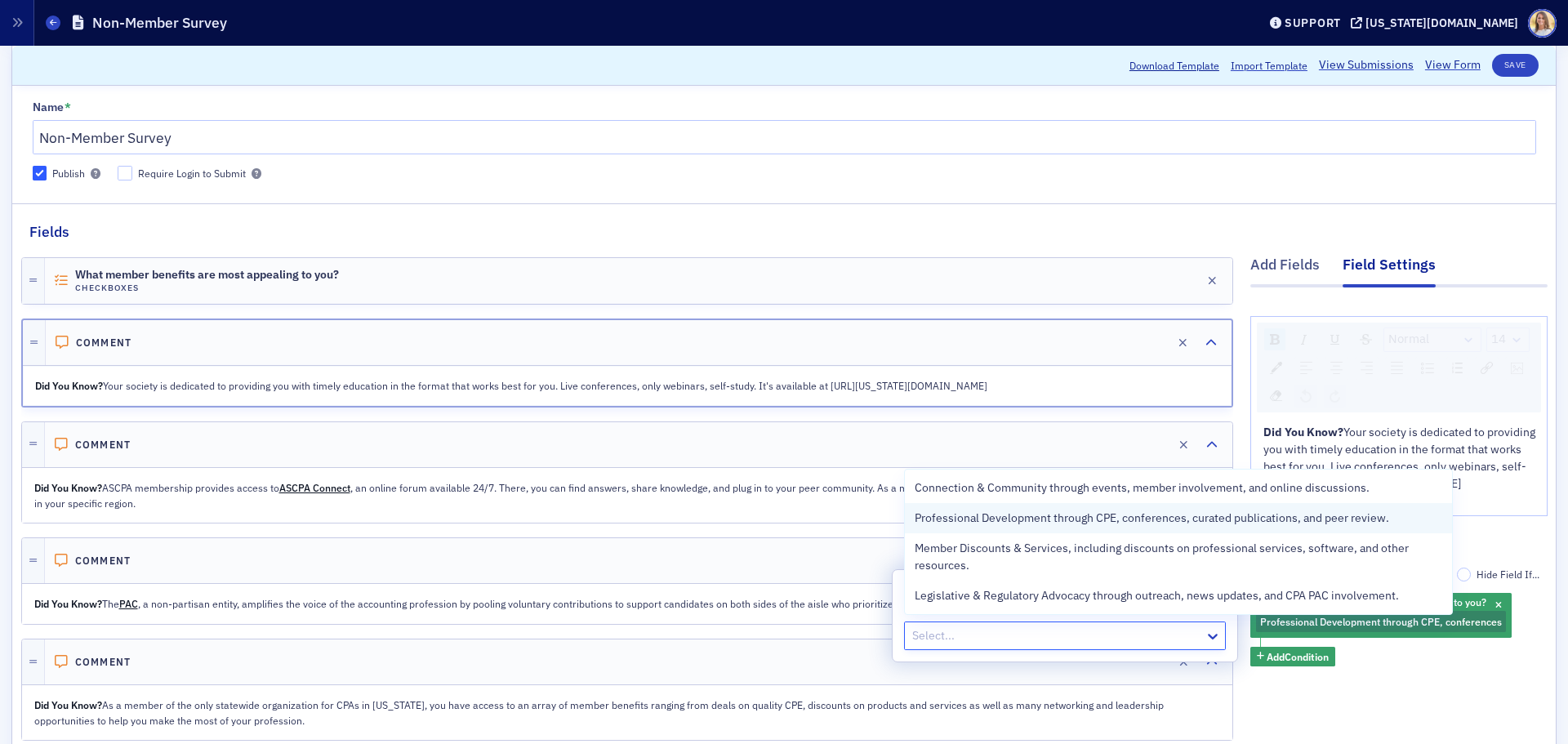
click at [999, 526] on span "Professional Development through CPE, conferences, curated publications, and pe…" at bounding box center [1152, 518] width 474 height 17
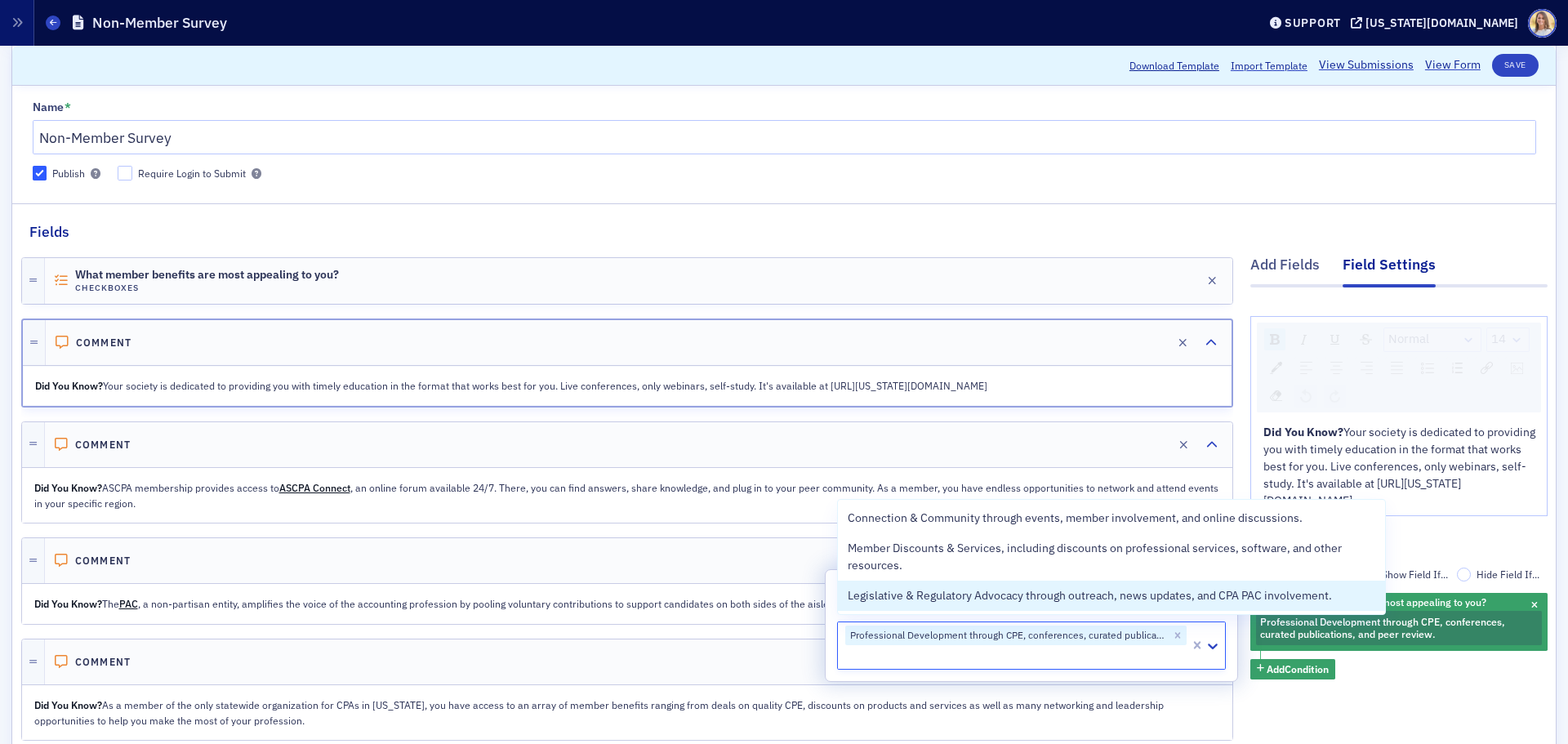
click at [1404, 692] on div "Normal 14 Did You Know? Your society is dedicated to providing you with timely …" at bounding box center [1399, 514] width 297 height 453
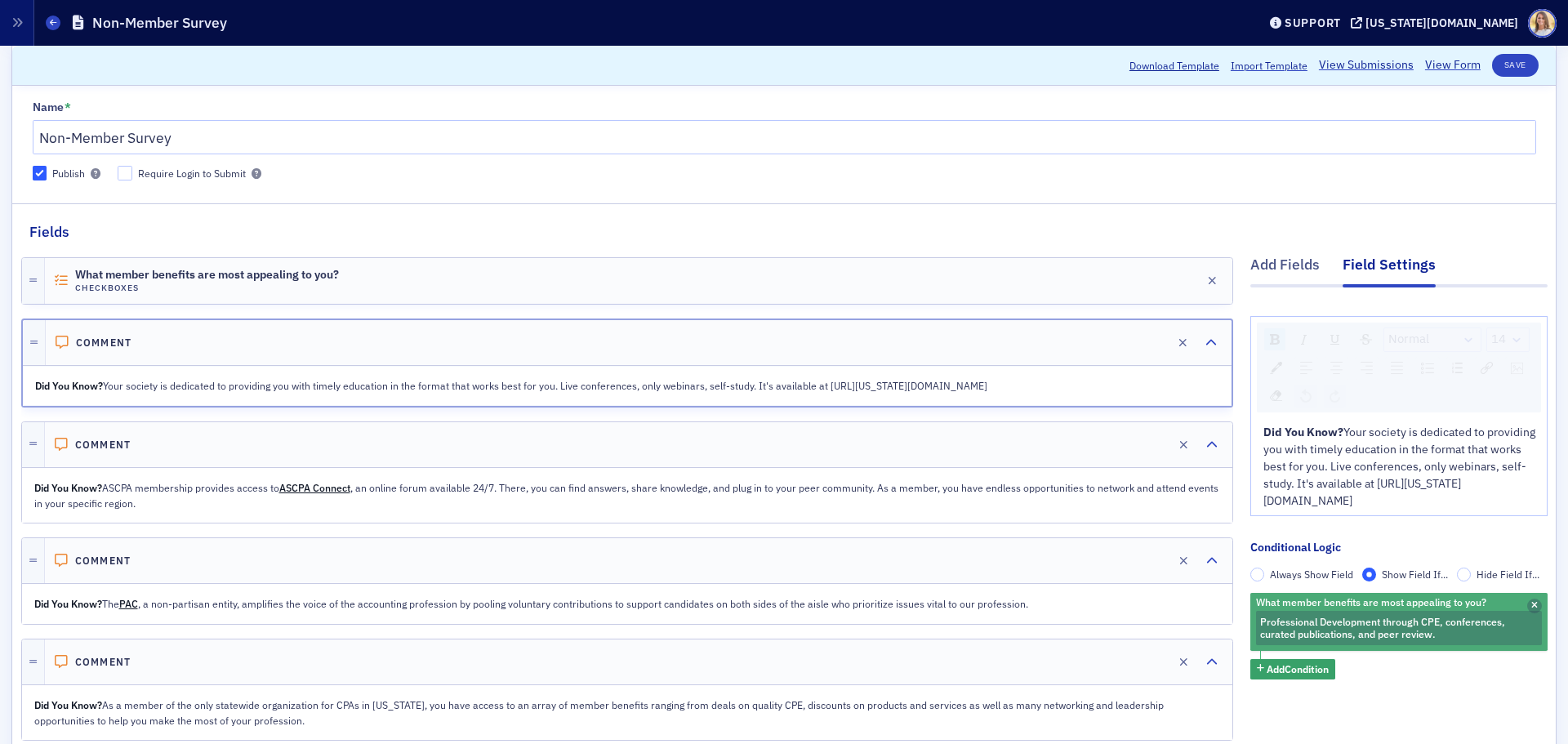
click at [1531, 602] on icon "button" at bounding box center [1534, 606] width 7 height 9
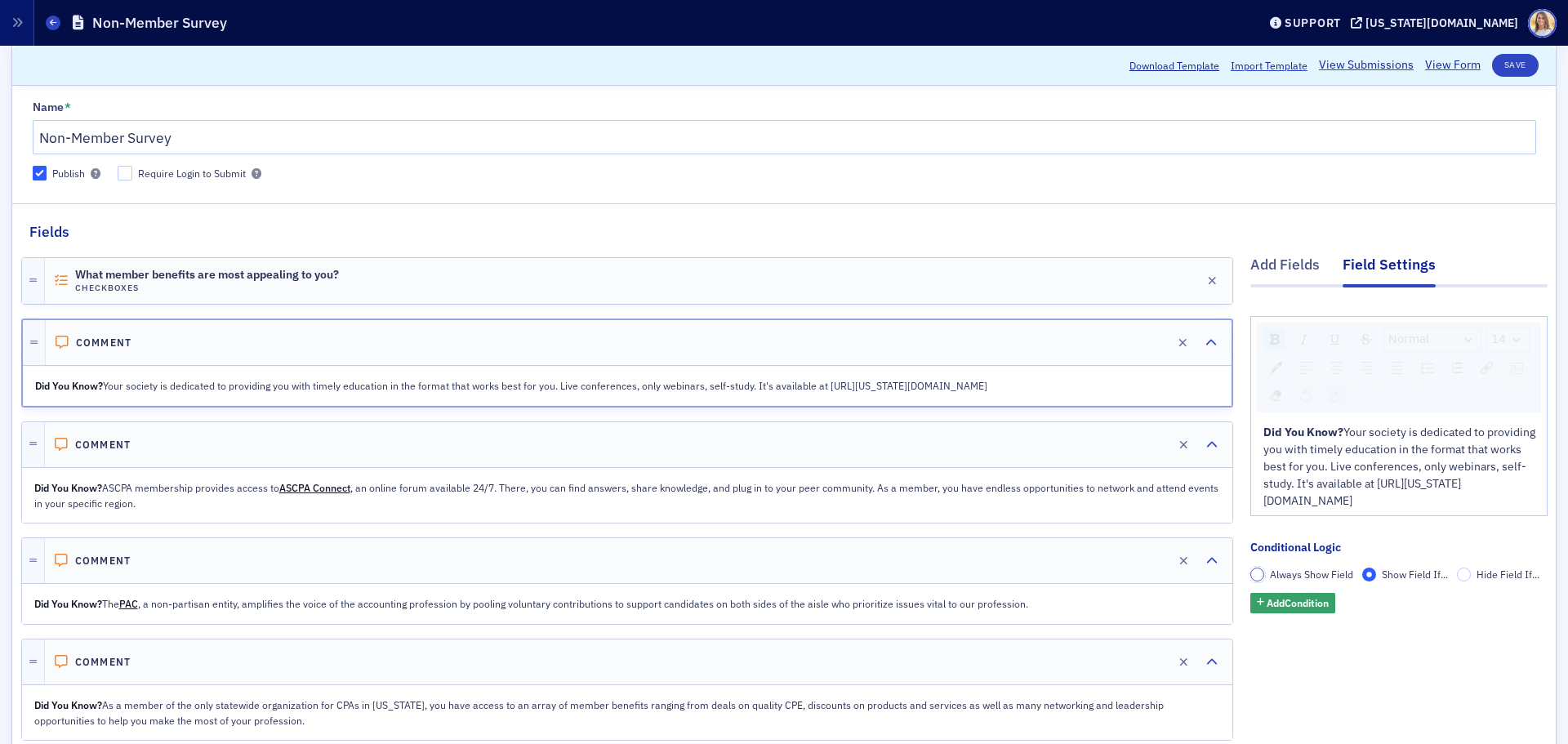
click at [1250, 574] on input "Always Show Field" at bounding box center [1257, 574] width 14 height 14
click at [1362, 573] on input "Show Field If..." at bounding box center [1369, 574] width 14 height 14
click at [1292, 607] on span "Add Condition" at bounding box center [1297, 602] width 62 height 14
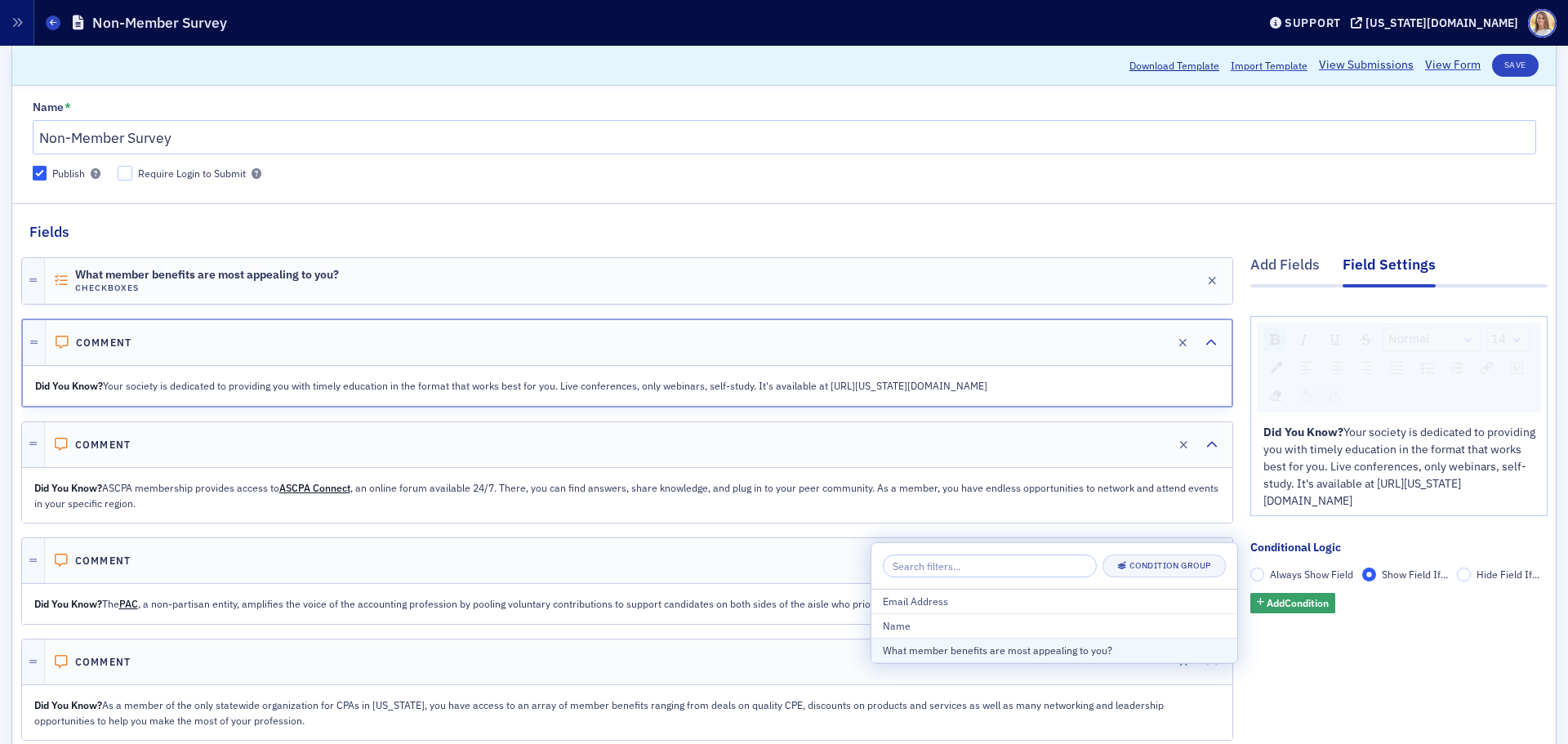
click at [1050, 647] on div "What member benefits are most appealing to you?" at bounding box center [1054, 650] width 343 height 14
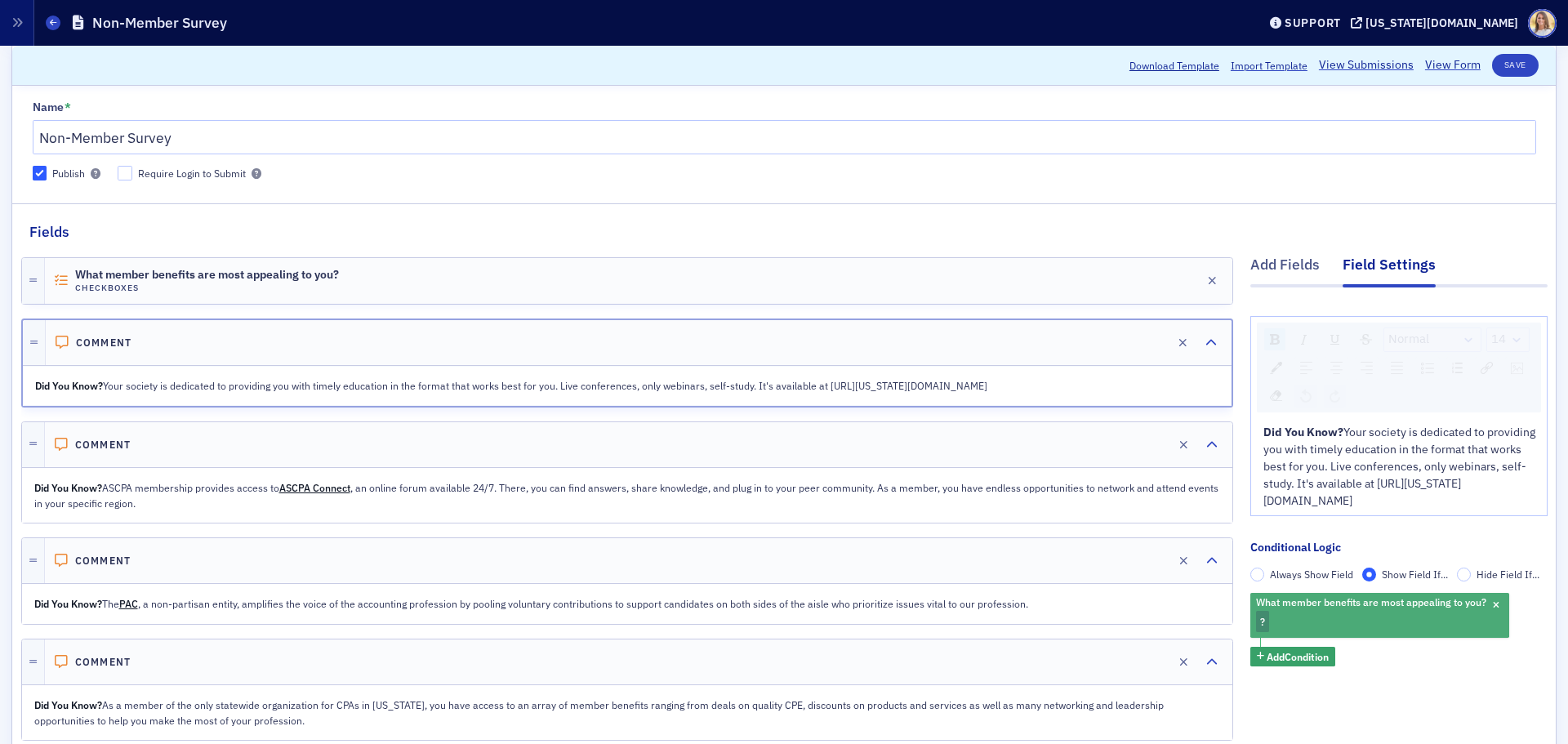
click at [1298, 613] on div "What member benefits are most appealing to you? ?" at bounding box center [1379, 615] width 259 height 45
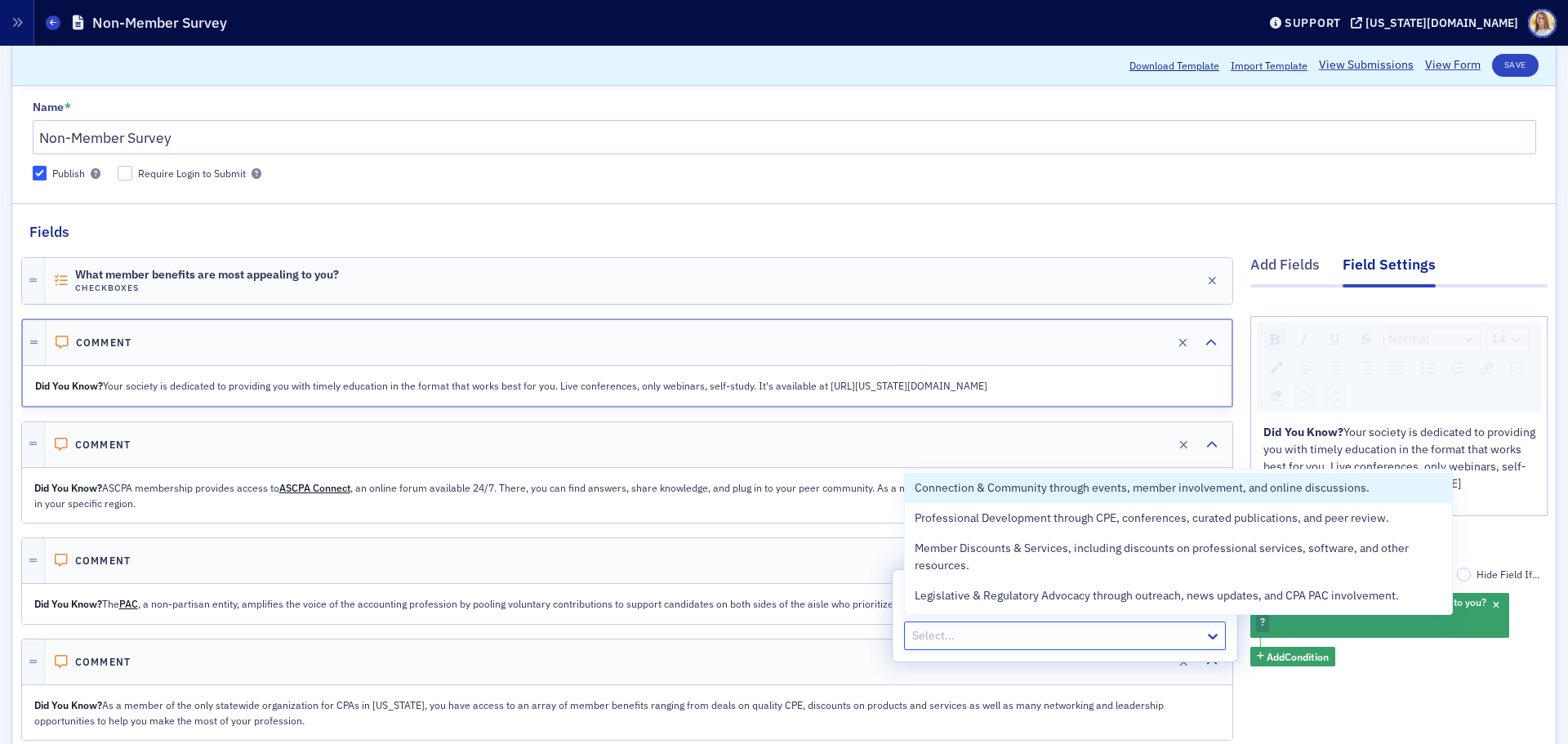
click at [1036, 630] on div at bounding box center [1056, 635] width 292 height 20
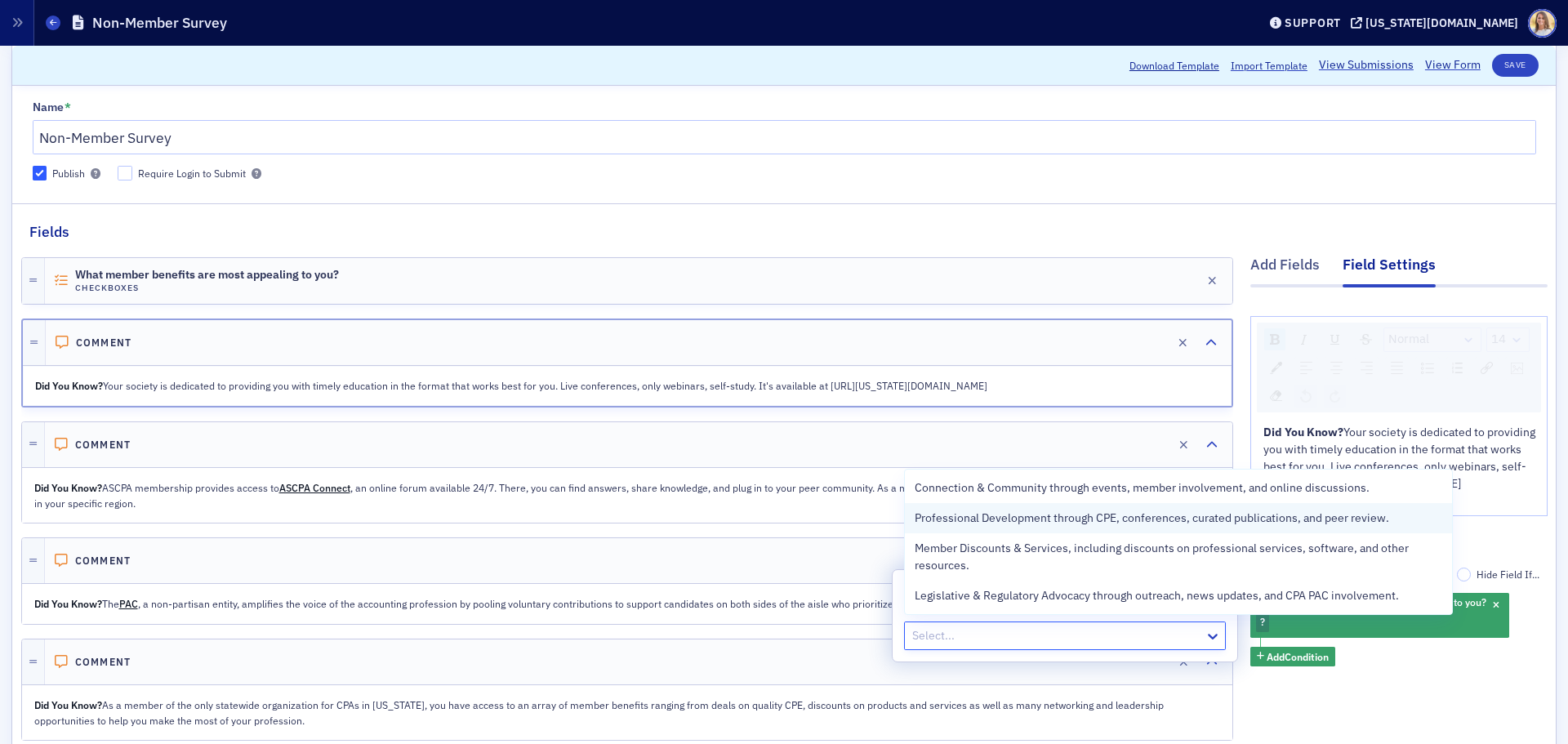
click at [1039, 518] on span "Professional Development through CPE, conferences, curated publications, and pe…" at bounding box center [1152, 518] width 474 height 17
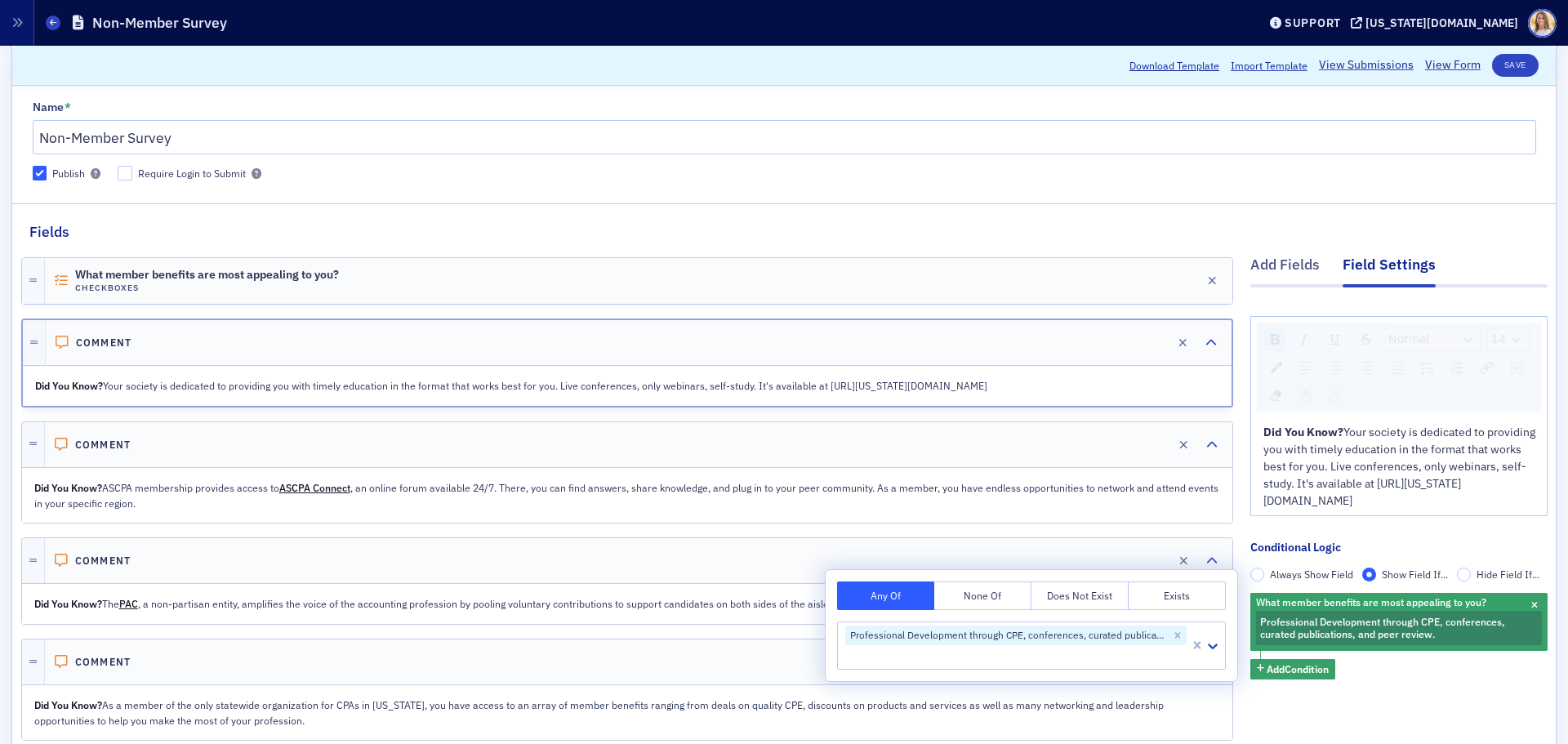
click at [1423, 696] on div "Normal 14 Did You Know? Your society is dedicated to providing you with timely …" at bounding box center [1399, 514] width 297 height 453
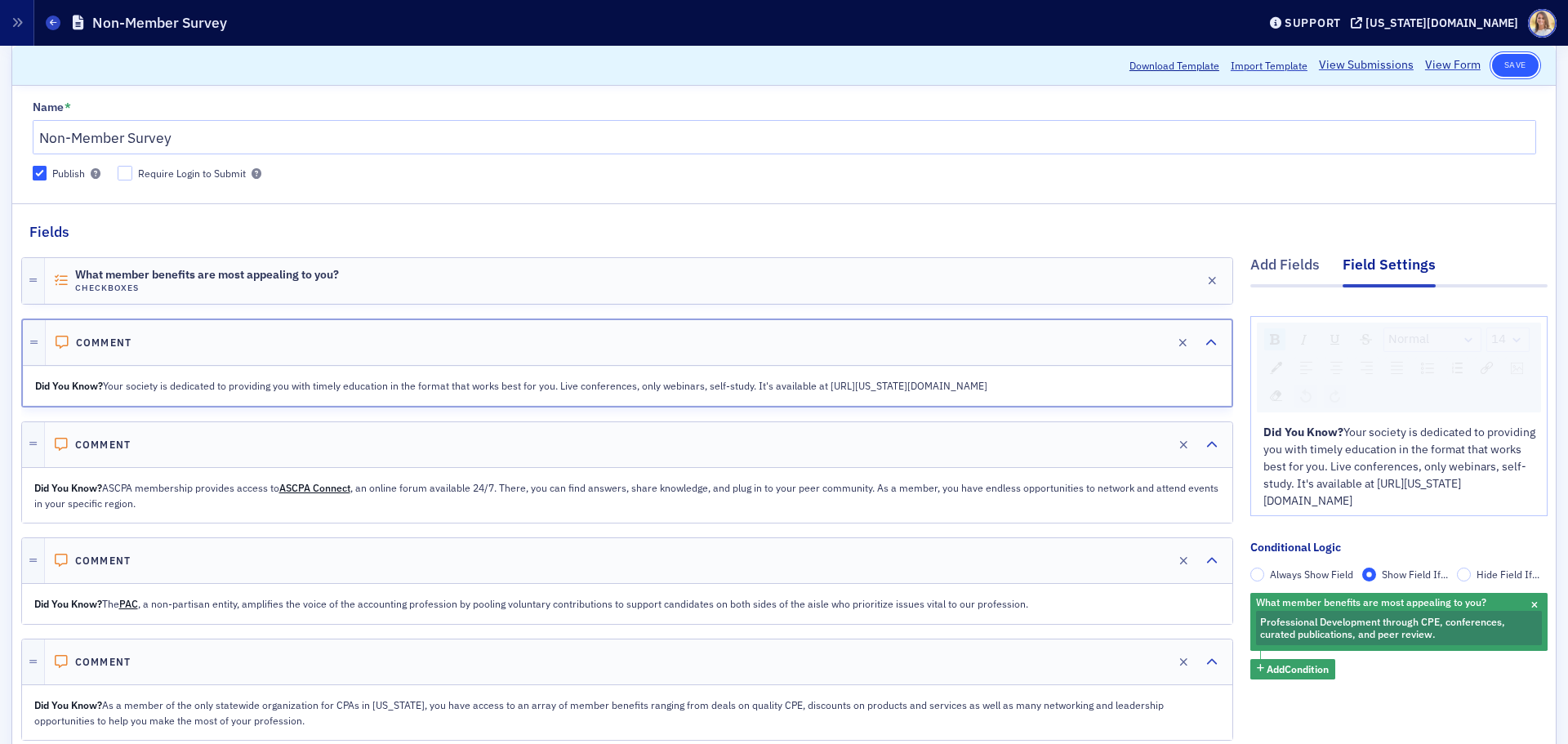
click at [1514, 75] on button "Save" at bounding box center [1515, 66] width 47 height 23
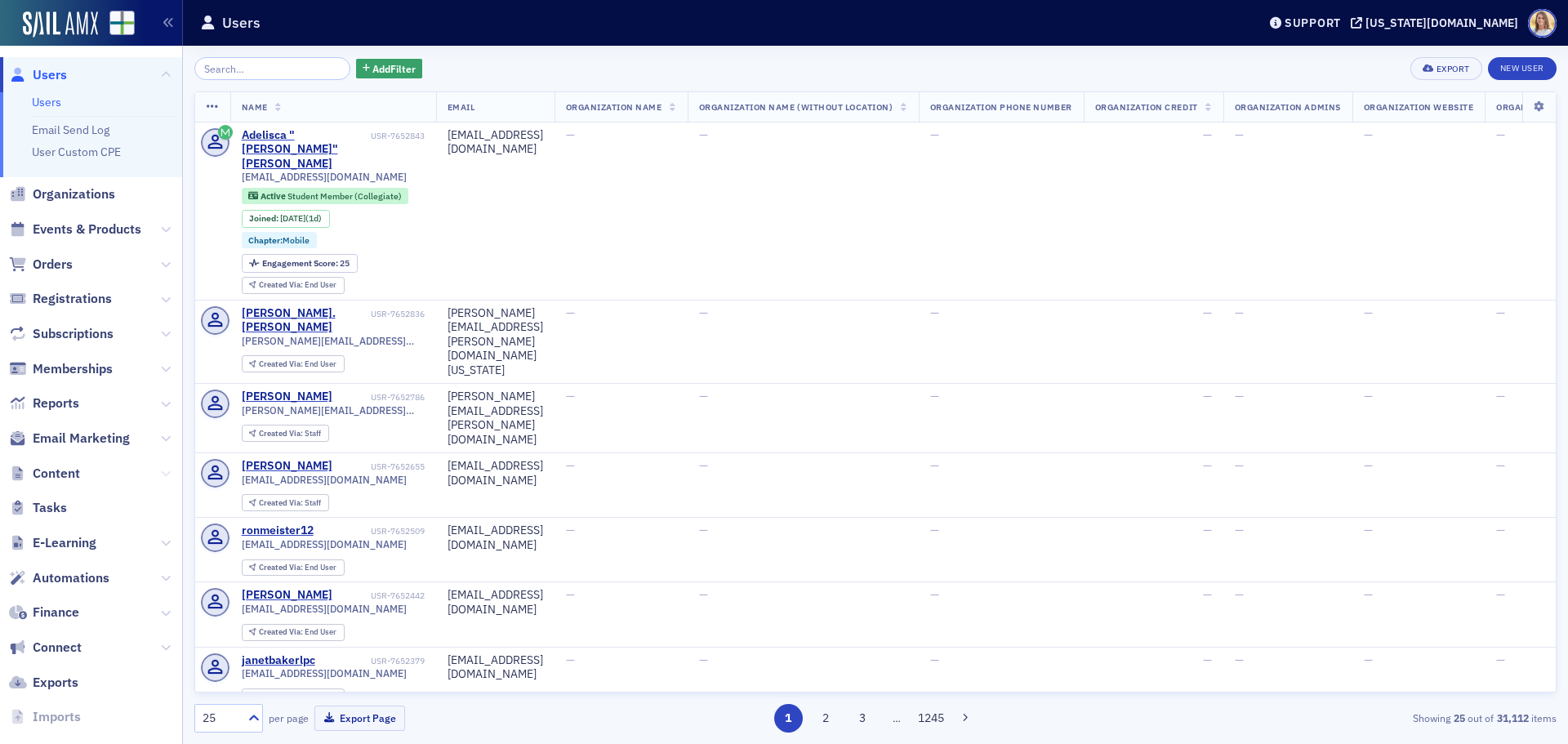
click at [161, 474] on icon at bounding box center [166, 473] width 10 height 10
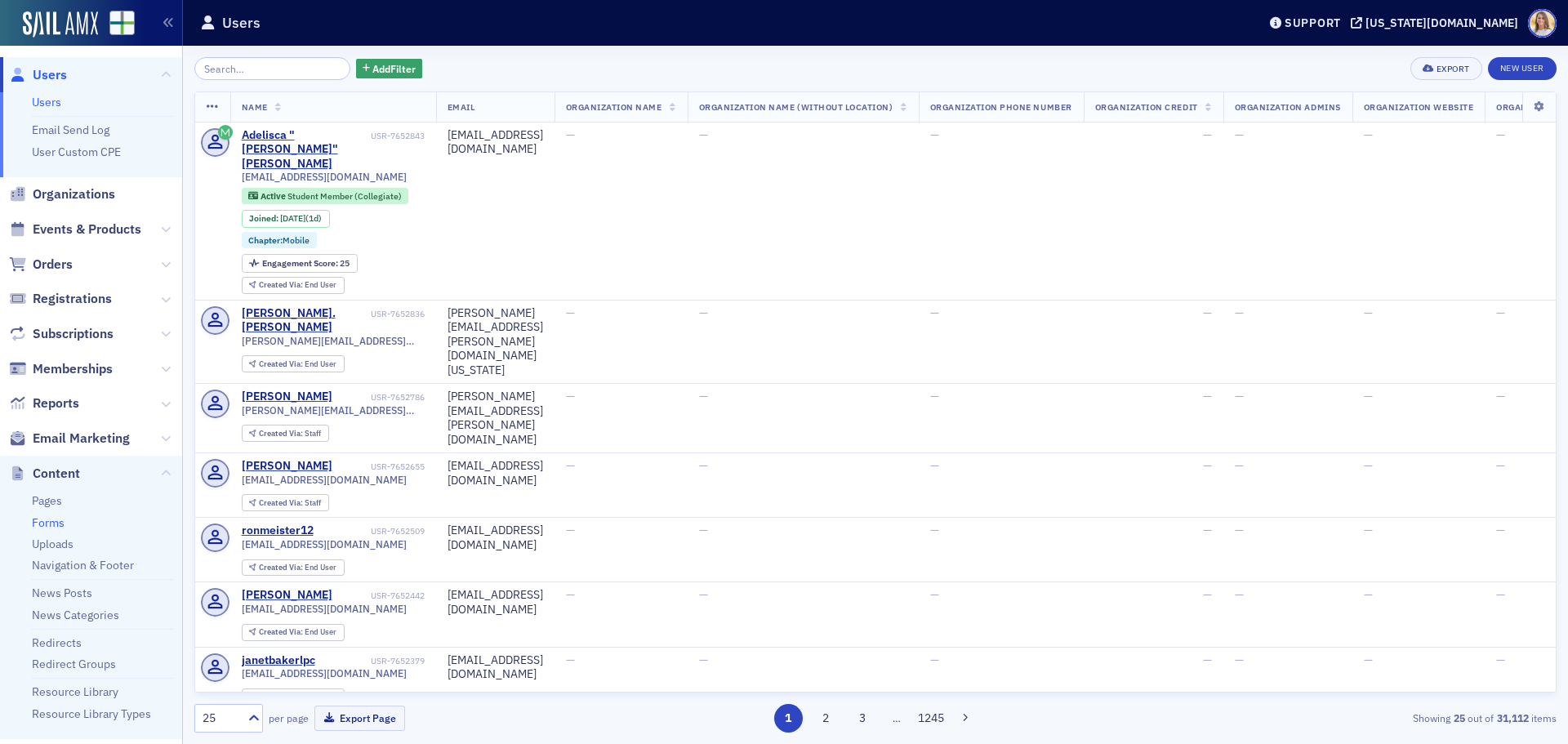
drag, startPoint x: 38, startPoint y: 523, endPoint x: 49, endPoint y: 523, distance: 11.0
click at [39, 523] on link "Forms" at bounding box center [48, 522] width 32 height 14
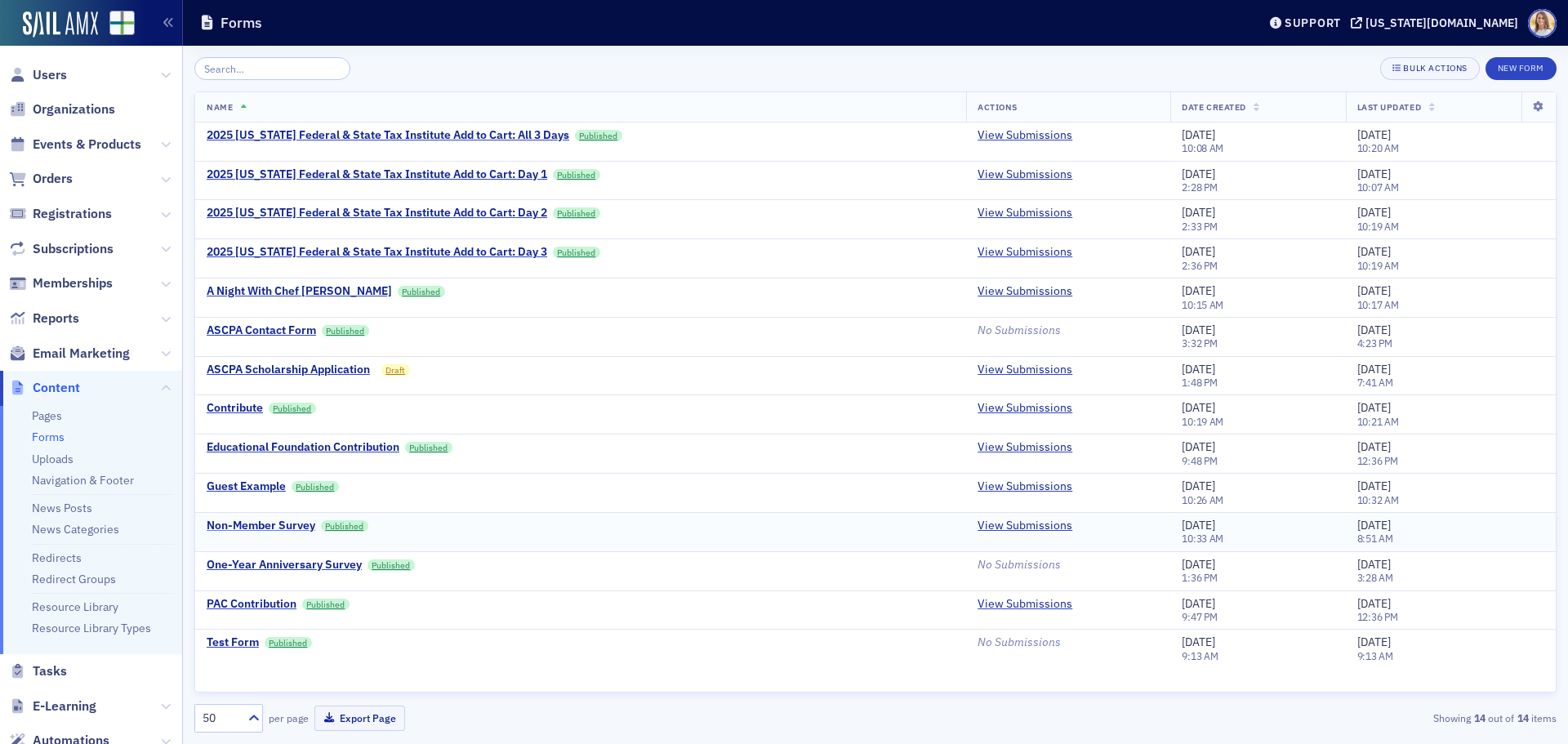
click at [280, 527] on div "Non-Member Survey" at bounding box center [261, 526] width 109 height 14
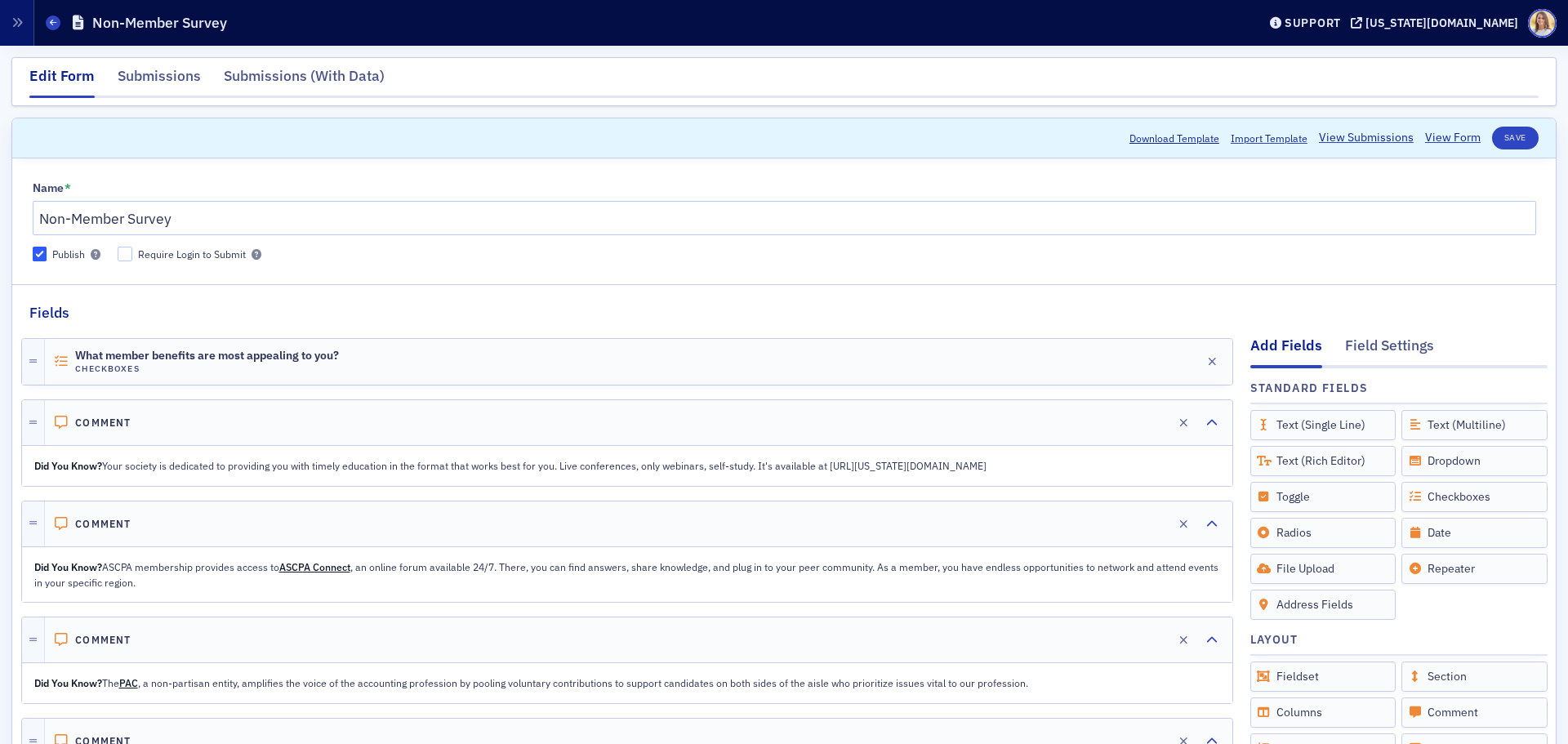
click at [167, 452] on div "Did You Know? Your society is dedicated to providing you with timely education …" at bounding box center [627, 465] width 1209 height 37
click at [163, 446] on div "Comment Edit Did You Know? Your society is dedicated to providing you with time…" at bounding box center [626, 442] width 1212 height 87
click at [121, 421] on h4 "Comment" at bounding box center [103, 422] width 56 height 12
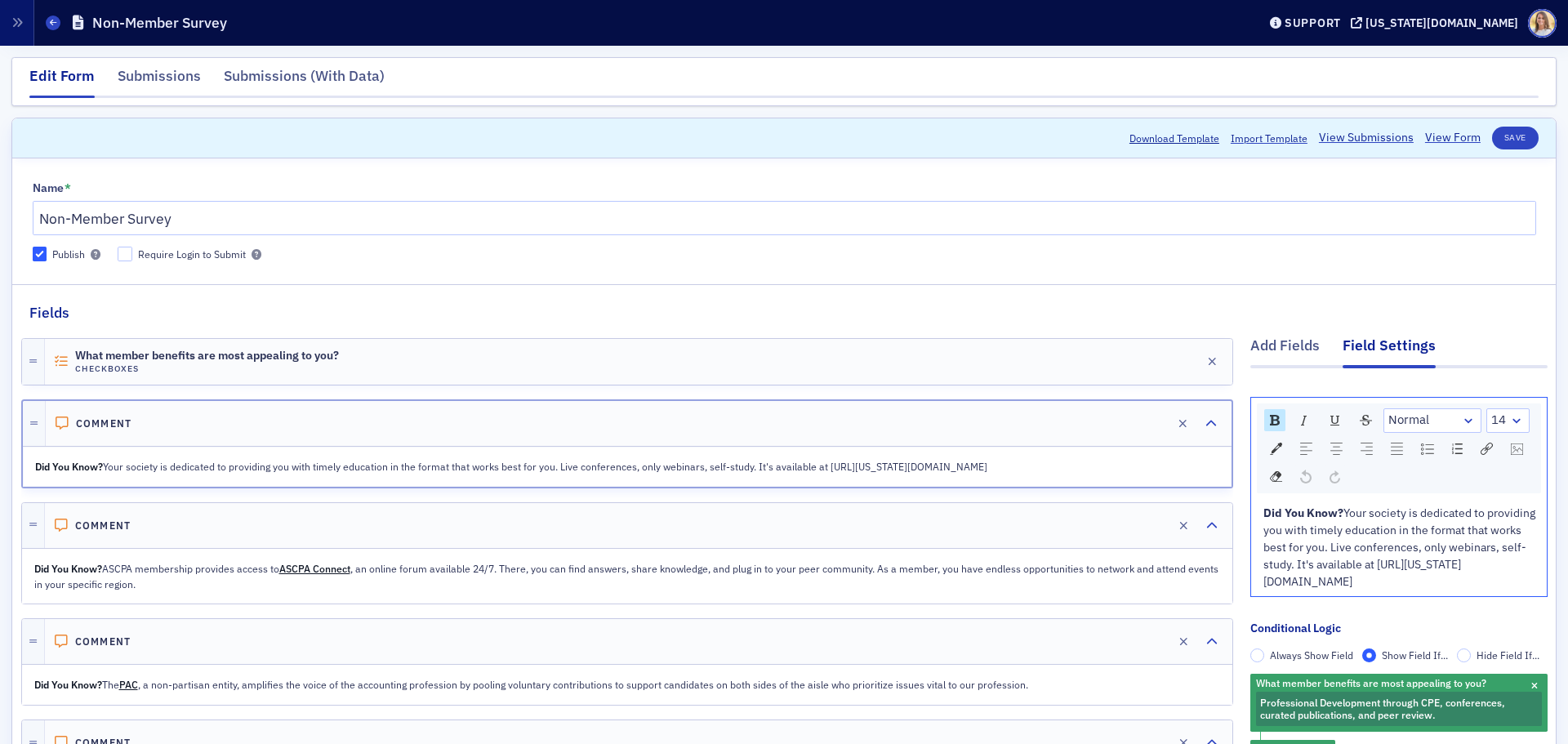
drag, startPoint x: 1452, startPoint y: 587, endPoint x: 1431, endPoint y: 564, distance: 31.1
click at [1431, 564] on div "Did You Know? Your society is dedicated to providing you with timely education …" at bounding box center [1399, 548] width 272 height 86
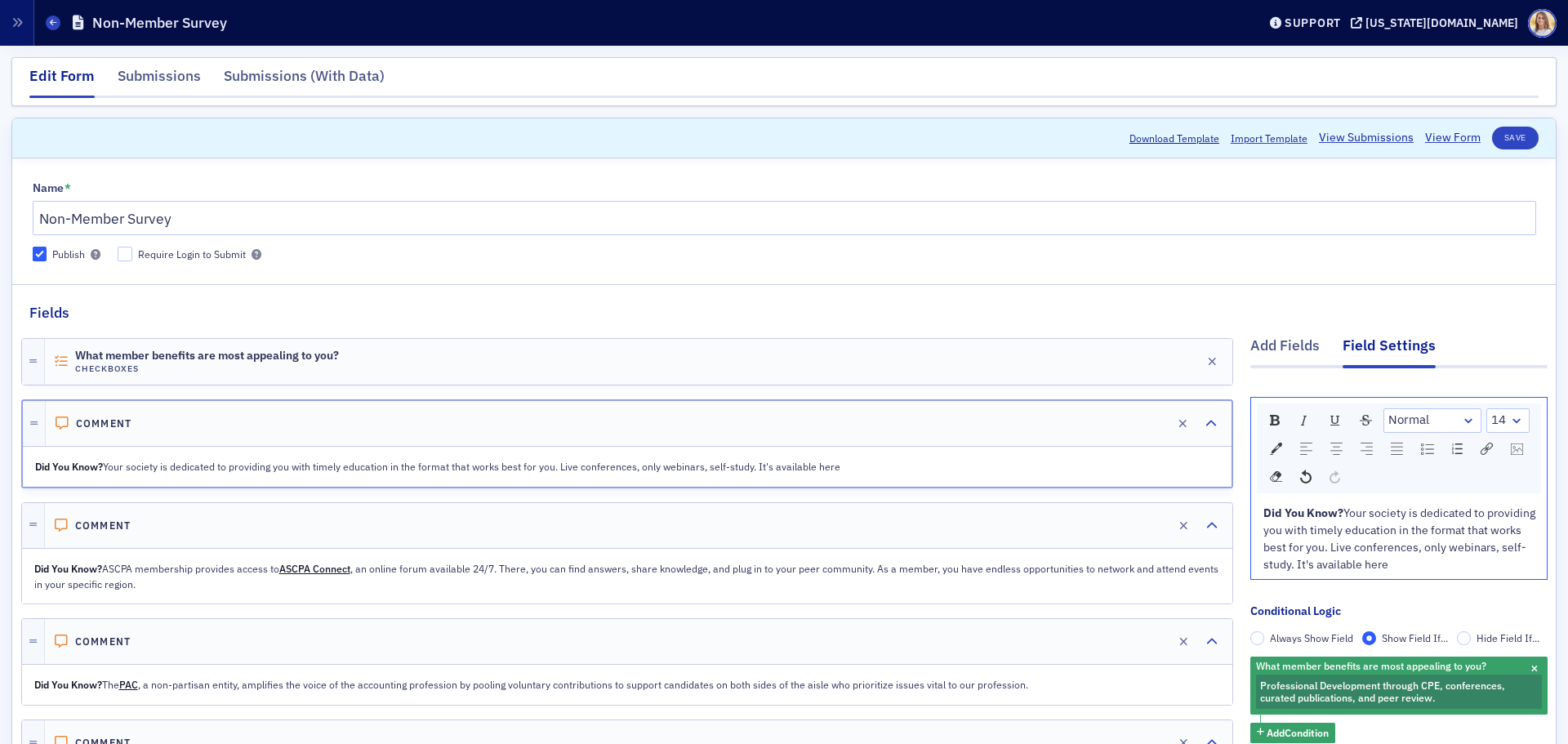
drag, startPoint x: 1455, startPoint y: 567, endPoint x: 1427, endPoint y: 567, distance: 28.0
click at [1427, 567] on div "Did You Know? Your society is dedicated to providing you with timely education …" at bounding box center [1399, 539] width 272 height 69
click at [1480, 452] on img "rdw-link-control" at bounding box center [1486, 449] width 12 height 12
click at [1493, 572] on input "Link Target" at bounding box center [1598, 574] width 219 height 29
paste input "https://alabama.cpa/featured-events"
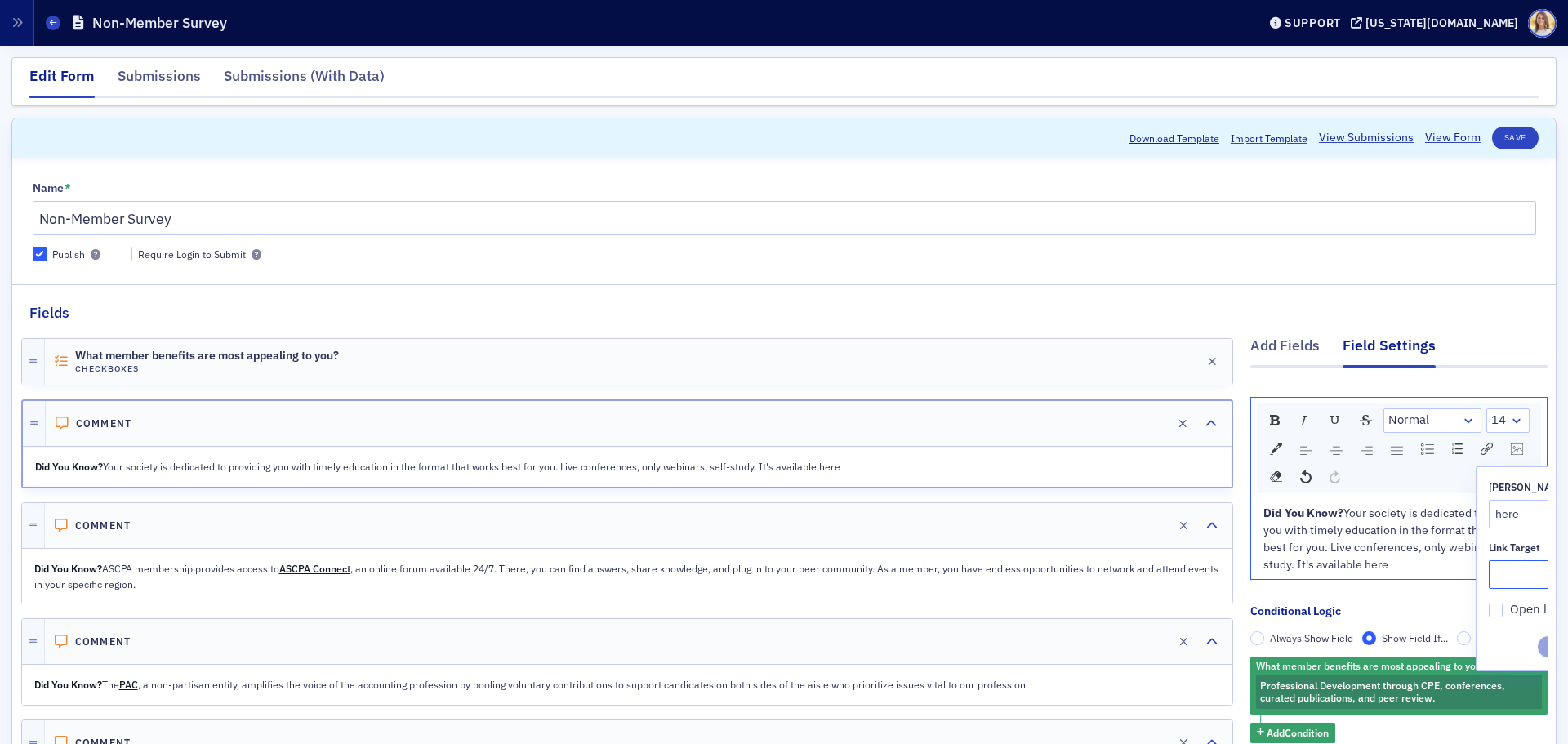
type input "https://alabama.cpa/featured-events"
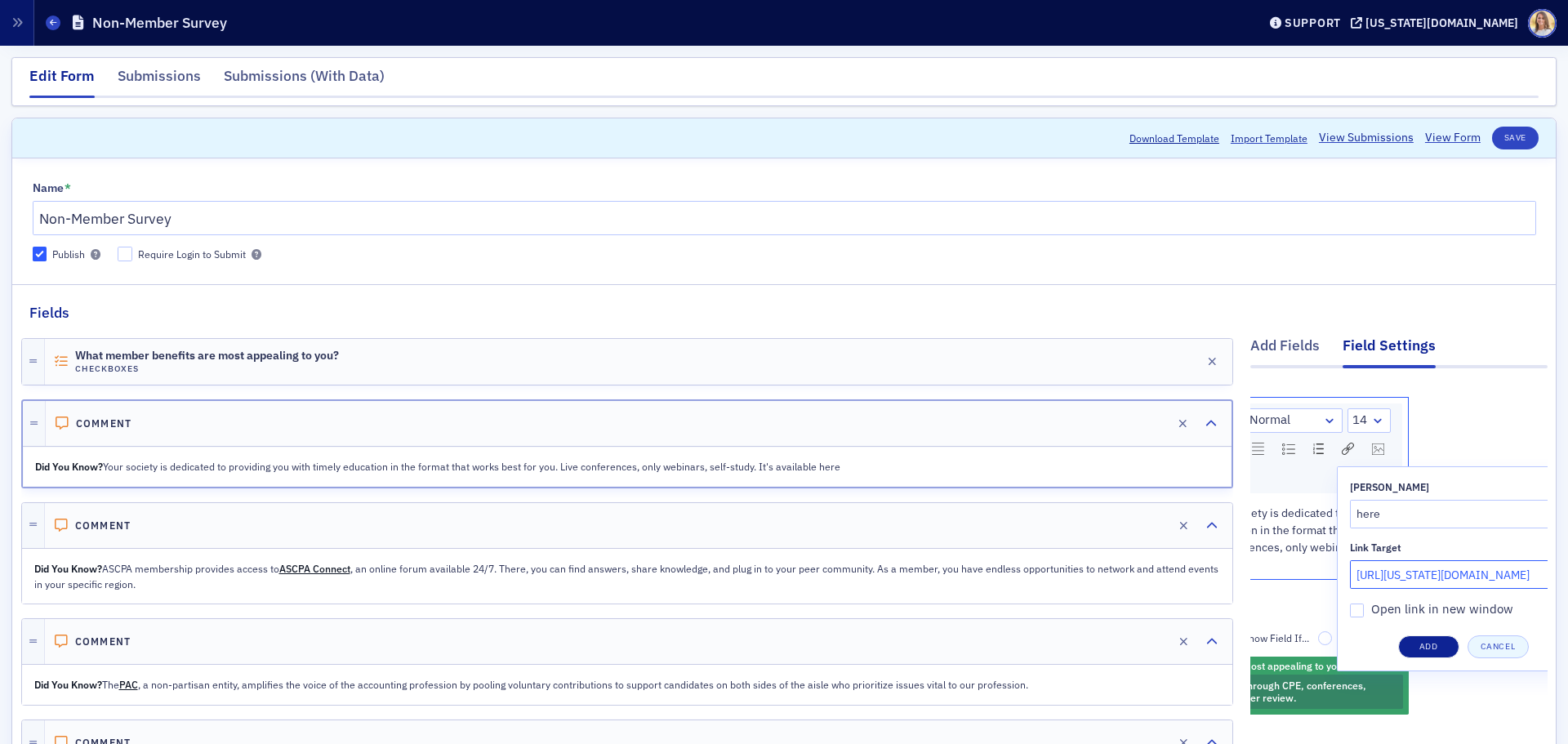
click at [1433, 647] on button "Add" at bounding box center [1429, 647] width 61 height 23
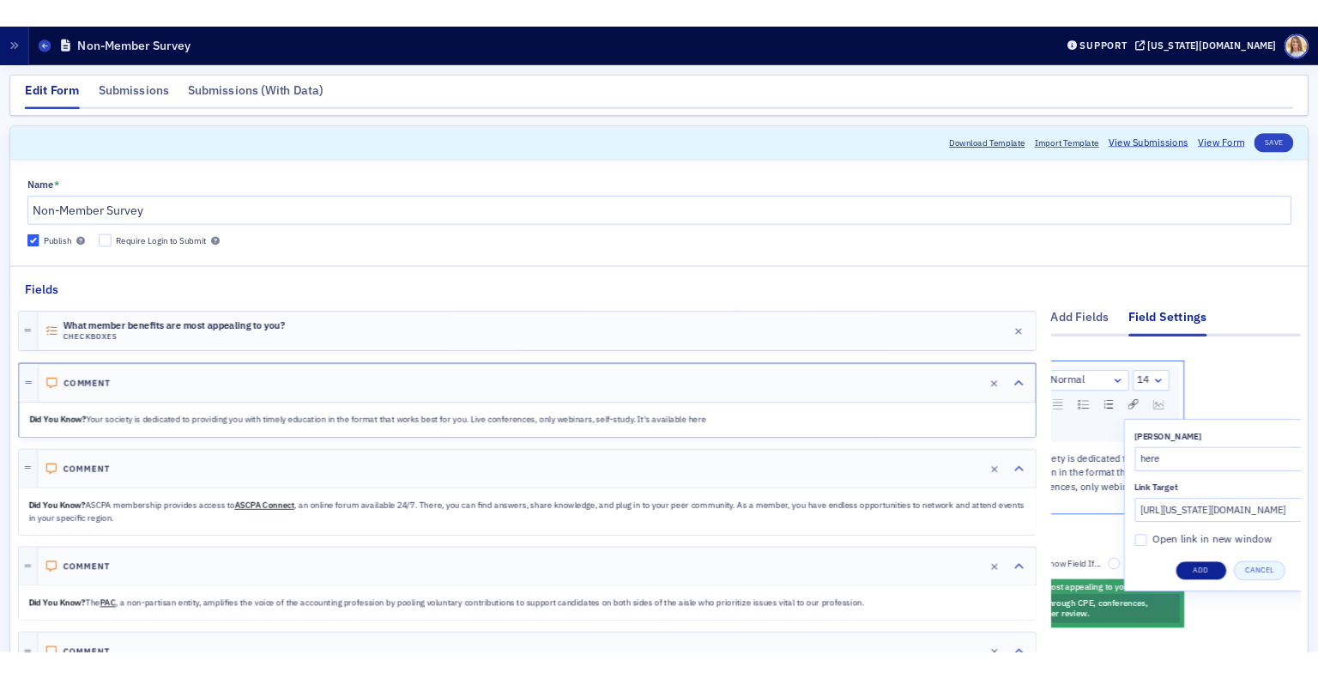
scroll to position [0, 0]
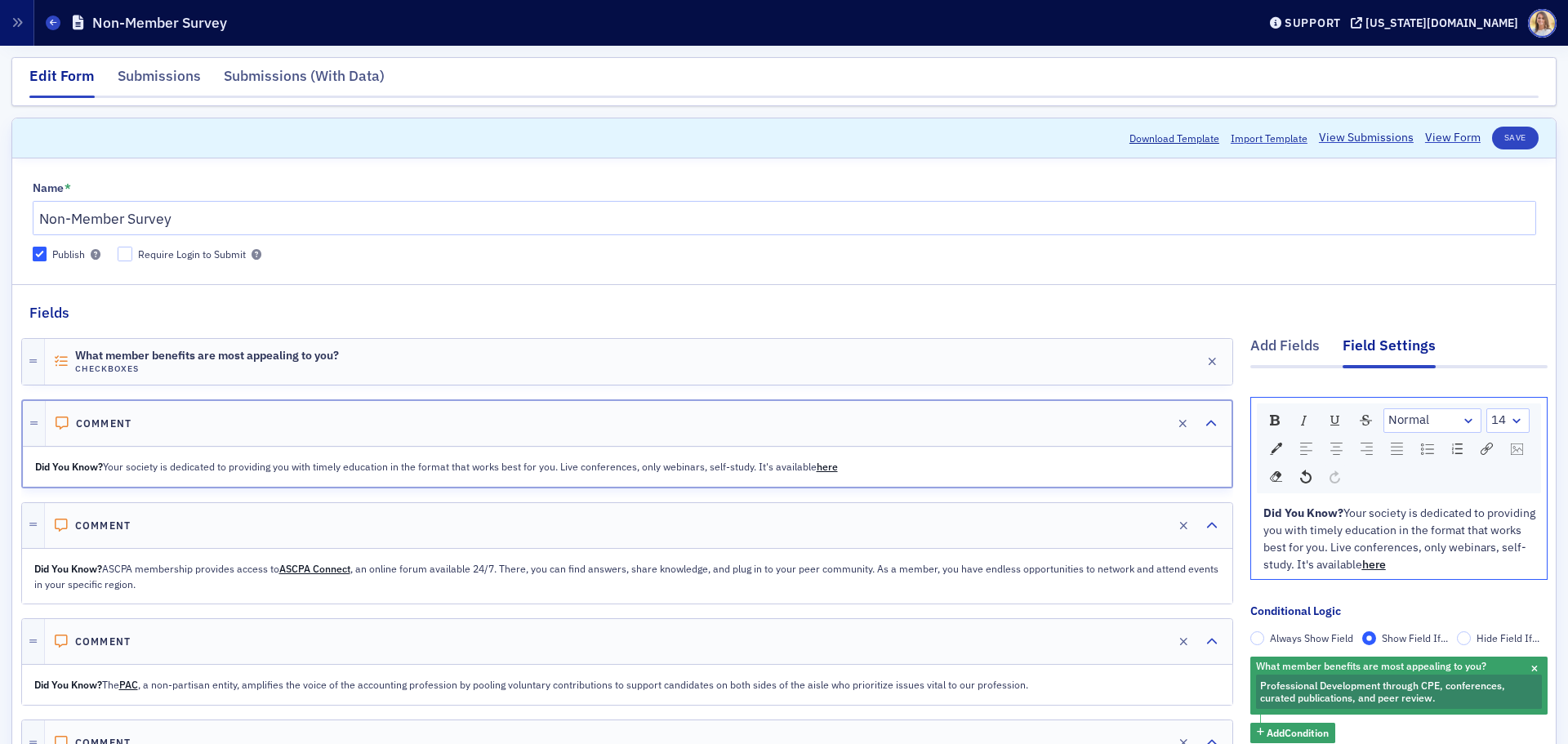
click at [1462, 565] on div "Did You Know? Your society is dedicated to providing you with timely education …" at bounding box center [1399, 539] width 272 height 69
click at [1507, 130] on button "Save" at bounding box center [1515, 138] width 47 height 23
